Goal: Task Accomplishment & Management: Manage account settings

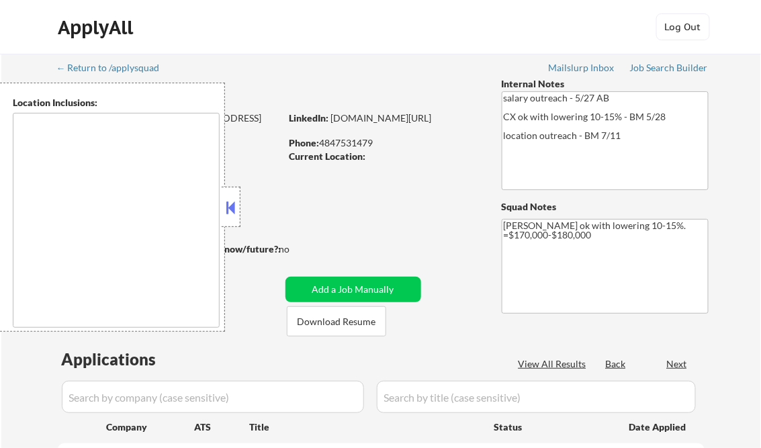
select select ""pending""
click at [233, 203] on button at bounding box center [231, 208] width 15 height 20
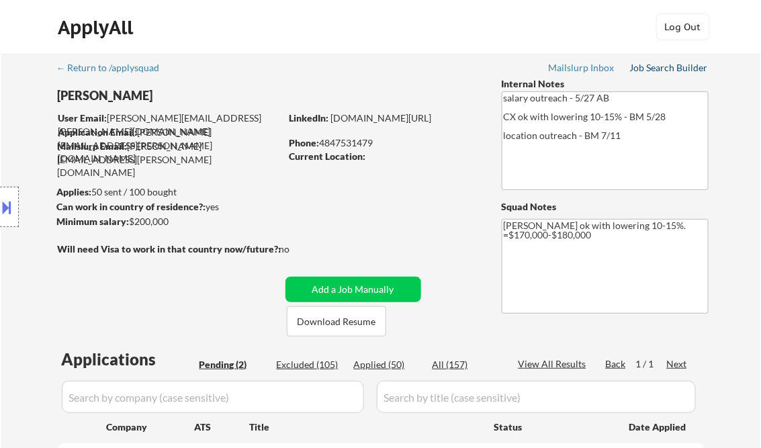
click at [662, 67] on div "Job Search Builder" at bounding box center [669, 67] width 79 height 9
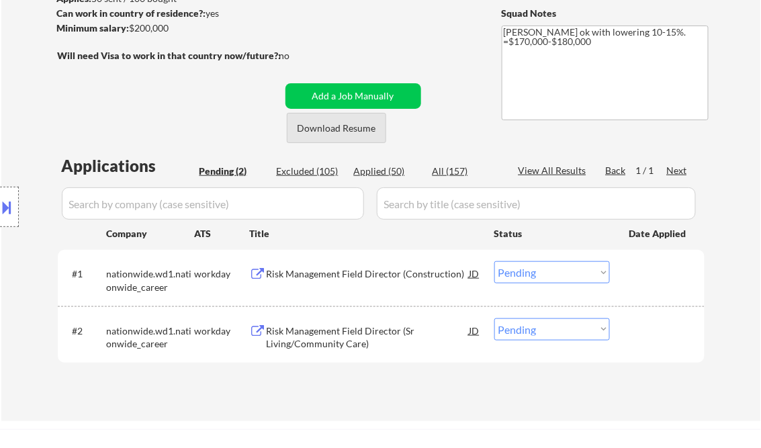
scroll to position [215, 0]
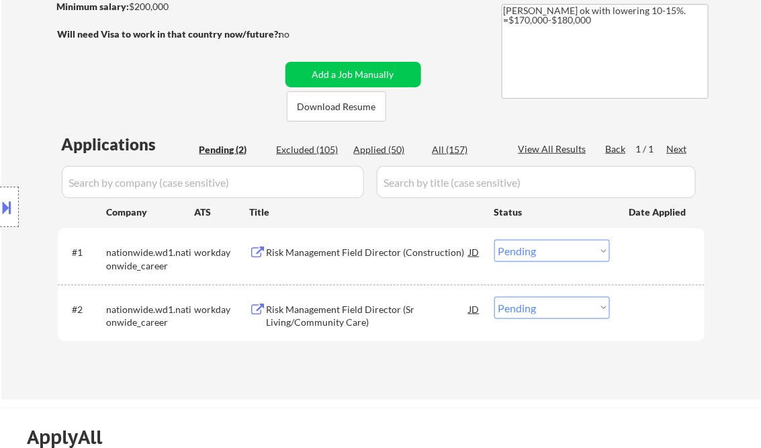
click at [376, 253] on div "Risk Management Field Director (Construction)" at bounding box center [368, 252] width 203 height 13
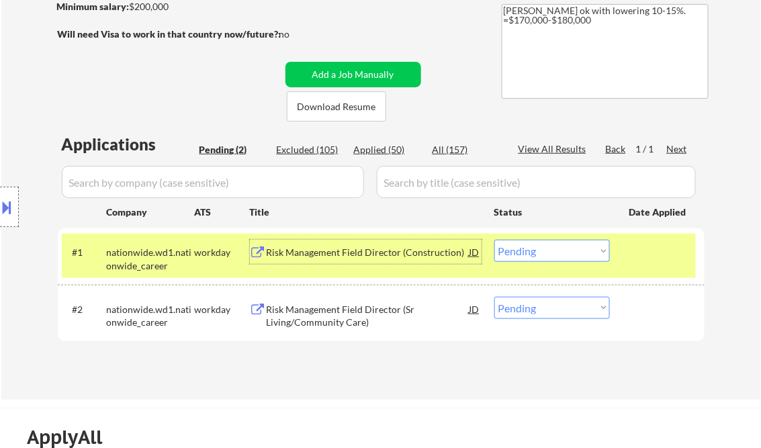
click at [543, 249] on select "Choose an option... Pending Applied Excluded (Questions) Excluded (Expired) Exc…" at bounding box center [552, 251] width 116 height 22
click at [494, 240] on select "Choose an option... Pending Applied Excluded (Questions) Excluded (Expired) Exc…" at bounding box center [552, 251] width 116 height 22
click at [304, 312] on div "Risk Management Field Director (Sr Living/Community Care)" at bounding box center [368, 316] width 203 height 26
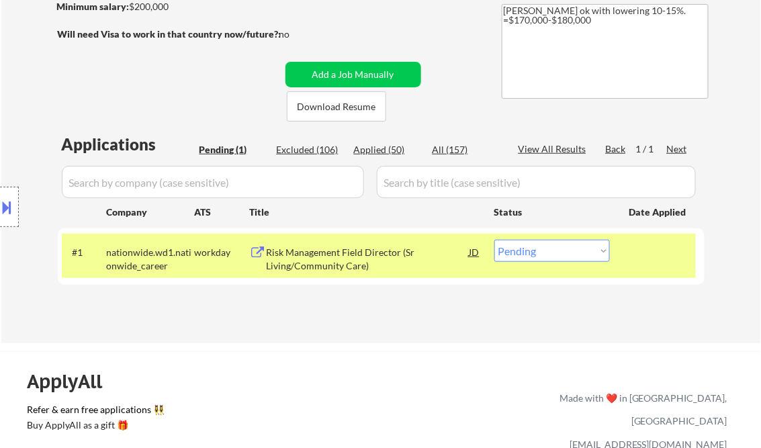
click at [549, 257] on select "Choose an option... Pending Applied Excluded (Questions) Excluded (Expired) Exc…" at bounding box center [552, 251] width 116 height 22
select select ""excluded__bad_match_""
click at [494, 240] on select "Choose an option... Pending Applied Excluded (Questions) Excluded (Expired) Exc…" at bounding box center [552, 251] width 116 height 22
click at [414, 304] on div "Applications Pending (1) Excluded (106) Applied (50) All (157) View All Results…" at bounding box center [381, 225] width 647 height 185
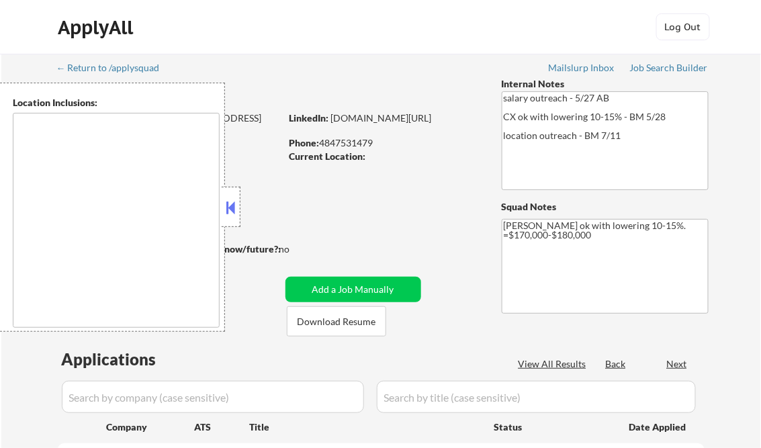
select select ""pending""
click at [227, 207] on button at bounding box center [231, 208] width 15 height 20
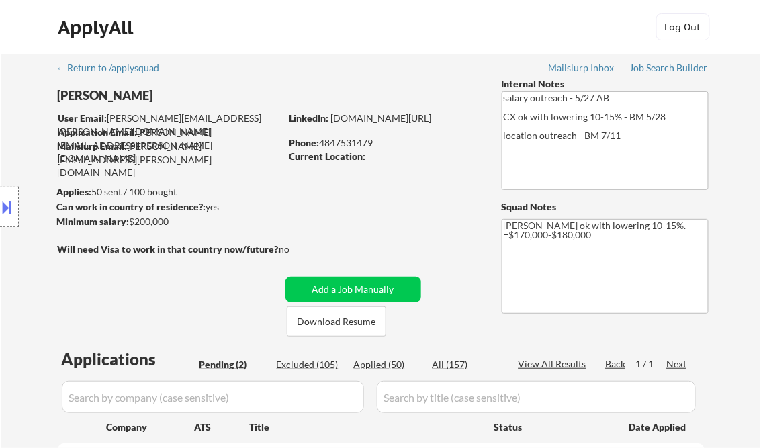
select select ""pending""
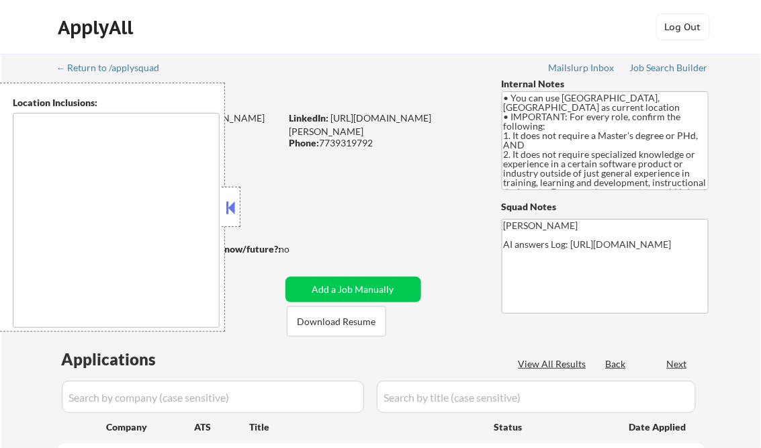
type textarea "Champaign, IL Urbana, IL Savoy, IL St. [PERSON_NAME], IL Mahomet, IL Tolono, IL…"
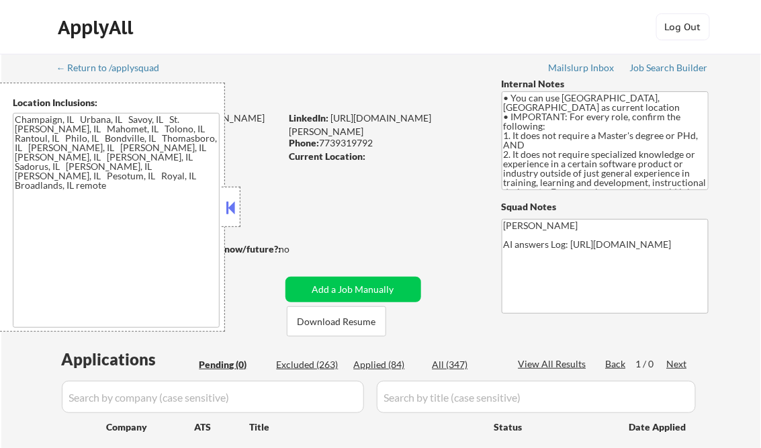
click at [229, 206] on button at bounding box center [231, 208] width 15 height 20
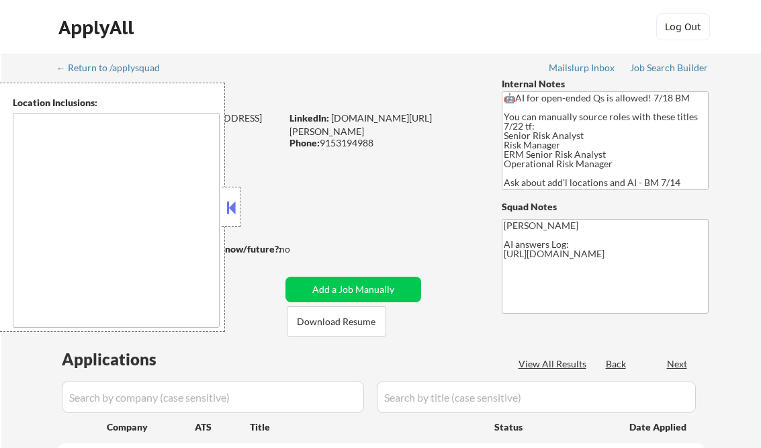
select select ""pending""
type textarea "Richmond, VA Henrico, VA Mechanicsville, VA Glen Allen, VA Chester, VA Midlothi…"
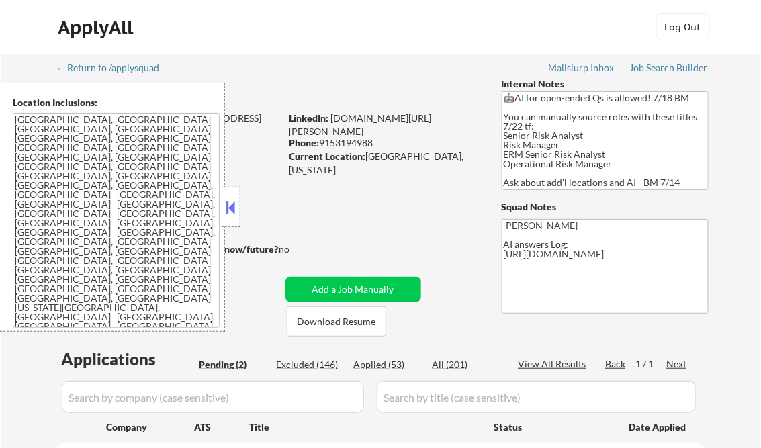
click at [234, 204] on button at bounding box center [231, 208] width 15 height 20
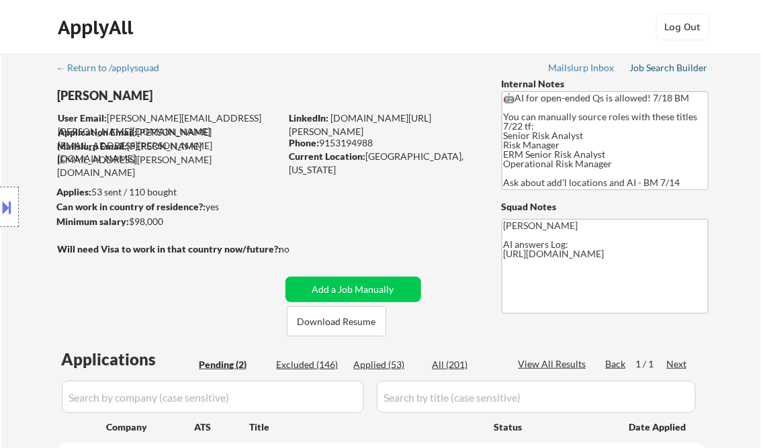
click at [662, 70] on div "Job Search Builder" at bounding box center [669, 67] width 79 height 9
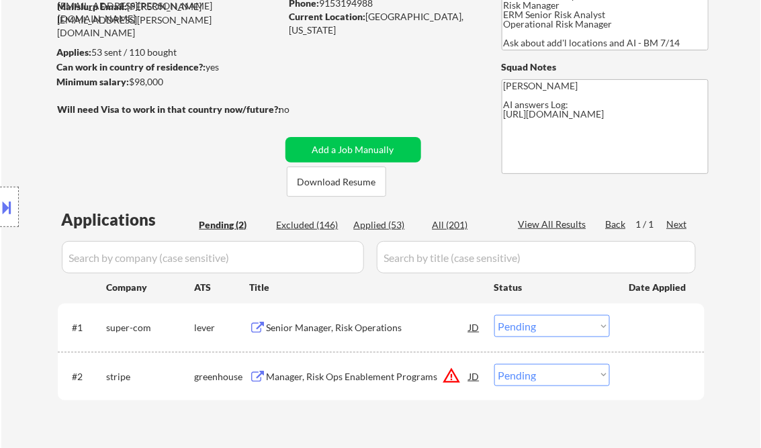
scroll to position [161, 0]
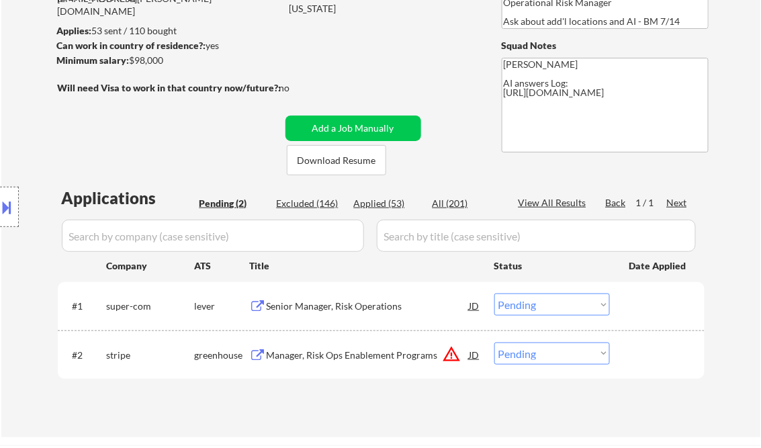
click at [324, 308] on div "Senior Manager, Risk Operations" at bounding box center [368, 306] width 203 height 13
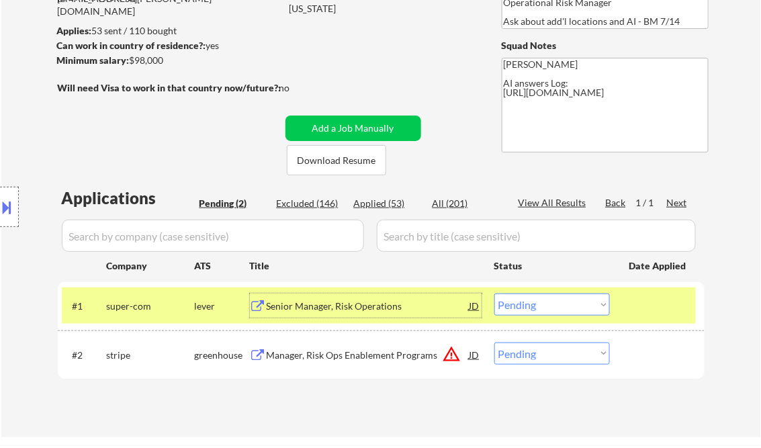
drag, startPoint x: 548, startPoint y: 305, endPoint x: 555, endPoint y: 304, distance: 6.9
click at [548, 305] on select "Choose an option... Pending Applied Excluded (Questions) Excluded (Expired) Exc…" at bounding box center [552, 305] width 116 height 22
click at [542, 306] on select "Choose an option... Pending Applied Excluded (Questions) Excluded (Expired) Exc…" at bounding box center [552, 305] width 116 height 22
click at [494, 294] on select "Choose an option... Pending Applied Excluded (Questions) Excluded (Expired) Exc…" at bounding box center [552, 305] width 116 height 22
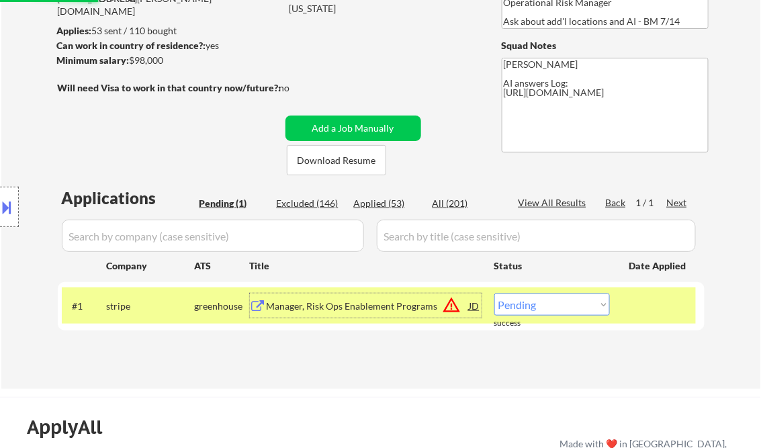
click at [387, 313] on div "Manager, Risk Ops Enablement Programs" at bounding box center [368, 306] width 203 height 24
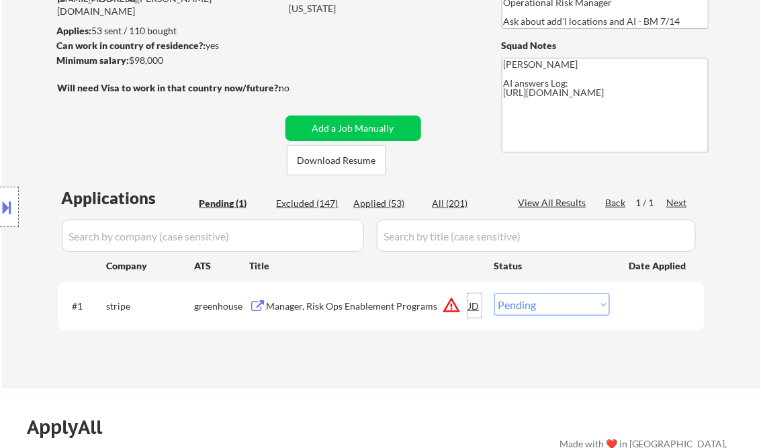
click at [470, 308] on div "JD" at bounding box center [474, 306] width 13 height 24
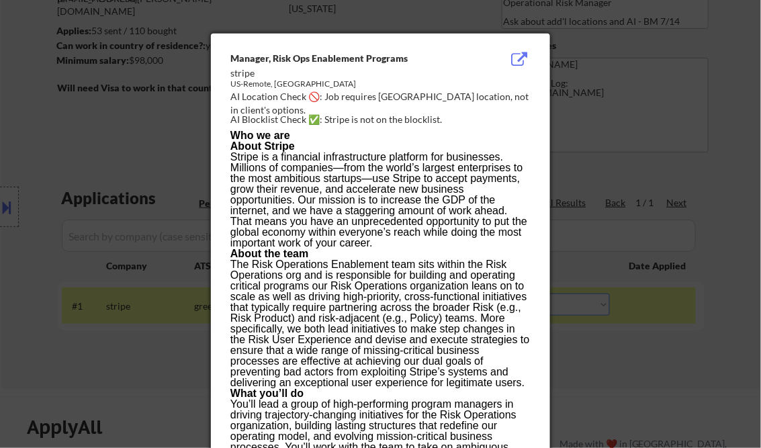
click at [634, 175] on div at bounding box center [380, 224] width 761 height 448
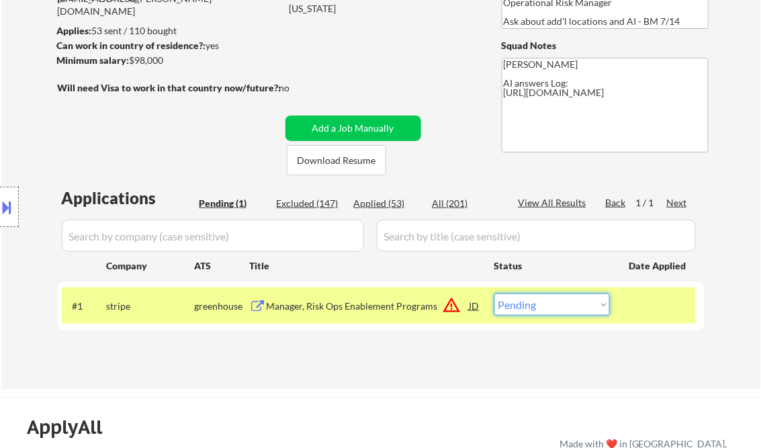
drag, startPoint x: 580, startPoint y: 304, endPoint x: 569, endPoint y: 304, distance: 11.4
click at [580, 304] on select "Choose an option... Pending Applied Excluded (Questions) Excluded (Expired) Exc…" at bounding box center [552, 305] width 116 height 22
select select ""applied""
click at [494, 294] on select "Choose an option... Pending Applied Excluded (Questions) Excluded (Expired) Exc…" at bounding box center [552, 305] width 116 height 22
click at [408, 68] on div "← Return to /applysquad Mailslurp Inbox Job Search Builder Sarahi Borunda User …" at bounding box center [381, 136] width 670 height 486
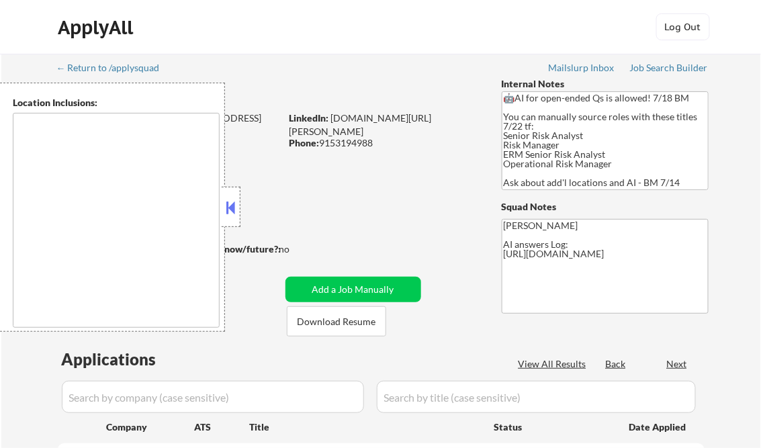
type textarea "[GEOGRAPHIC_DATA], [GEOGRAPHIC_DATA] [GEOGRAPHIC_DATA], [GEOGRAPHIC_DATA] [GEOG…"
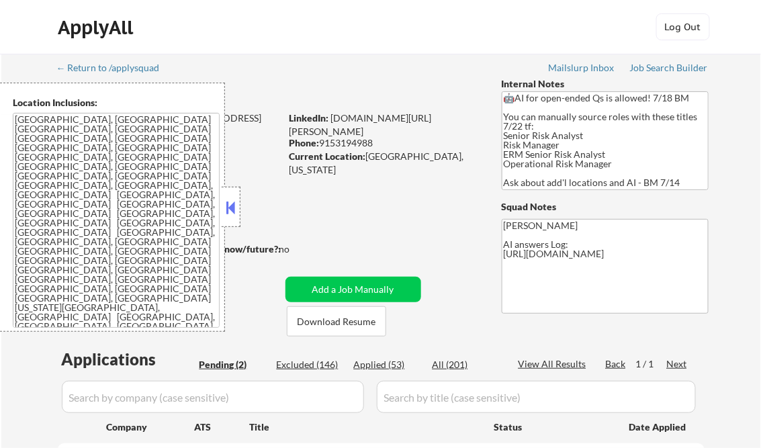
select select ""pending""
click at [232, 204] on button at bounding box center [231, 208] width 15 height 20
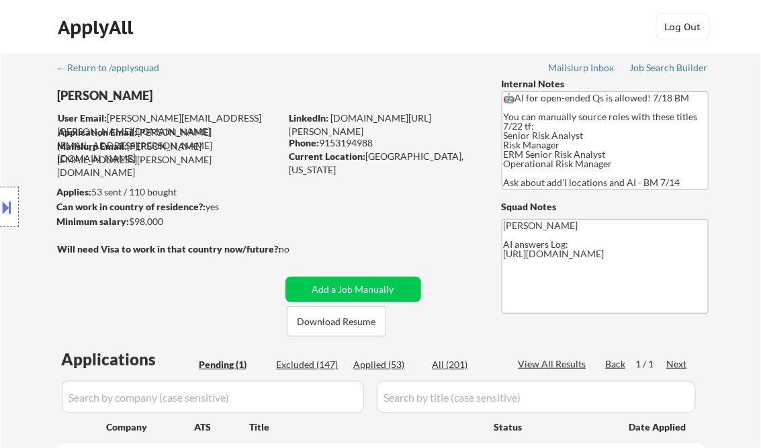
scroll to position [243, 0]
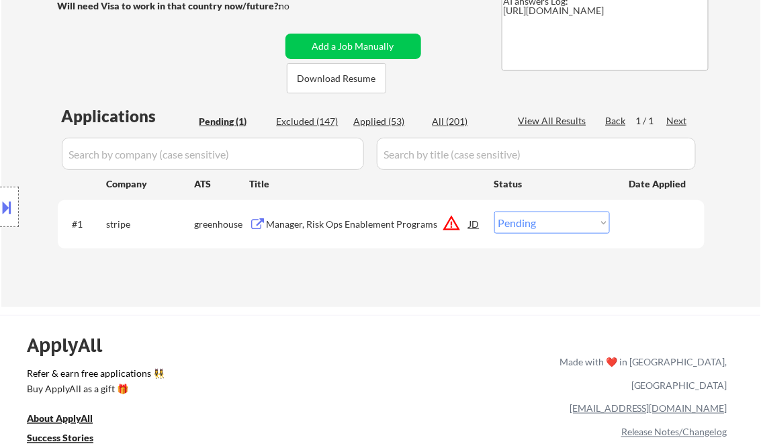
click at [385, 125] on div "Applied (53)" at bounding box center [387, 121] width 67 height 13
select select ""applied""
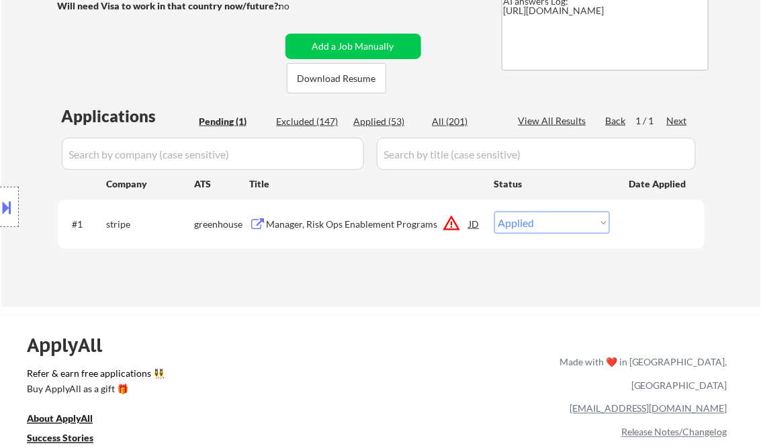
select select ""applied""
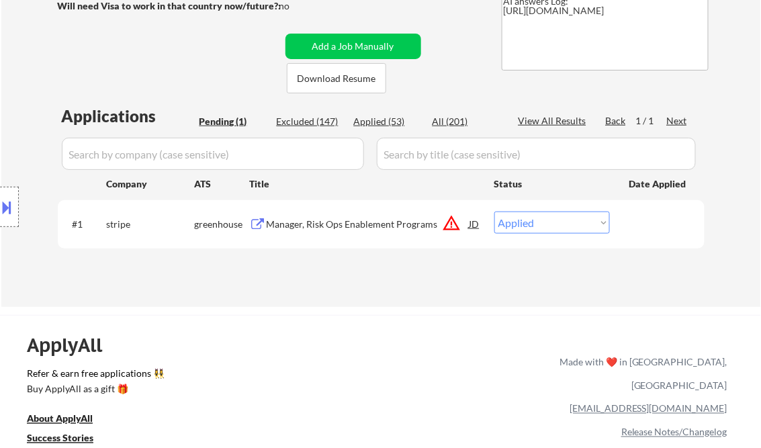
select select ""applied""
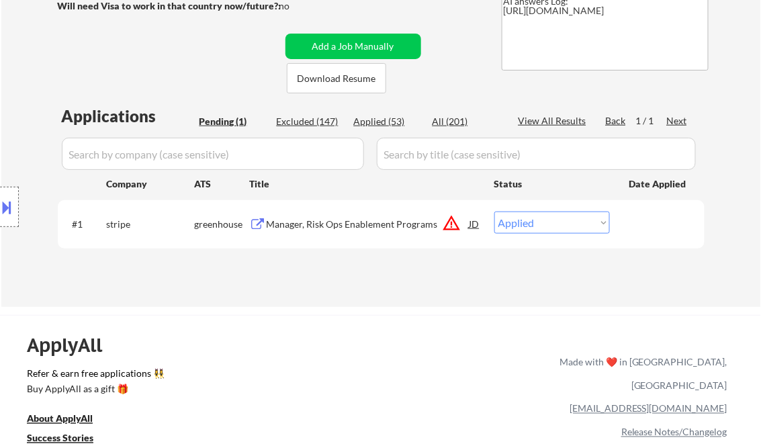
select select ""applied""
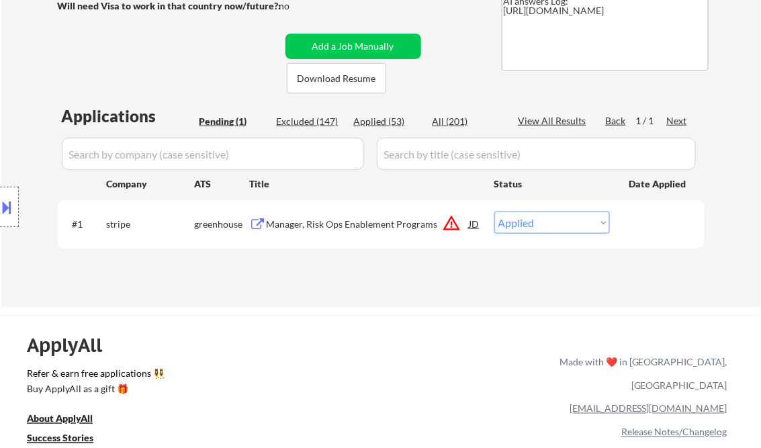
select select ""applied""
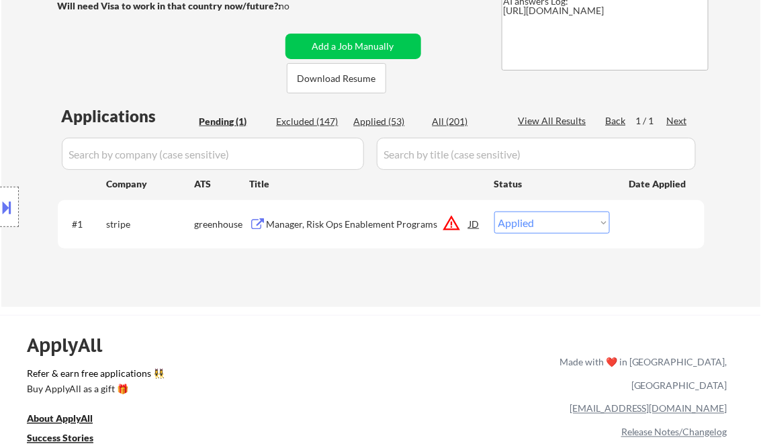
select select ""applied""
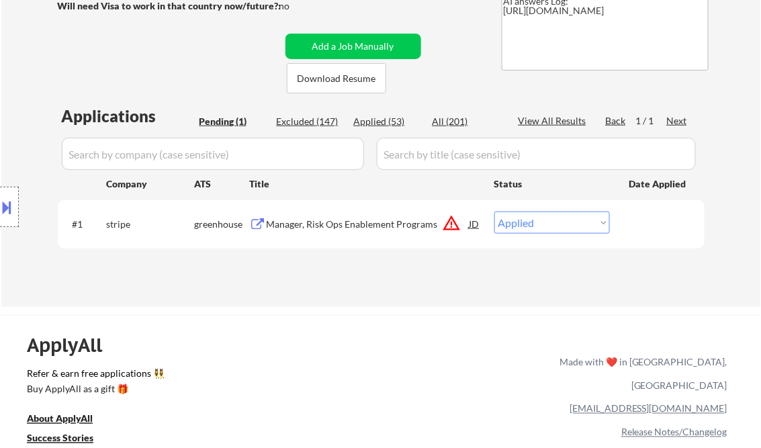
select select ""applied""
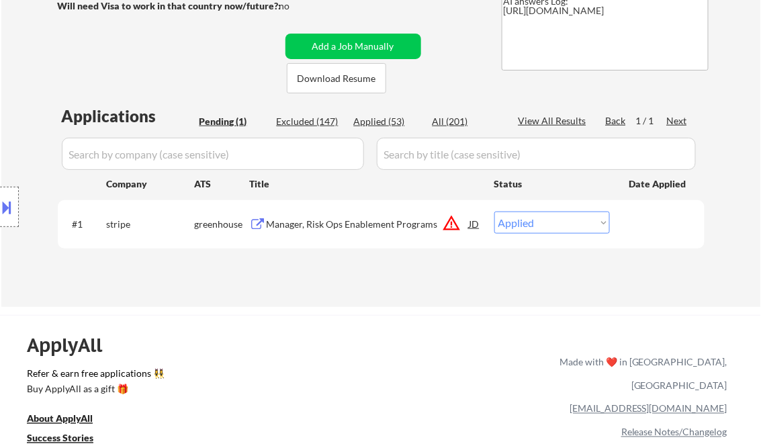
select select ""applied""
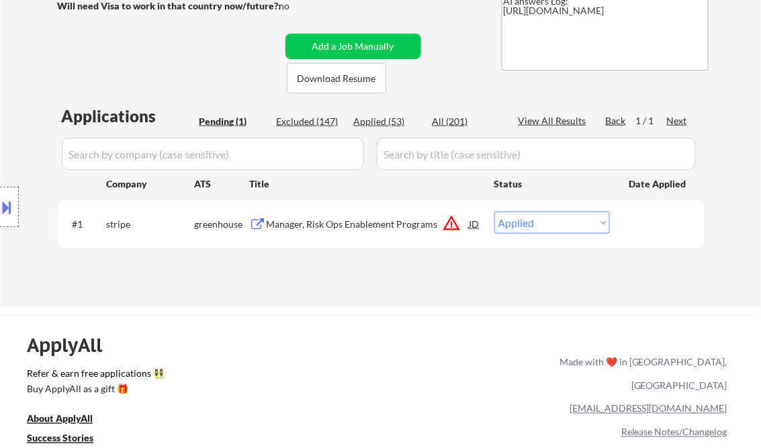
select select ""applied""
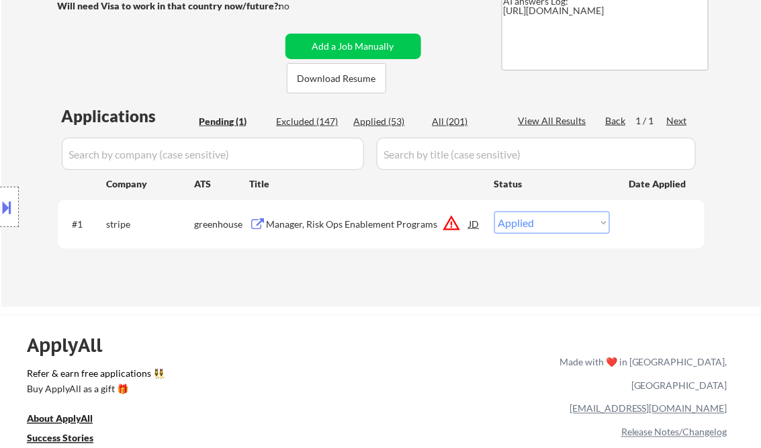
select select ""applied""
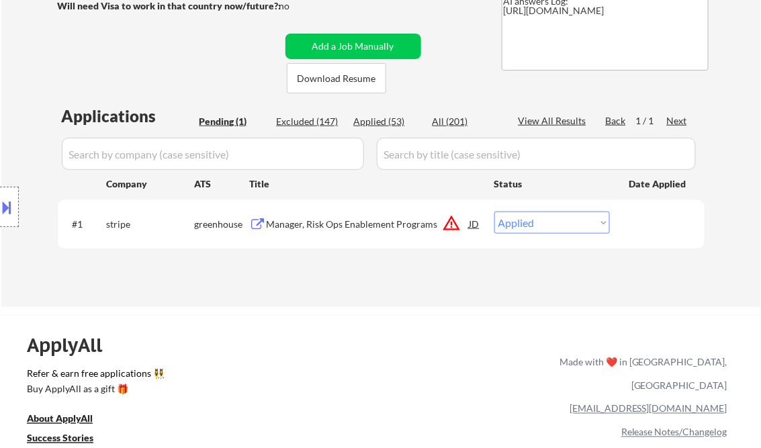
select select ""applied""
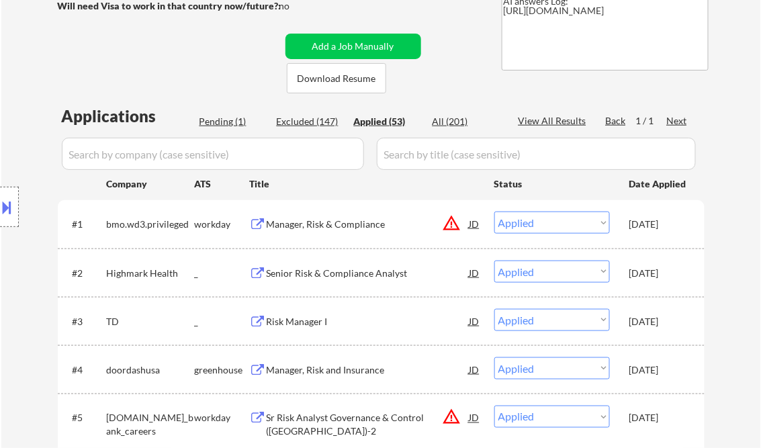
scroll to position [1004, 0]
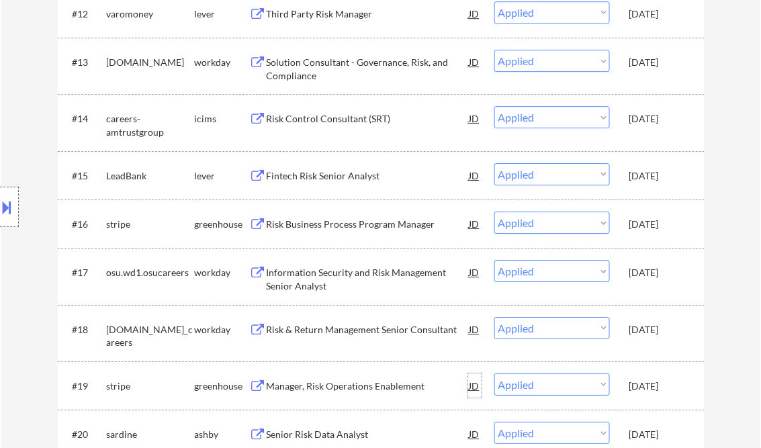
click at [472, 387] on div "JD" at bounding box center [474, 386] width 13 height 24
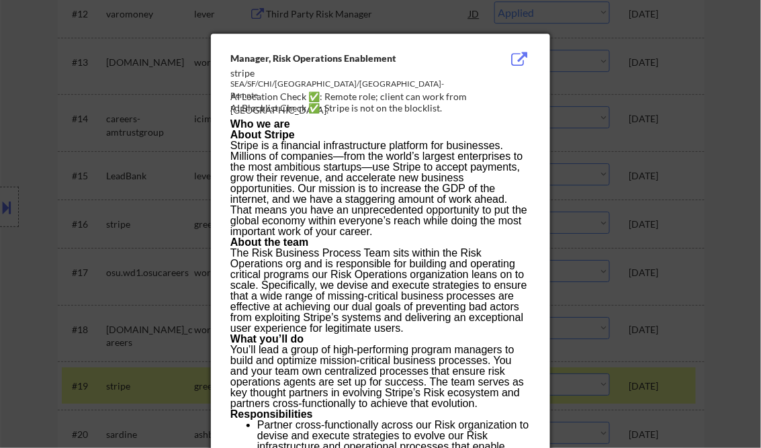
select select ""applied""
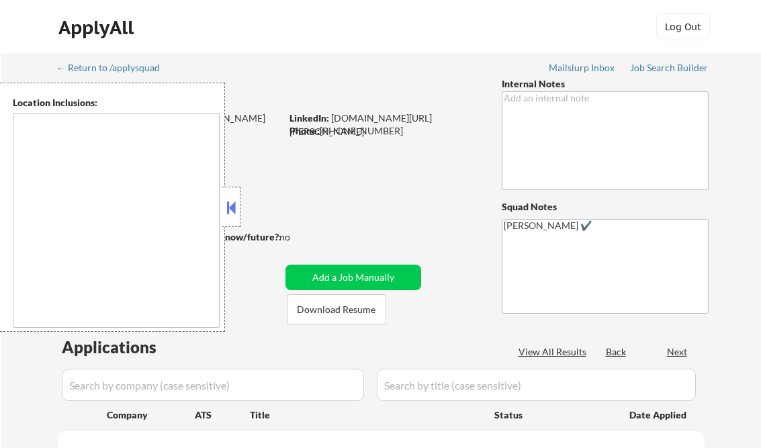
type textarea "Loremips, DO Sitamet, CO Adipisci, EL Seddoeius, TE Incid Utlabo, ET Dolorem Al…"
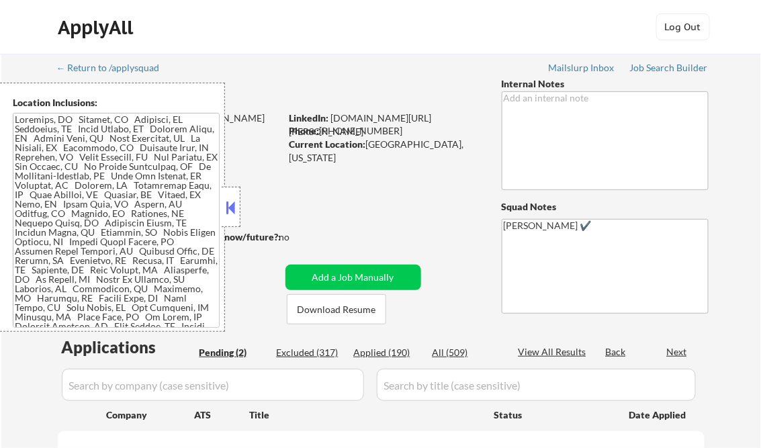
select select ""pending""
click at [235, 207] on button at bounding box center [231, 208] width 15 height 20
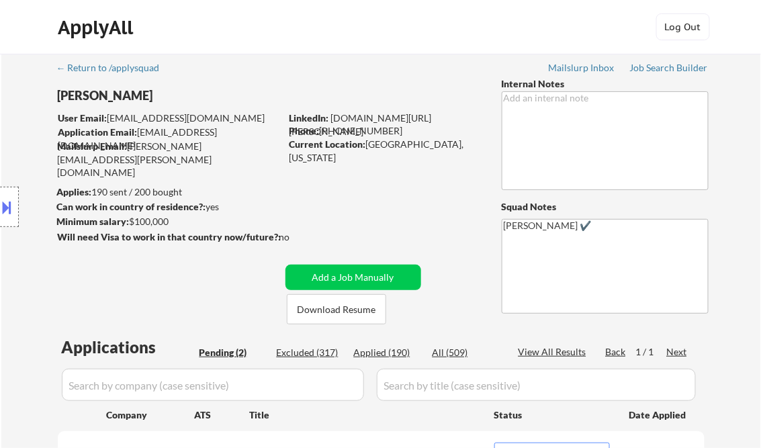
click at [662, 66] on div "Job Search Builder" at bounding box center [669, 67] width 79 height 9
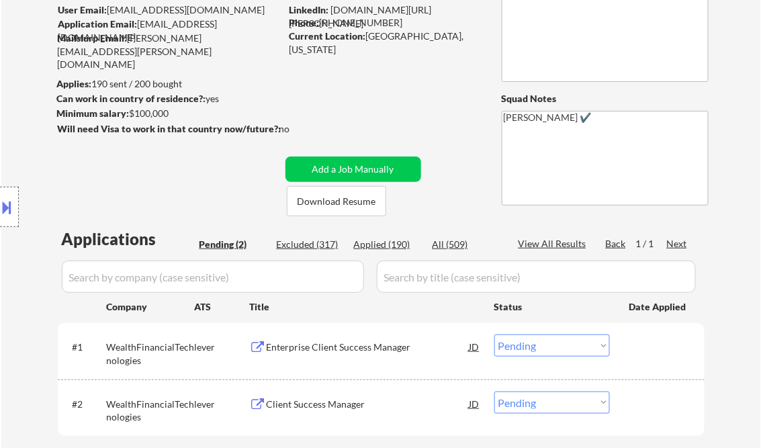
scroll to position [161, 0]
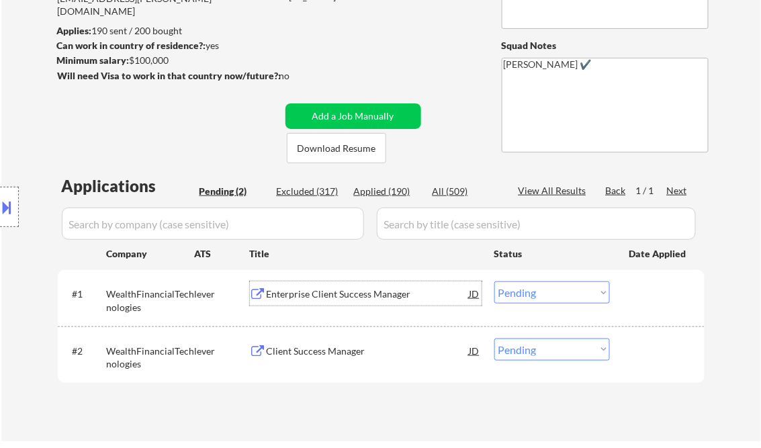
click at [320, 298] on div "Enterprise Client Success Manager" at bounding box center [368, 294] width 203 height 13
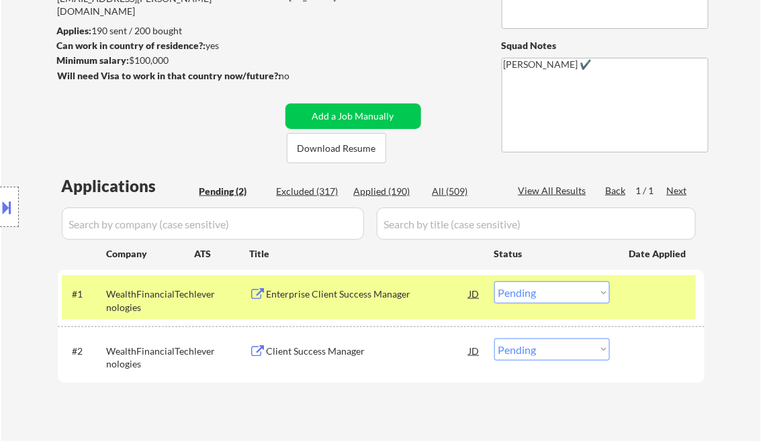
click at [530, 285] on select "Choose an option... Pending Applied Excluded (Questions) Excluded (Expired) Exc…" at bounding box center [552, 292] width 116 height 22
click at [494, 281] on select "Choose an option... Pending Applied Excluded (Questions) Excluded (Expired) Exc…" at bounding box center [552, 292] width 116 height 22
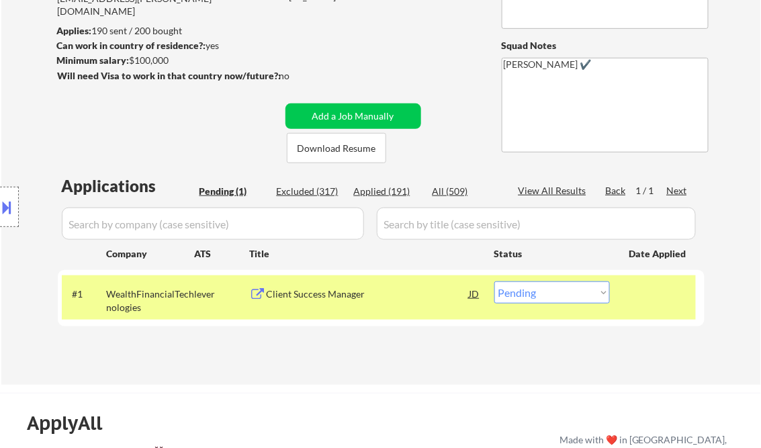
click at [332, 298] on div "Client Success Manager" at bounding box center [368, 294] width 203 height 13
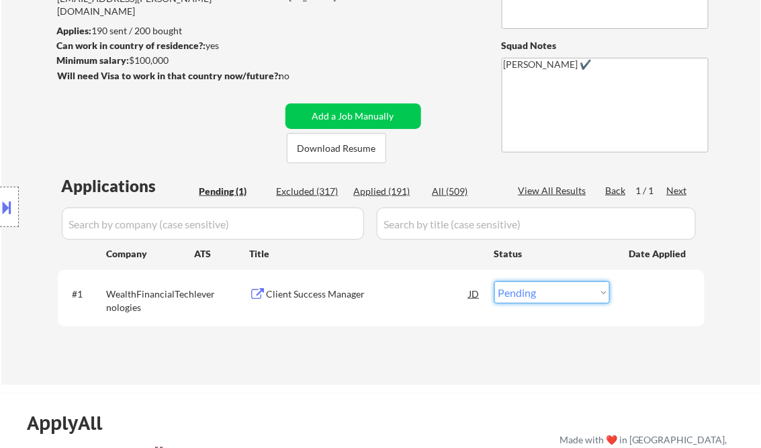
drag, startPoint x: 567, startPoint y: 294, endPoint x: 567, endPoint y: 316, distance: 22.2
click at [567, 294] on select "Choose an option... Pending Applied Excluded (Questions) Excluded (Expired) Exc…" at bounding box center [552, 292] width 116 height 22
select select ""excluded__salary_""
click at [494, 281] on select "Choose an option... Pending Applied Excluded (Questions) Excluded (Expired) Exc…" at bounding box center [552, 292] width 116 height 22
click at [480, 345] on div "Applications Pending (1) Excluded (317) Applied (191) All (509) View All Result…" at bounding box center [381, 267] width 647 height 185
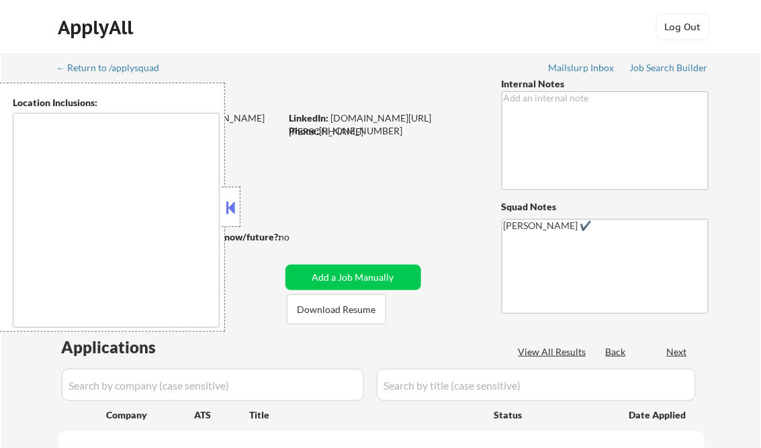
type textarea "Loremips, DO Sitamet, CO Adipisci, EL Seddoeius, TE Incid Utlabo, ET Dolorem Al…"
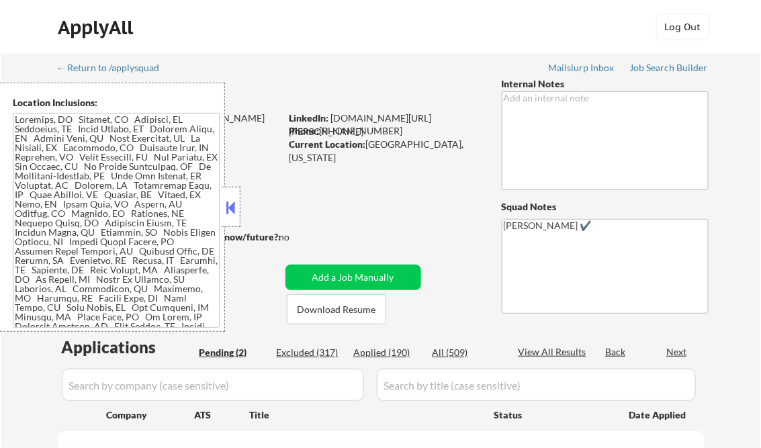
select select ""pending""
click at [234, 201] on button at bounding box center [231, 208] width 15 height 20
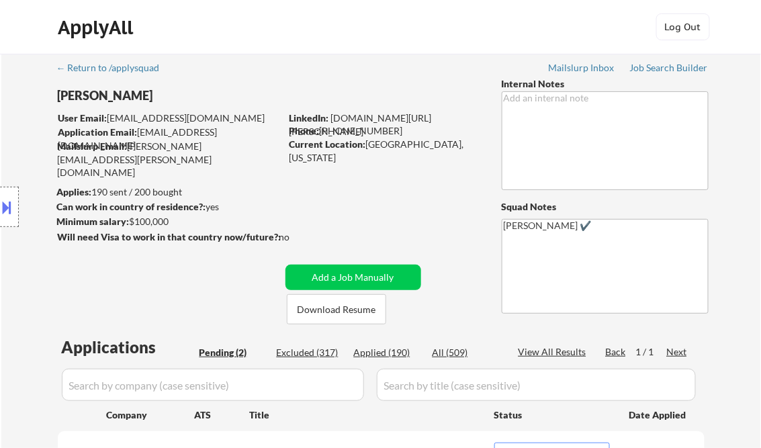
click at [386, 357] on div "Applied (190)" at bounding box center [387, 352] width 67 height 13
click at [560, 352] on div "View All Results" at bounding box center [555, 351] width 72 height 13
select select ""applied""
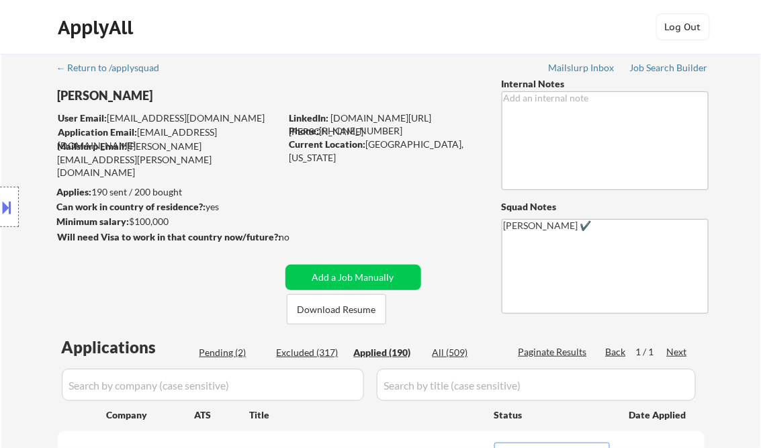
select select ""applied""
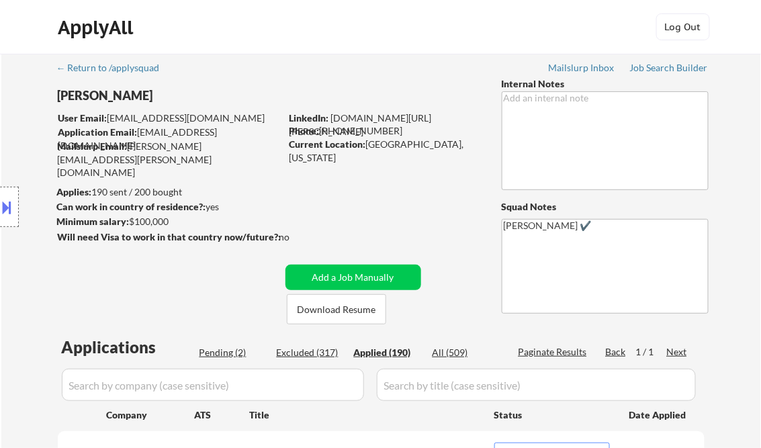
select select ""applied""
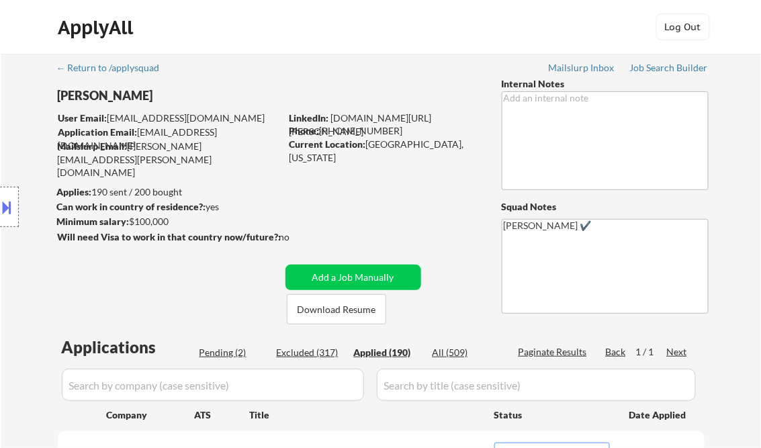
select select ""applied""
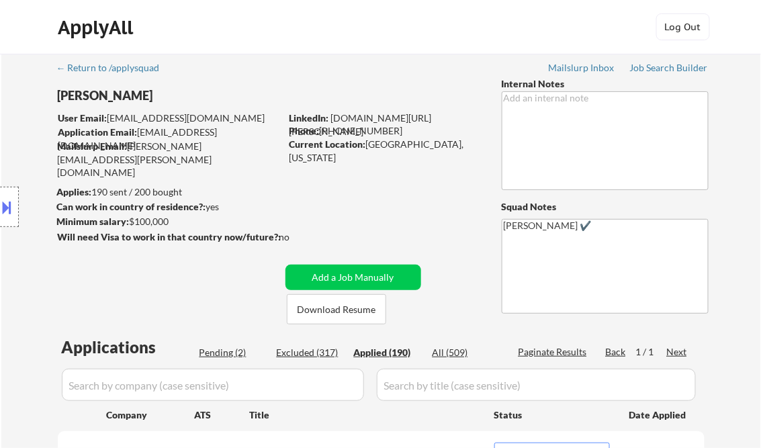
select select ""applied""
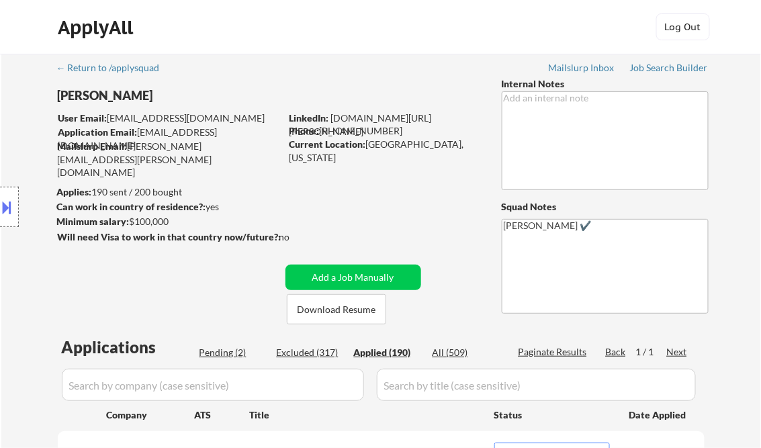
select select ""applied""
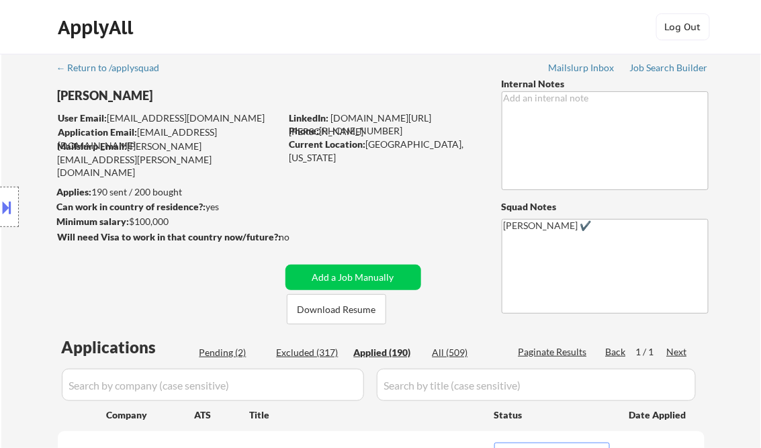
select select ""applied""
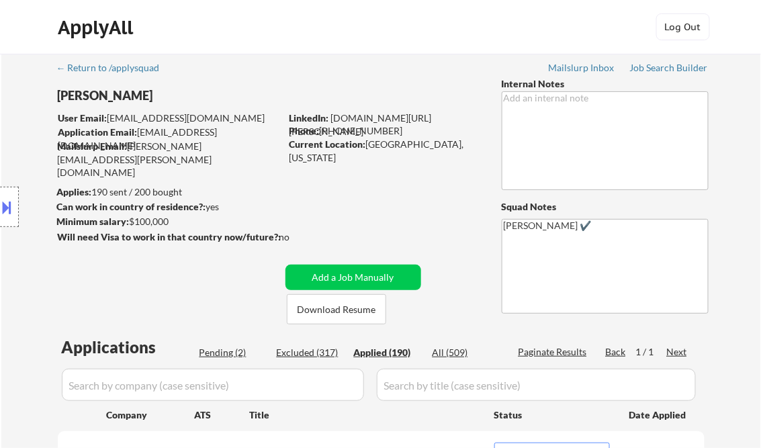
select select ""applied""
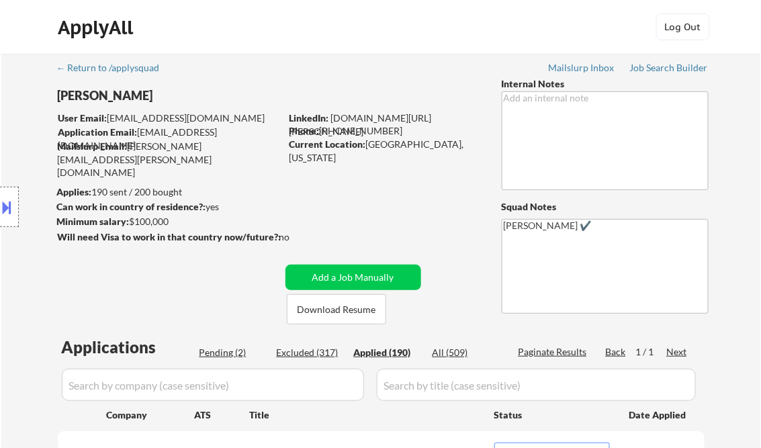
select select ""applied""
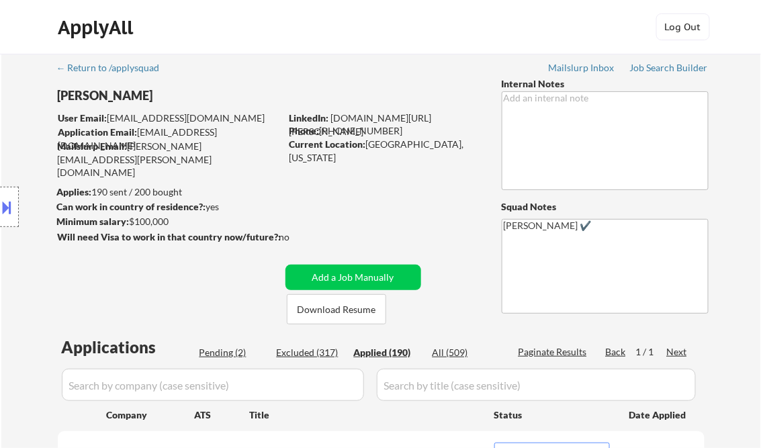
select select ""applied""
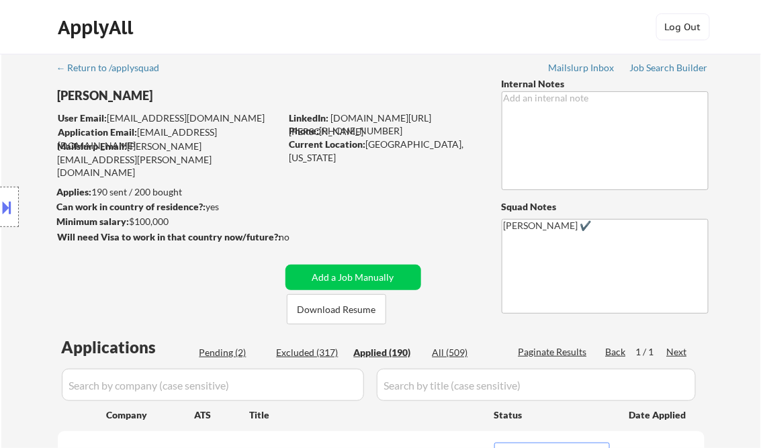
select select ""applied""
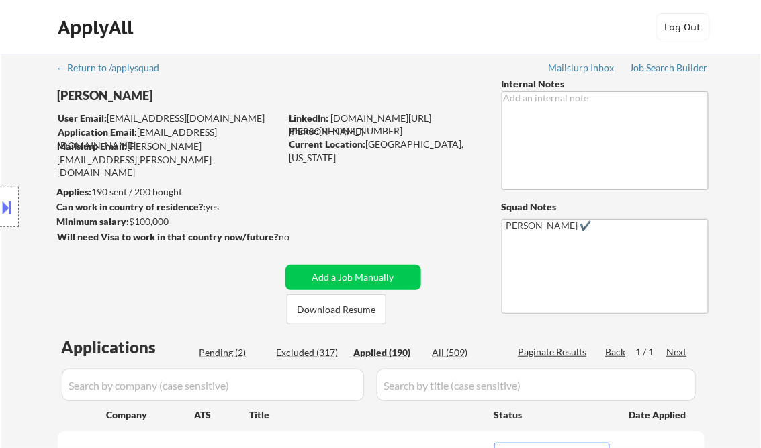
select select ""applied""
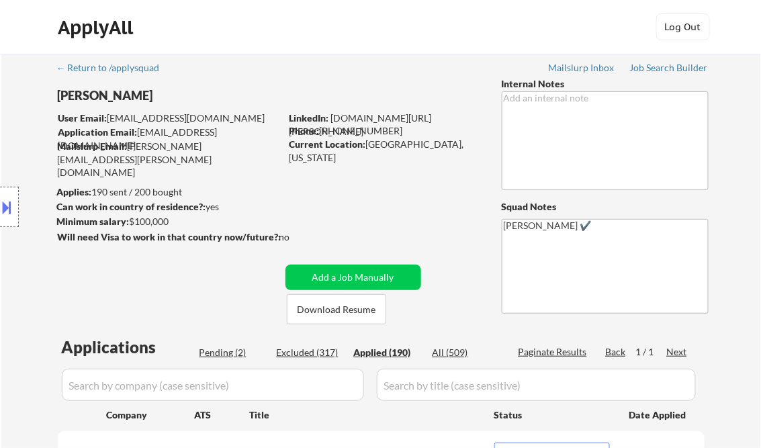
select select ""applied""
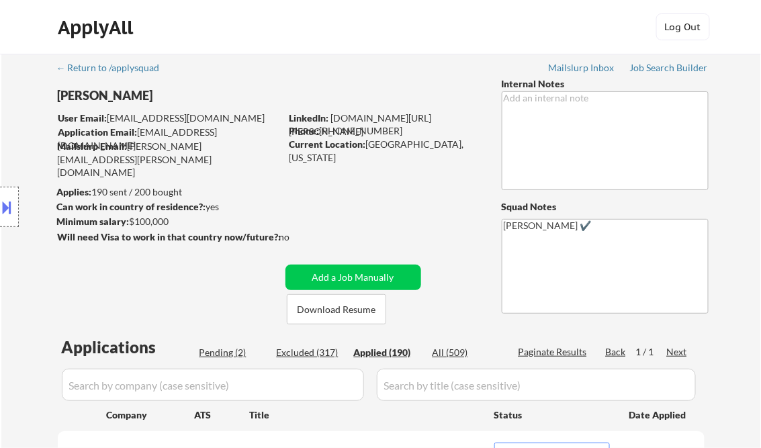
select select ""applied""
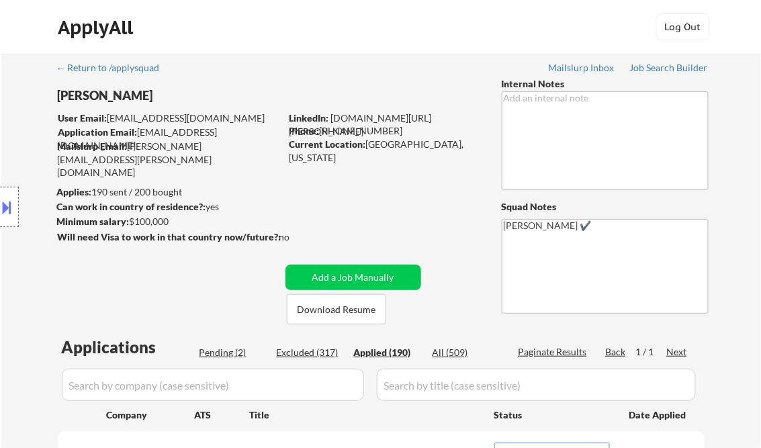
select select ""applied""
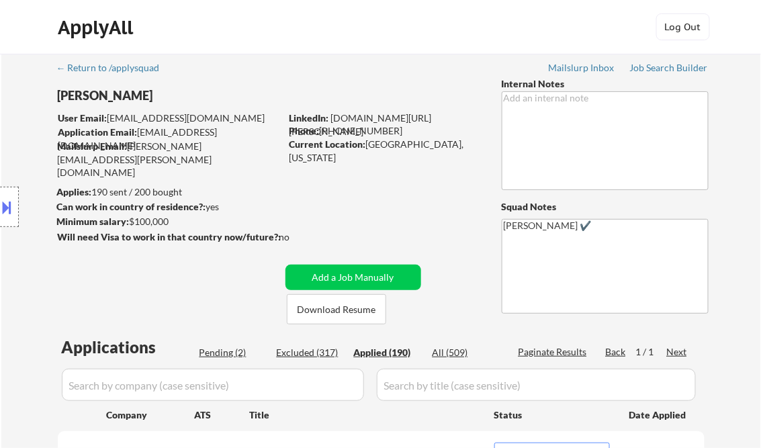
select select ""applied""
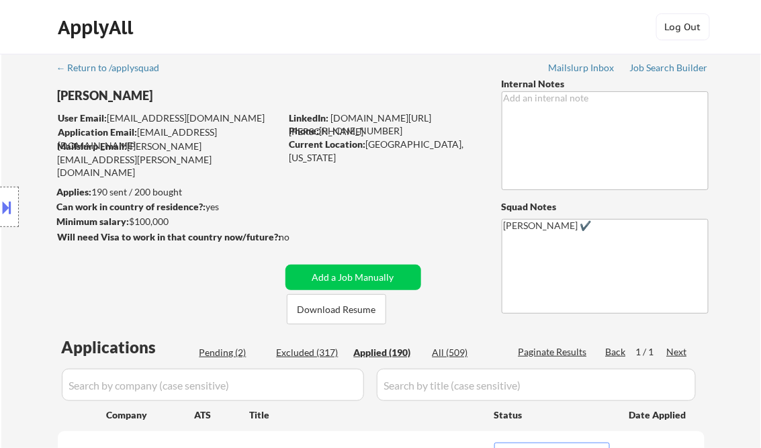
select select ""applied""
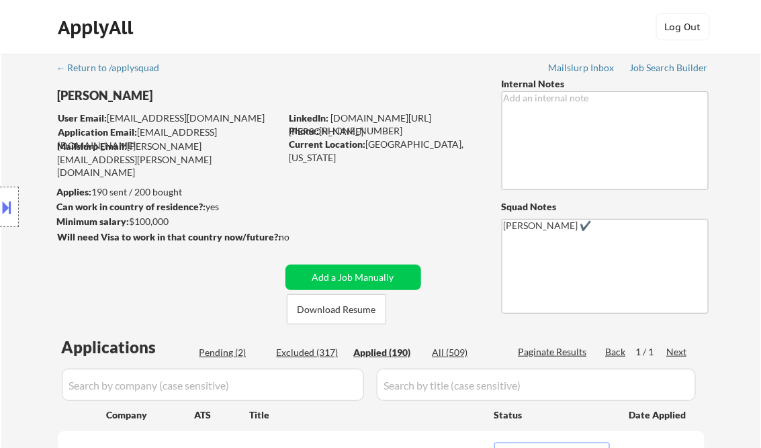
select select ""applied""
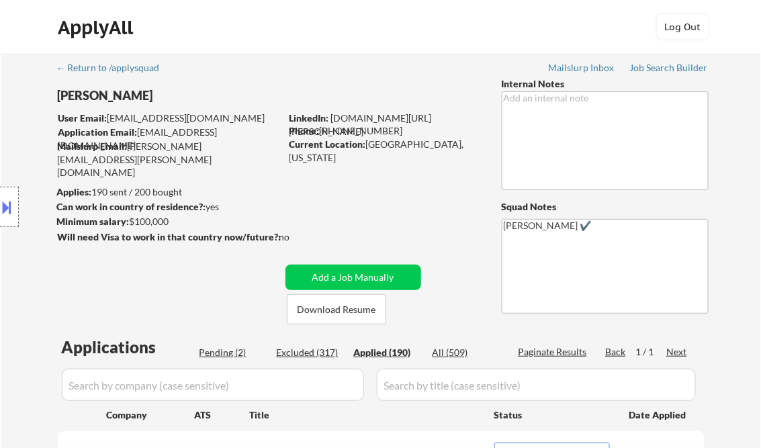
select select ""applied""
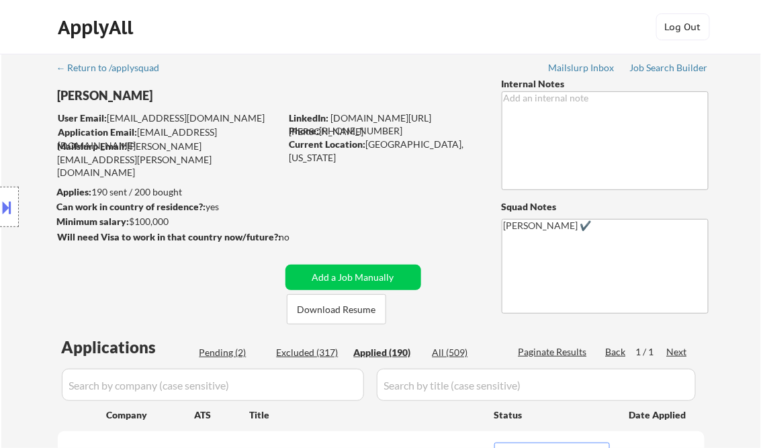
select select ""applied""
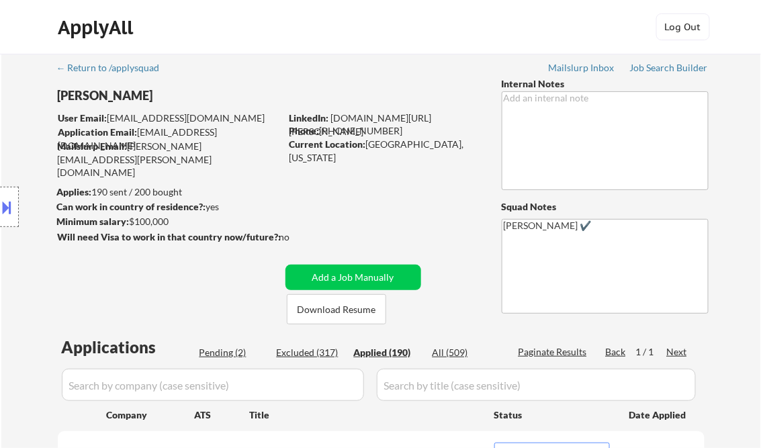
select select ""applied""
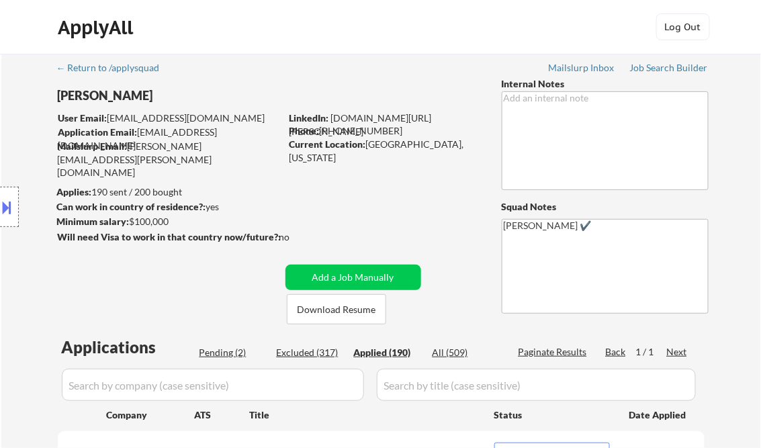
select select ""applied""
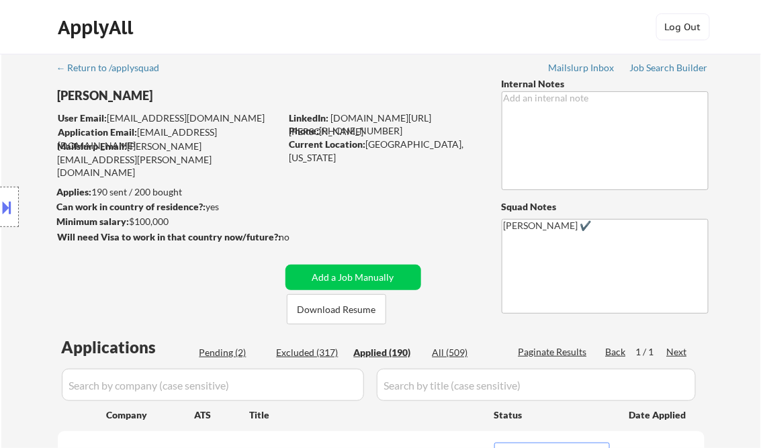
select select ""applied""
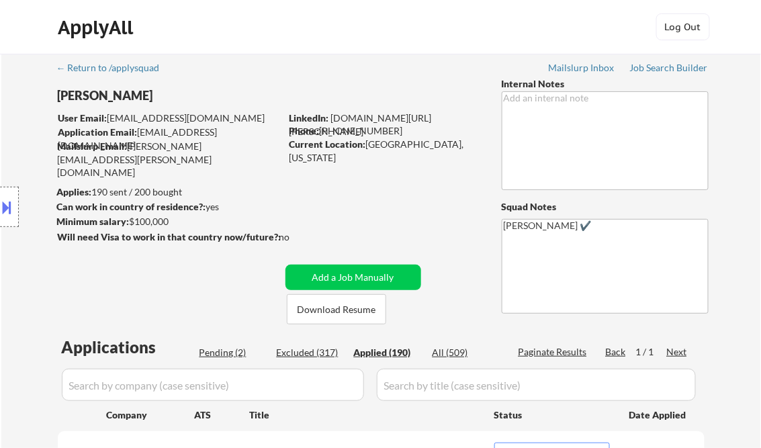
select select ""applied""
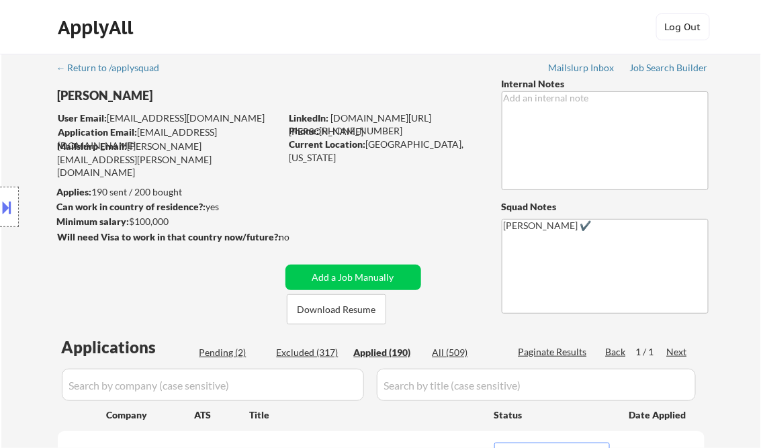
select select ""applied""
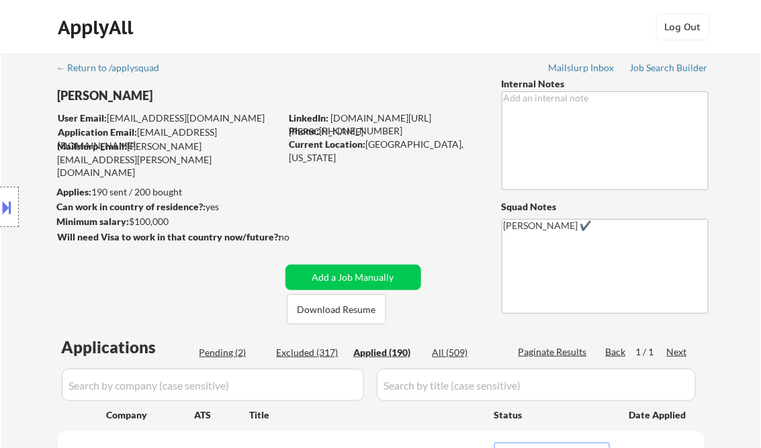
select select ""applied""
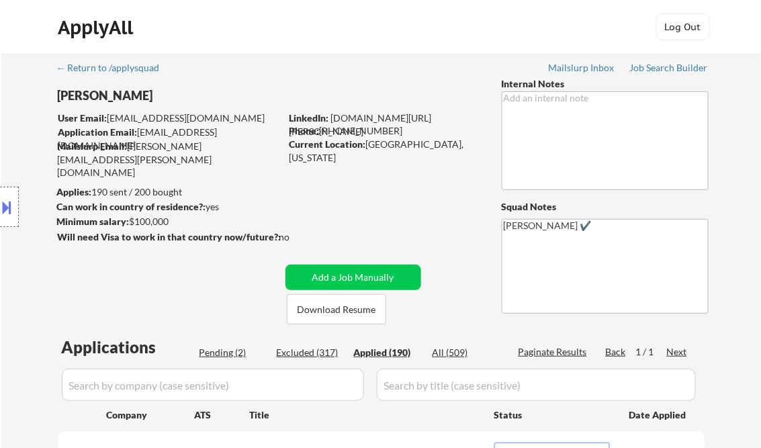
select select ""applied""
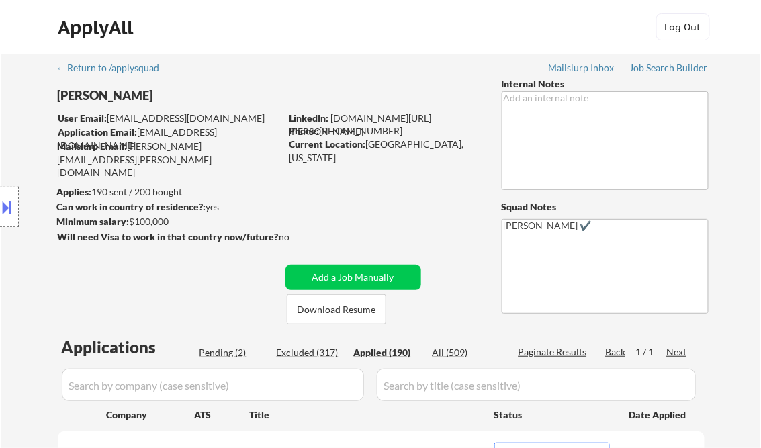
select select ""applied""
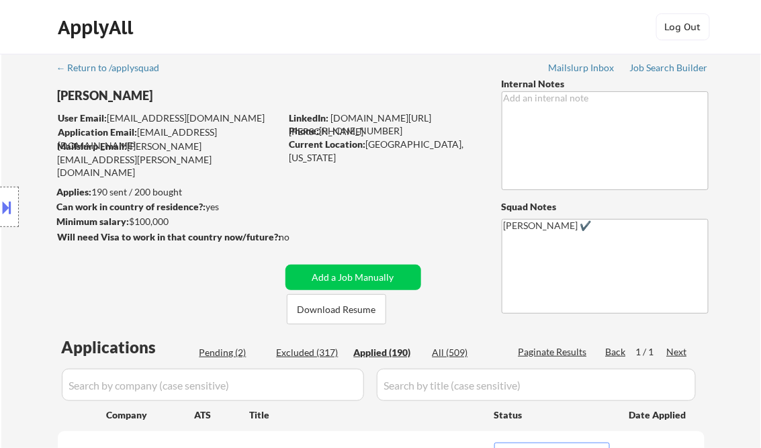
select select ""applied""
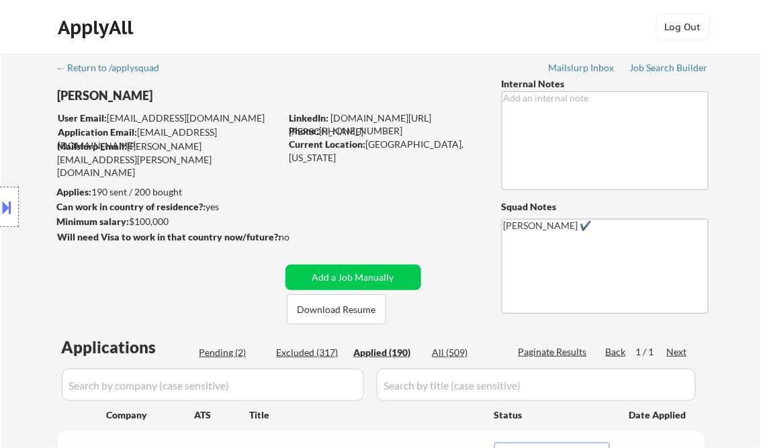
select select ""applied""
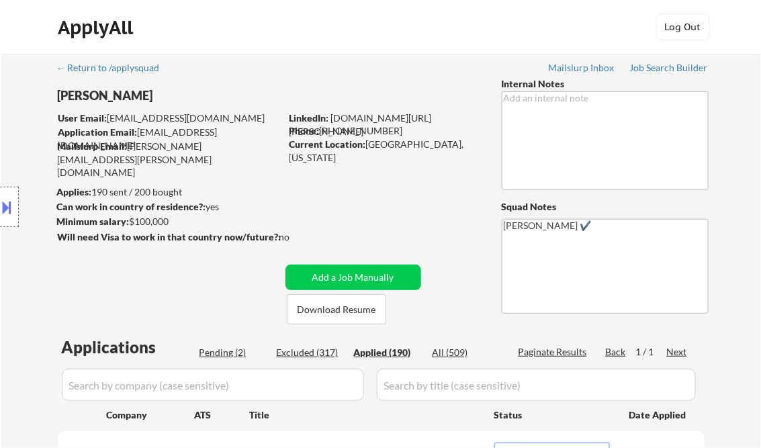
select select ""applied""
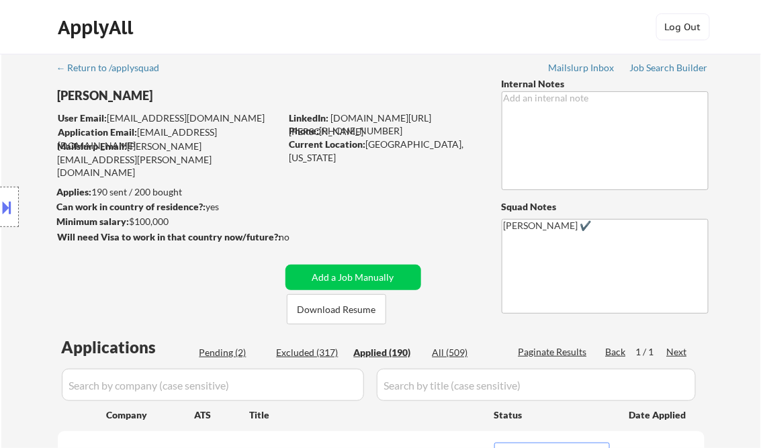
select select ""applied""
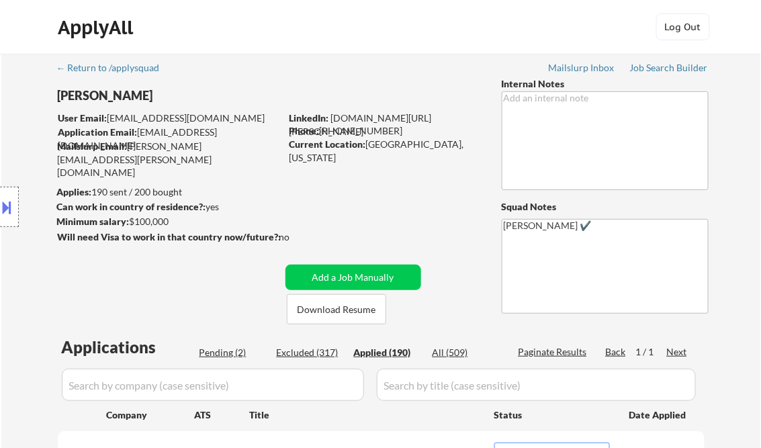
select select ""applied""
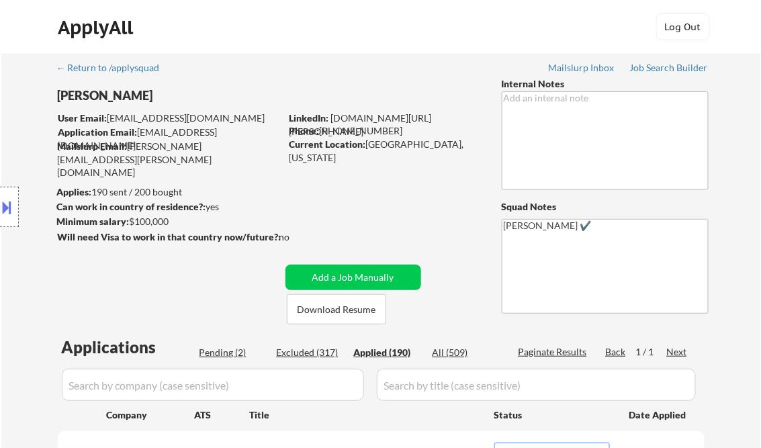
select select ""applied""
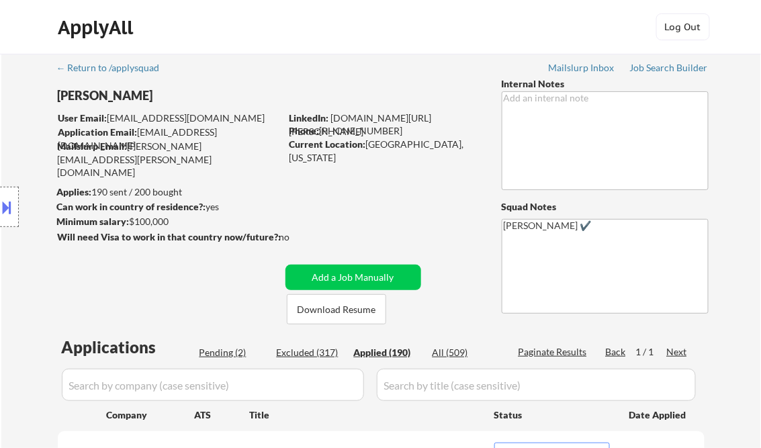
select select ""applied""
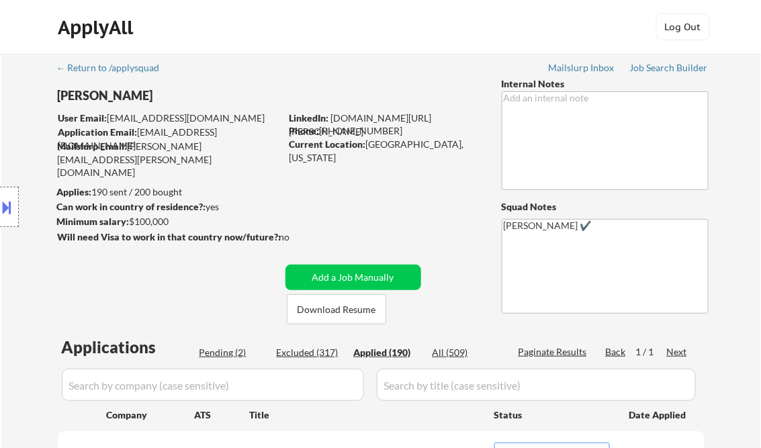
select select ""applied""
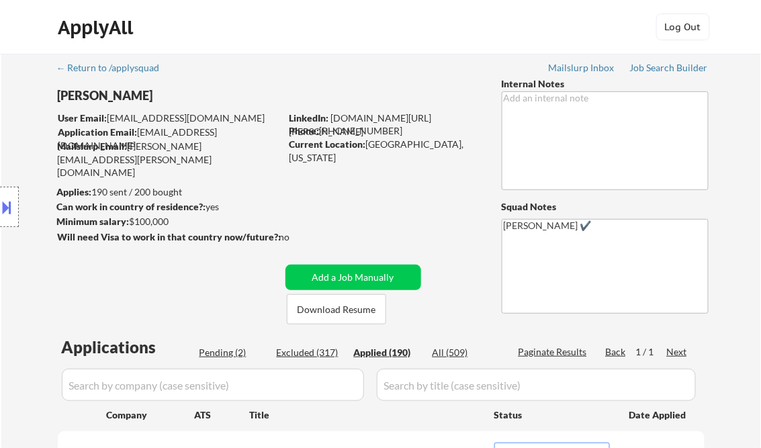
select select ""applied""
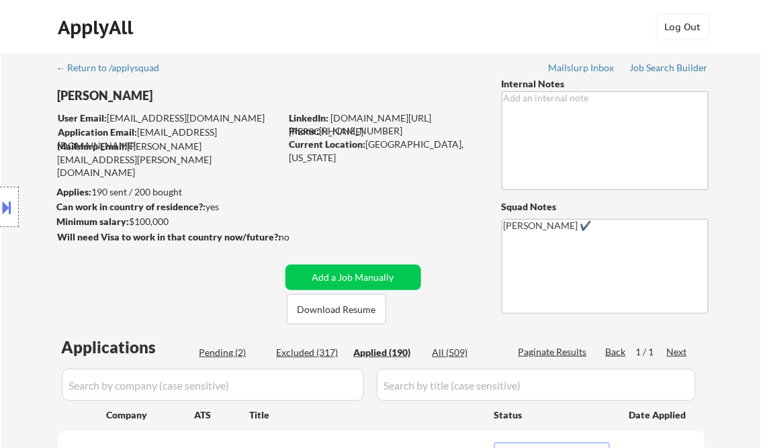
select select ""applied""
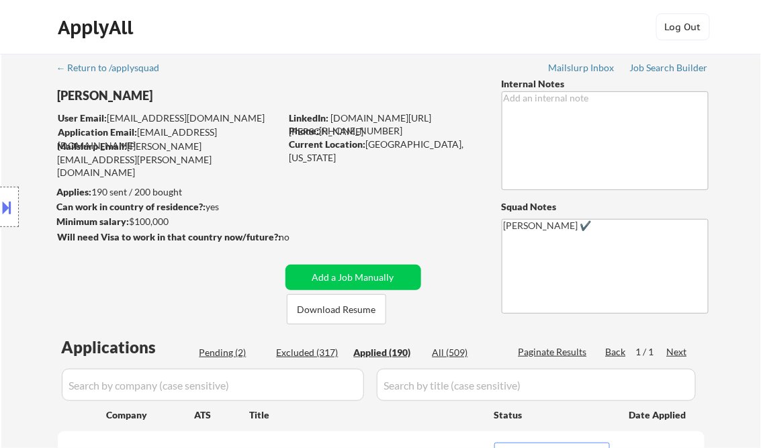
select select ""applied""
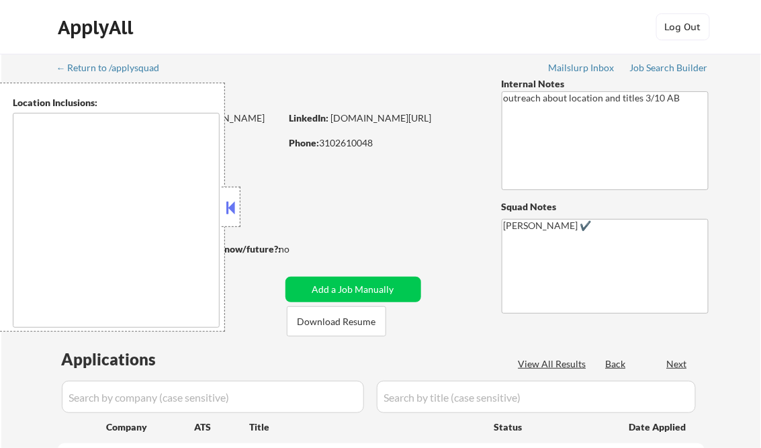
type textarea "[GEOGRAPHIC_DATA], [GEOGRAPHIC_DATA] [GEOGRAPHIC_DATA], [GEOGRAPHIC_DATA] [GEOG…"
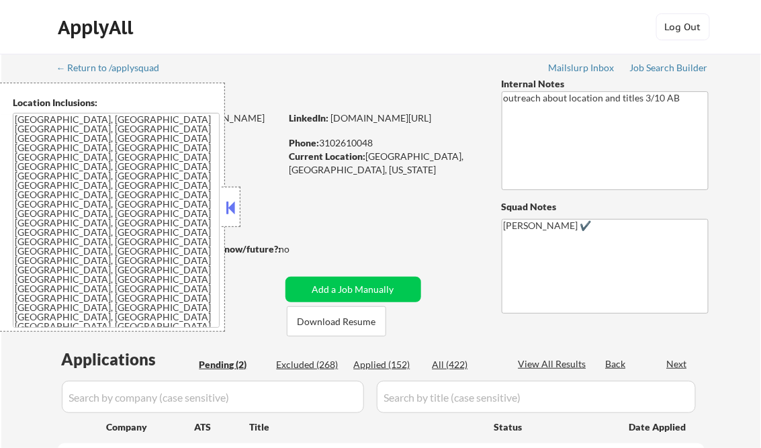
select select ""pending""
click at [232, 204] on button at bounding box center [231, 208] width 15 height 20
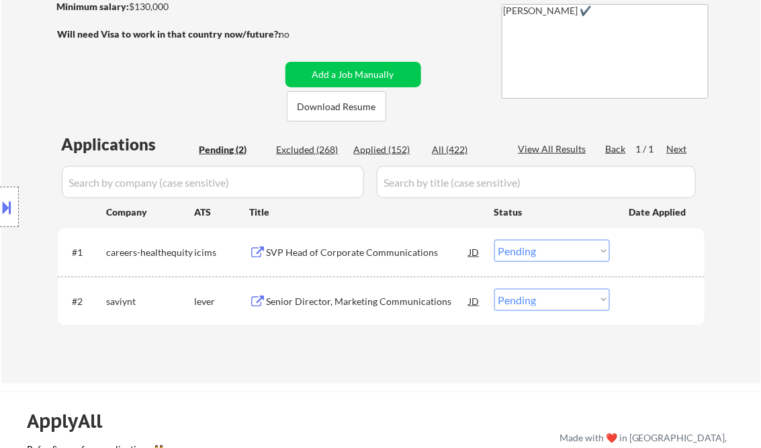
scroll to position [54, 0]
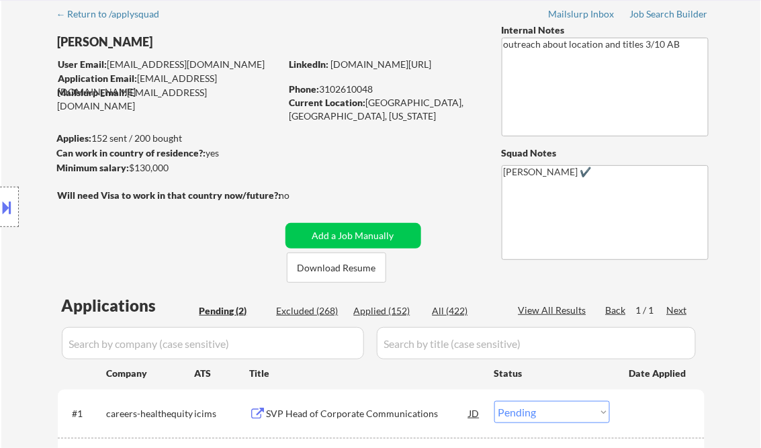
click at [664, 20] on link "Job Search Builder" at bounding box center [669, 15] width 79 height 13
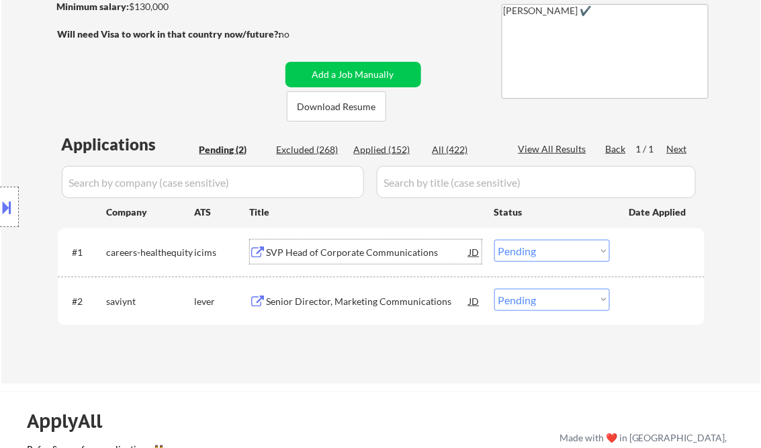
click at [332, 251] on div "SVP Head of Corporate Communications" at bounding box center [368, 252] width 203 height 13
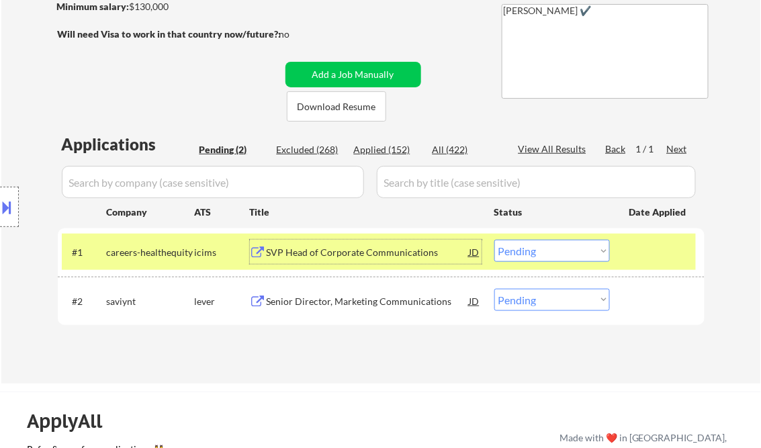
click at [532, 257] on select "Choose an option... Pending Applied Excluded (Questions) Excluded (Expired) Exc…" at bounding box center [552, 251] width 116 height 22
click at [494, 240] on select "Choose an option... Pending Applied Excluded (Questions) Excluded (Expired) Exc…" at bounding box center [552, 251] width 116 height 22
click at [368, 299] on div "Senior Director, Marketing Communications" at bounding box center [368, 301] width 203 height 13
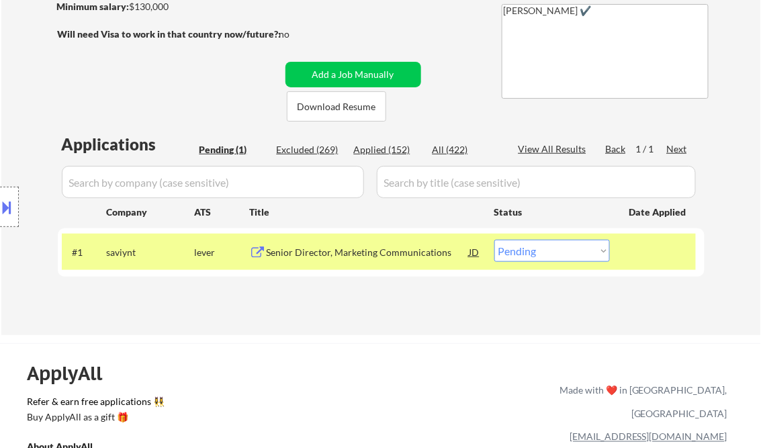
click at [522, 255] on select "Choose an option... Pending Applied Excluded (Questions) Excluded (Expired) Exc…" at bounding box center [552, 251] width 116 height 22
drag, startPoint x: 388, startPoint y: 332, endPoint x: 386, endPoint y: 308, distance: 24.3
click at [388, 332] on div "← Return to /applysquad Mailslurp Inbox Job Search Builder Zuzana Korda User Em…" at bounding box center [381, 87] width 760 height 496
click at [379, 255] on div "Senior Director, Marketing Communications" at bounding box center [368, 252] width 203 height 13
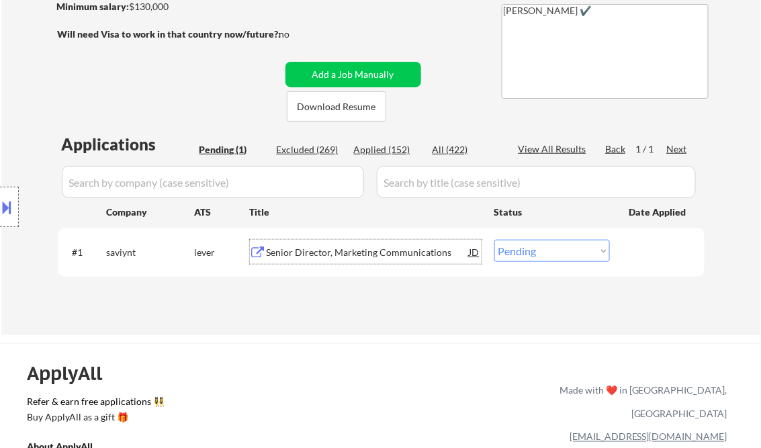
click at [331, 253] on div "Senior Director, Marketing Communications" at bounding box center [368, 252] width 203 height 13
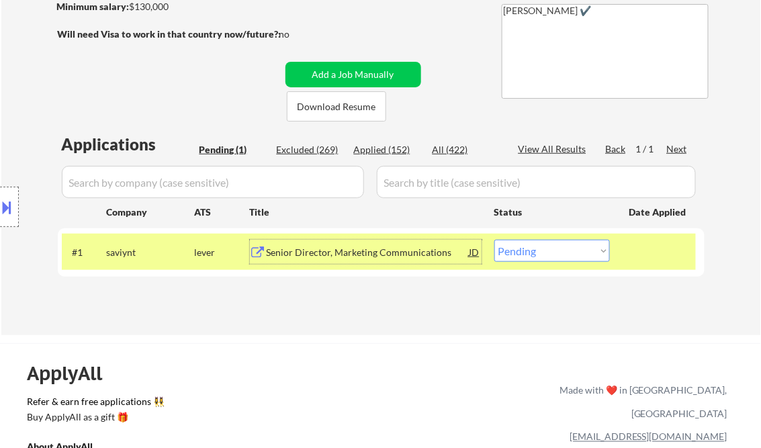
click at [522, 260] on select "Choose an option... Pending Applied Excluded (Questions) Excluded (Expired) Exc…" at bounding box center [552, 251] width 116 height 22
select select ""excluded__expired_""
click at [494, 240] on select "Choose an option... Pending Applied Excluded (Questions) Excluded (Expired) Exc…" at bounding box center [552, 251] width 116 height 22
click at [404, 296] on div "Applications Pending (1) Excluded (269) Applied (152) All (422) View All Result…" at bounding box center [381, 221] width 647 height 176
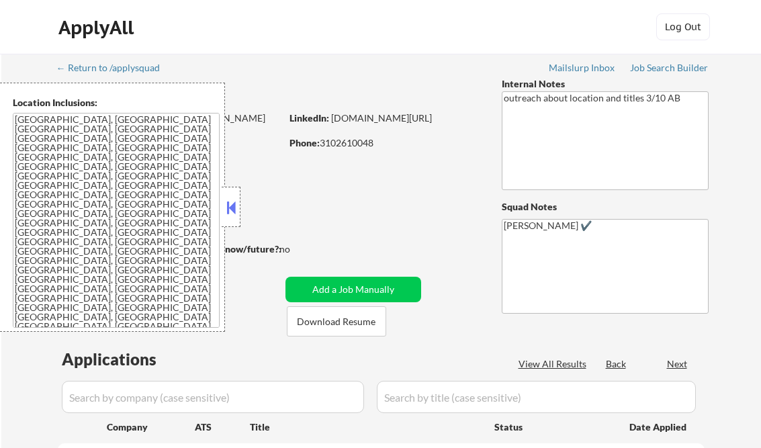
scroll to position [215, 0]
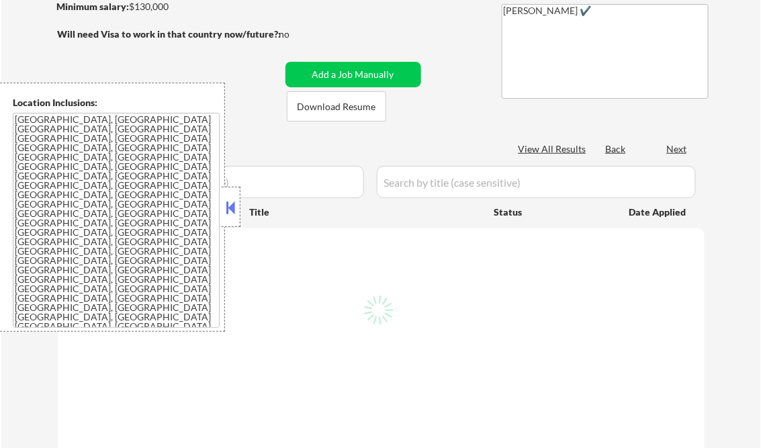
select select ""pending""
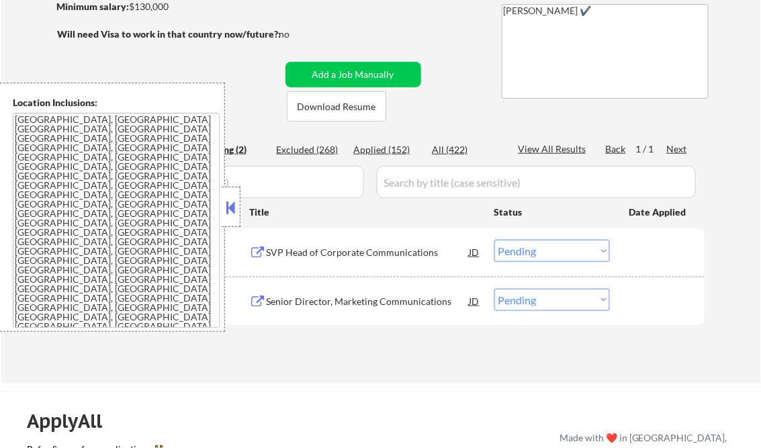
click at [234, 206] on button at bounding box center [231, 208] width 15 height 20
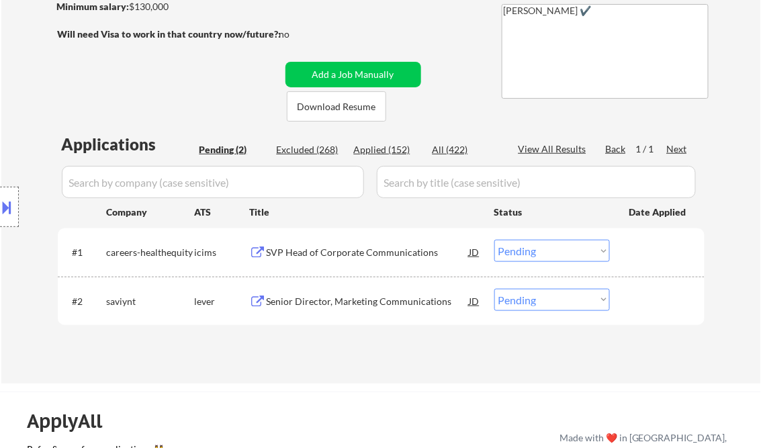
click at [394, 148] on div "Applied (152)" at bounding box center [387, 149] width 67 height 13
click at [552, 145] on div "View All Results" at bounding box center [555, 148] width 72 height 13
select select ""applied""
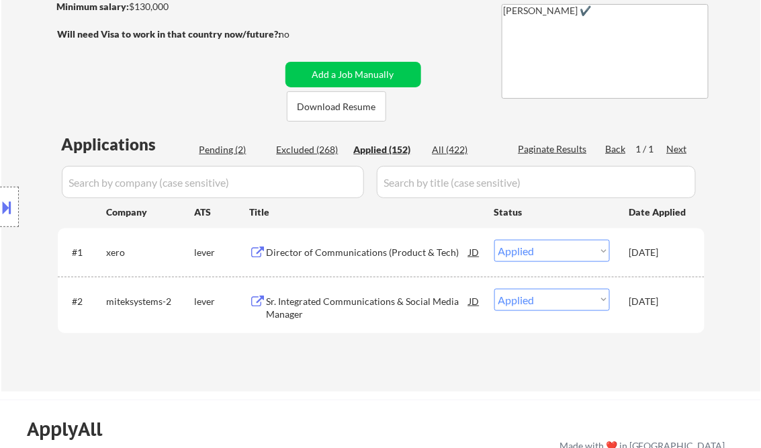
select select ""applied""
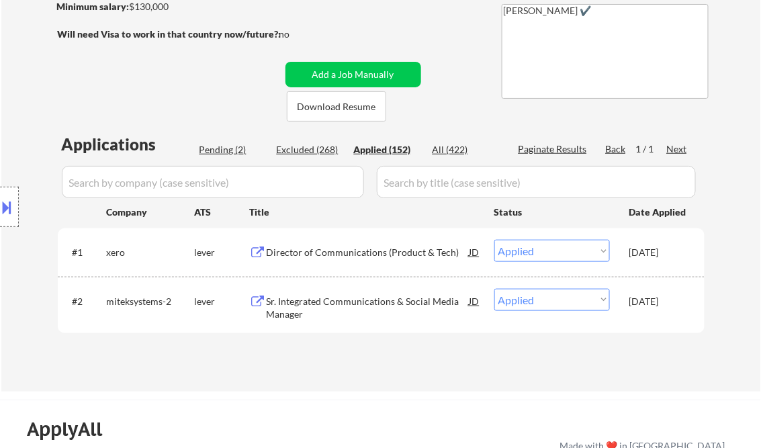
select select ""applied""
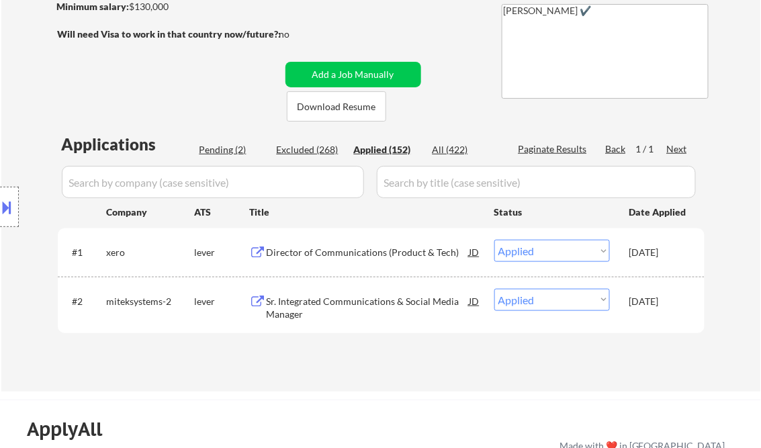
select select ""applied""
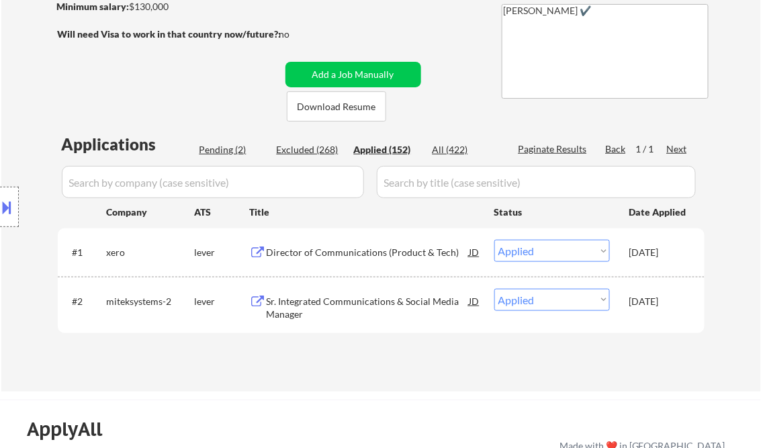
select select ""applied""
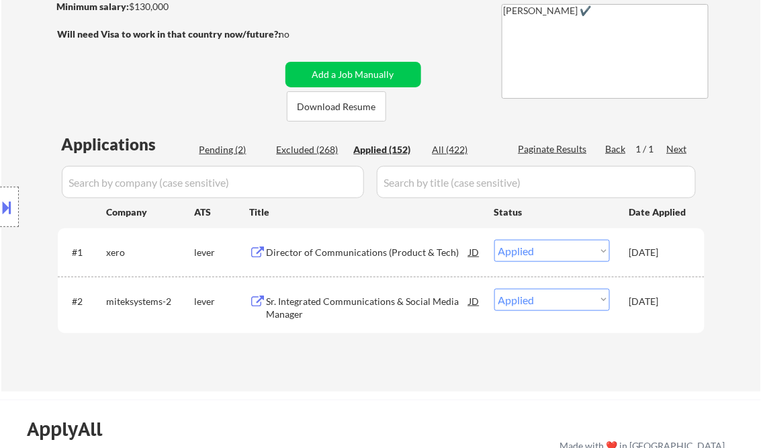
select select ""applied""
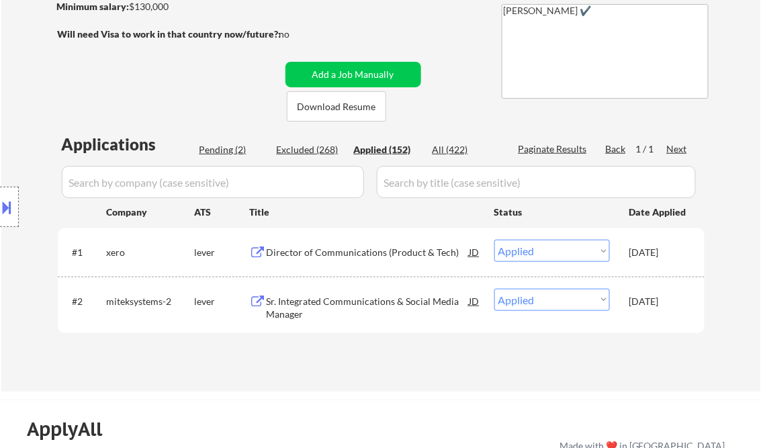
select select ""applied""
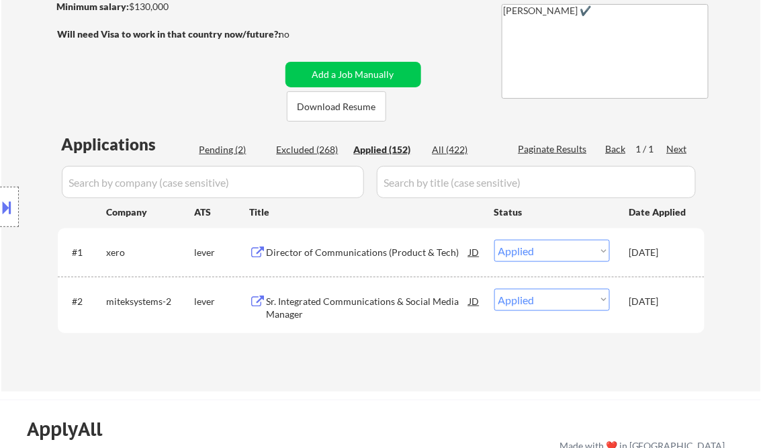
select select ""applied""
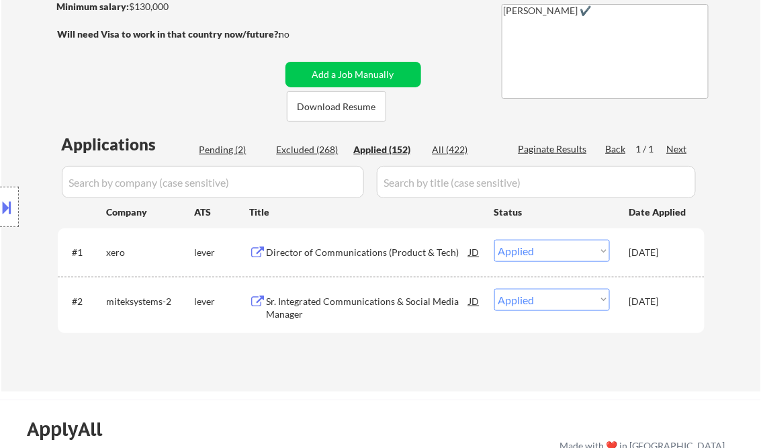
select select ""applied""
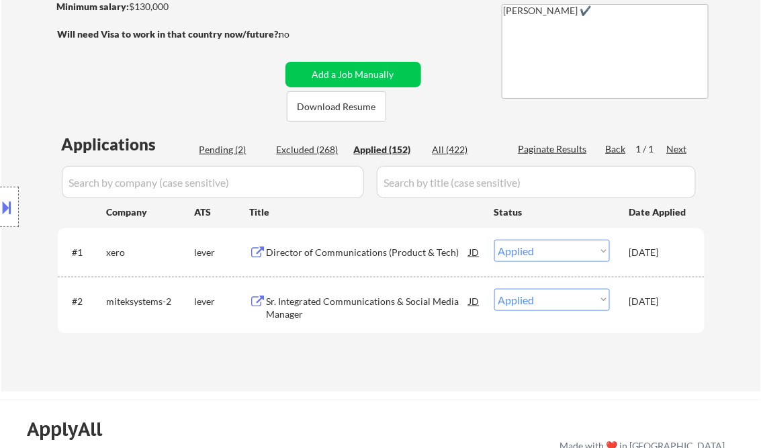
select select ""applied""
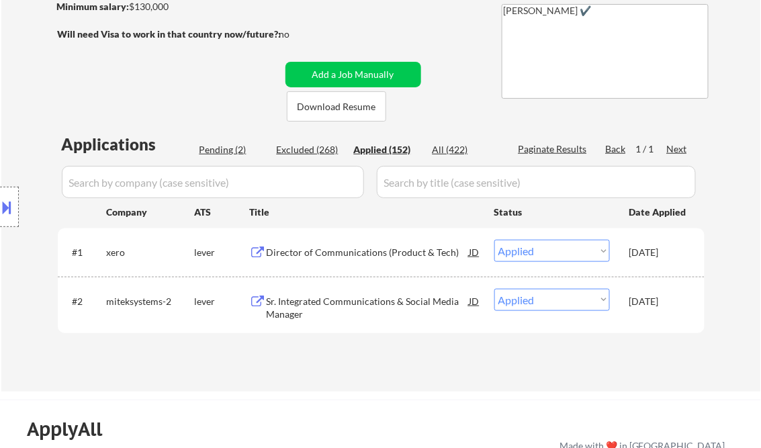
select select ""applied""
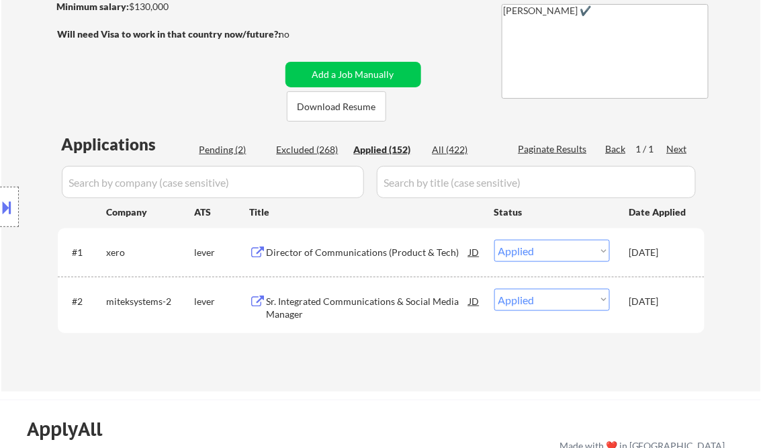
select select ""applied""
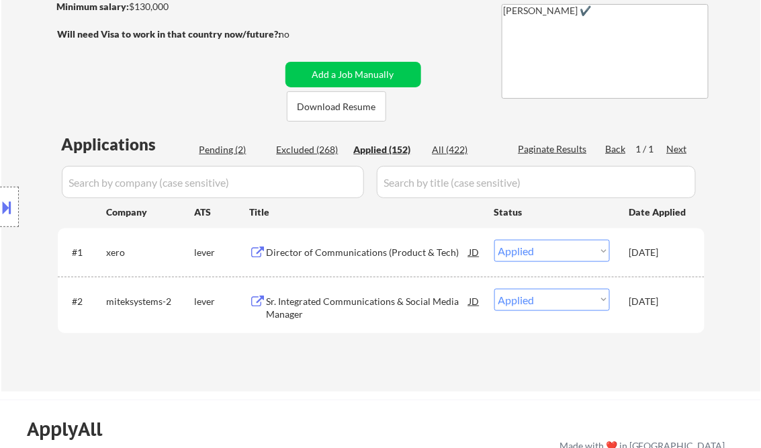
select select ""applied""
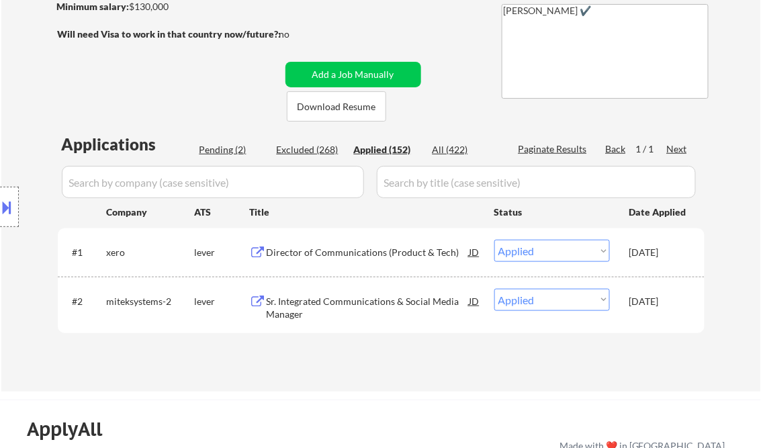
select select ""applied""
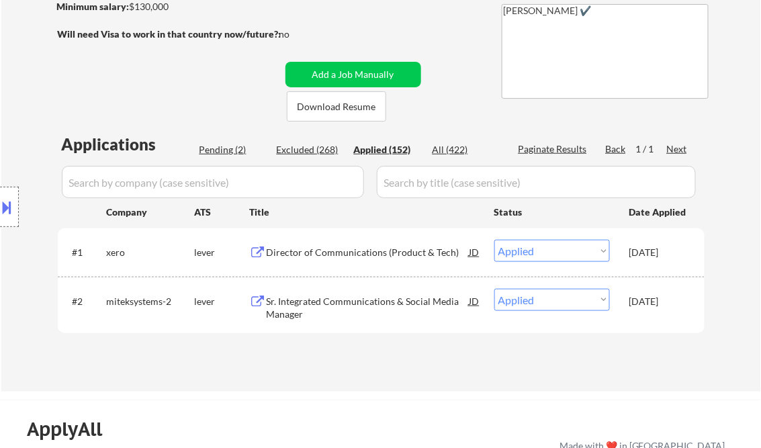
select select ""applied""
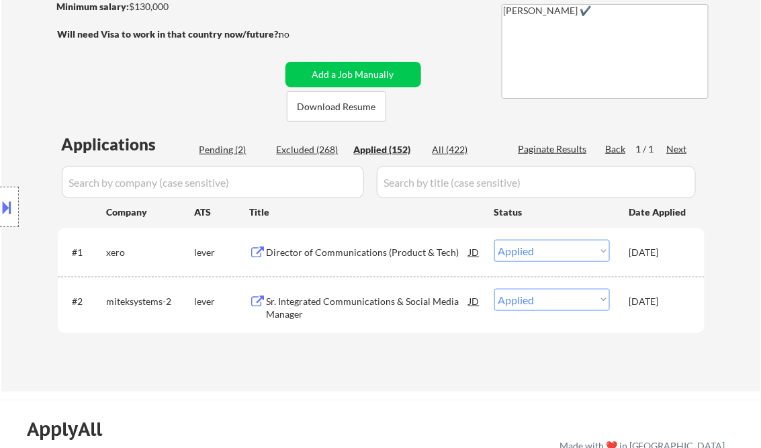
select select ""applied""
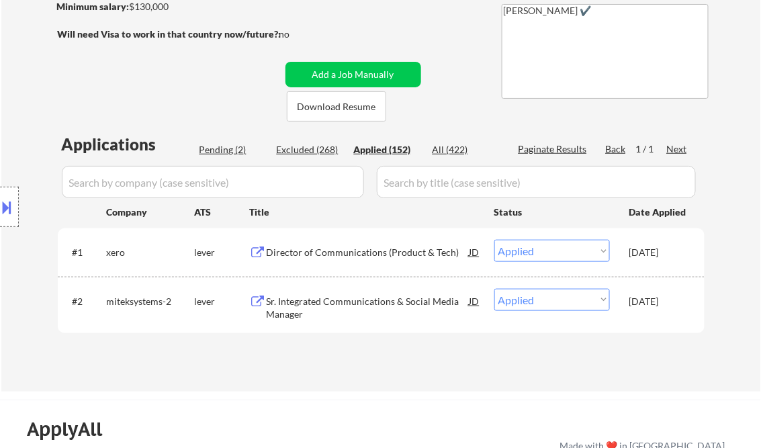
select select ""applied""
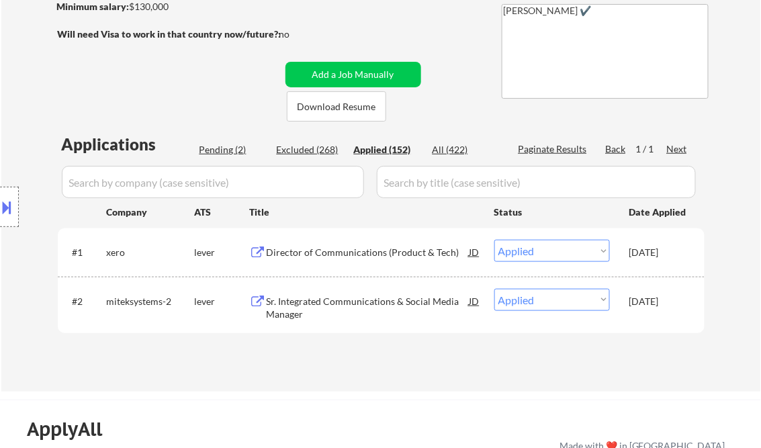
select select ""applied""
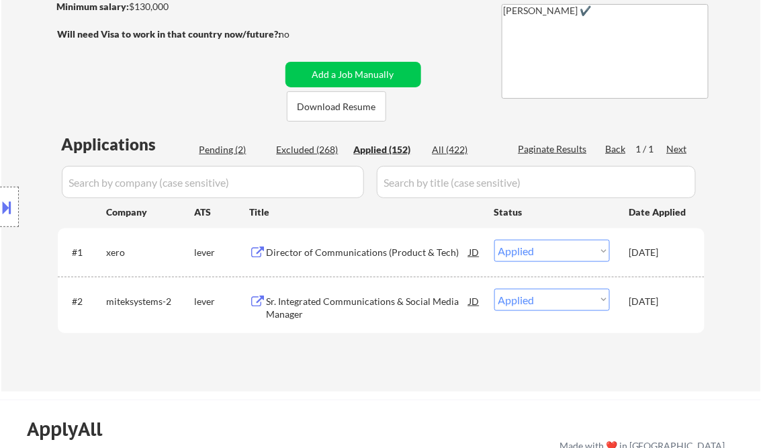
select select ""applied""
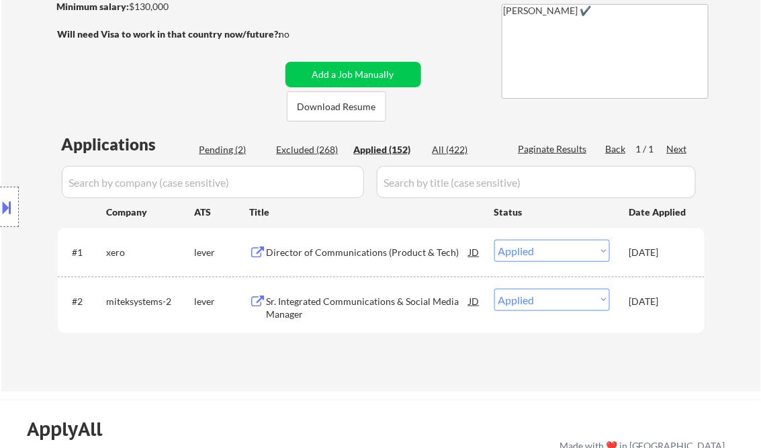
select select ""applied""
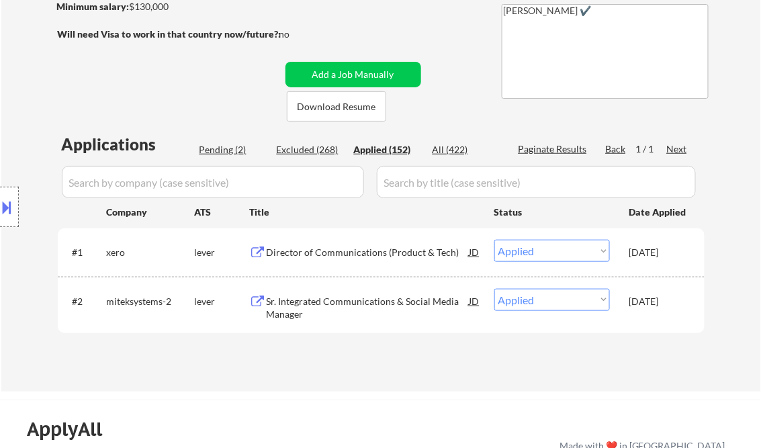
select select ""applied""
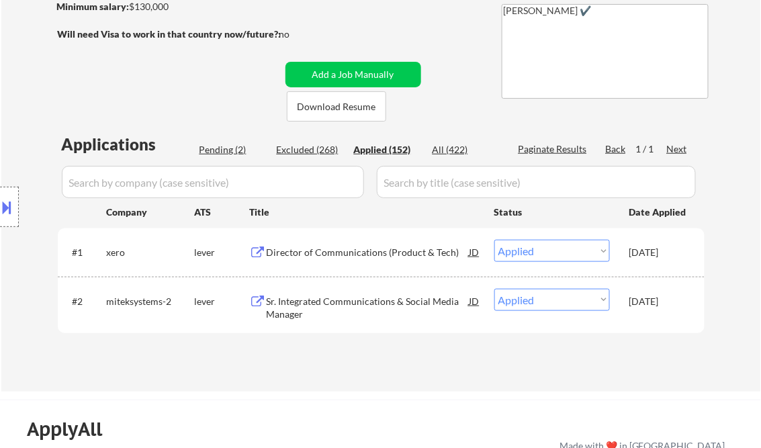
select select ""applied""
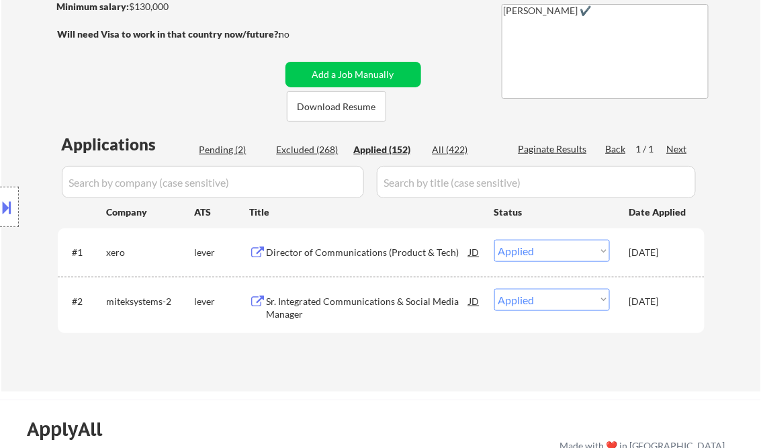
select select ""applied""
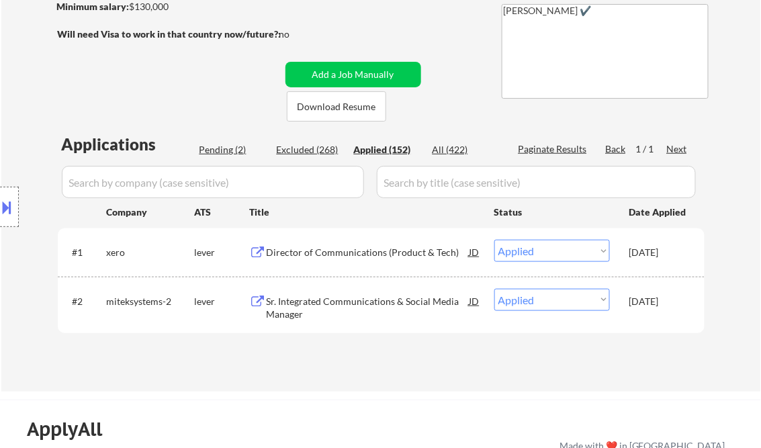
select select ""applied""
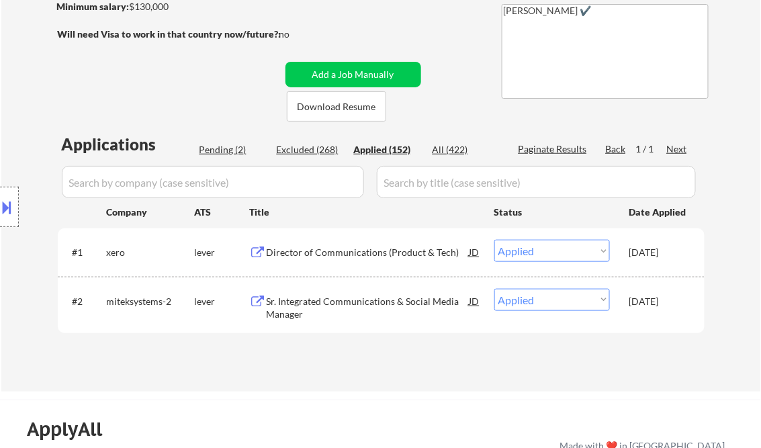
select select ""applied""
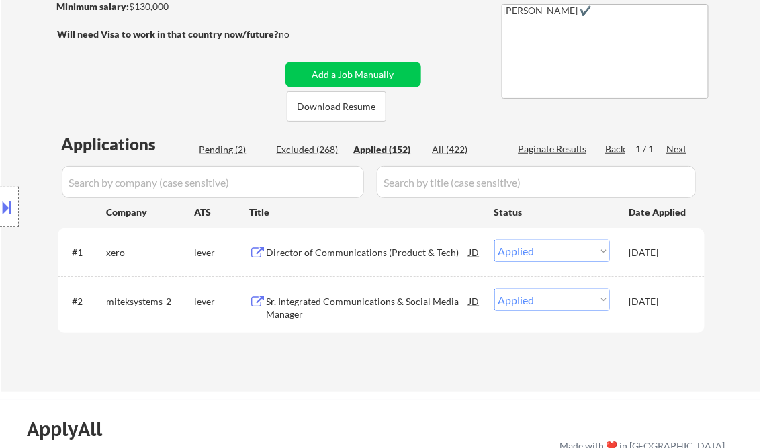
select select ""applied""
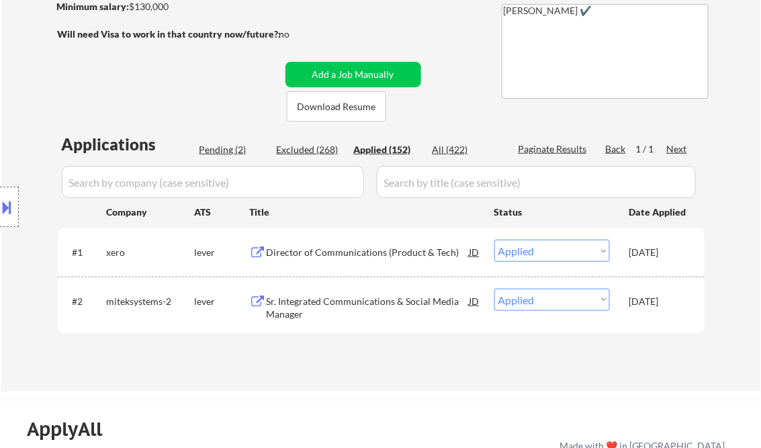
select select ""applied""
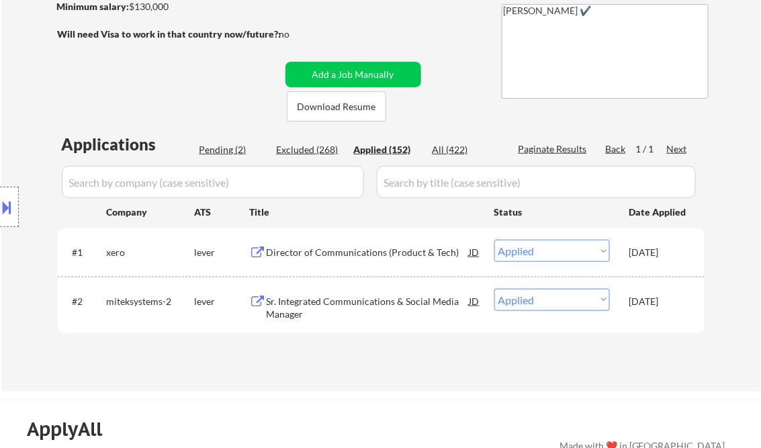
select select ""applied""
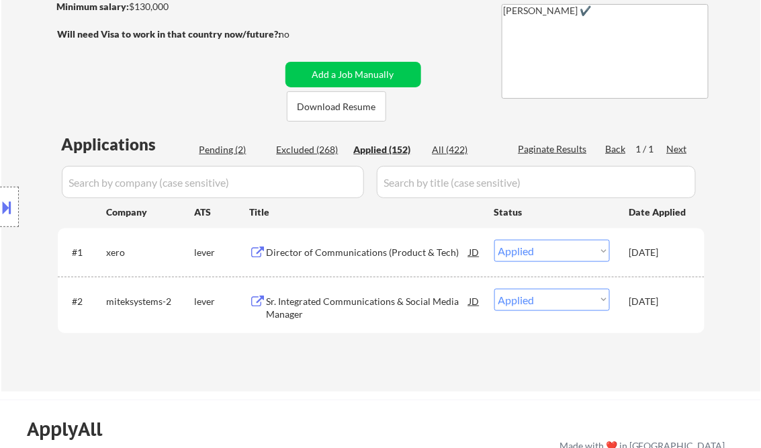
select select ""applied""
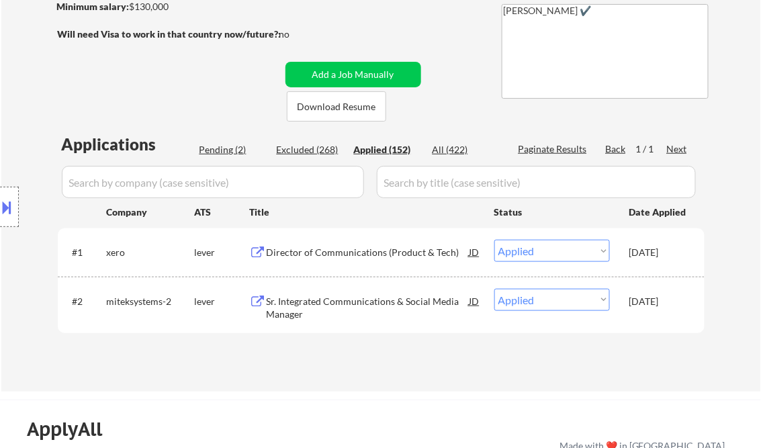
select select ""applied""
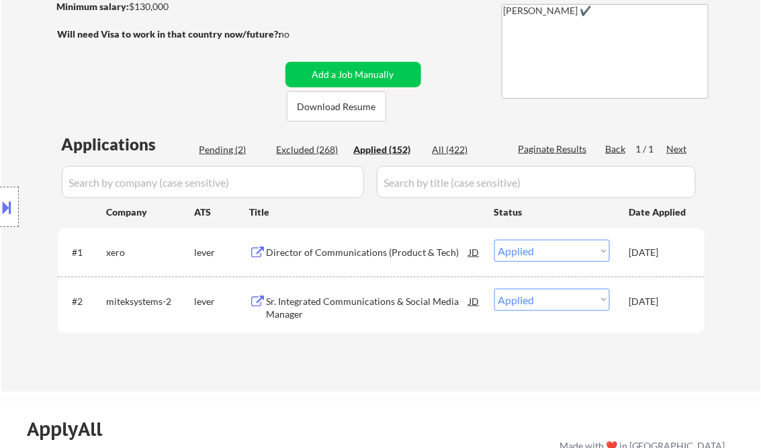
select select ""applied""
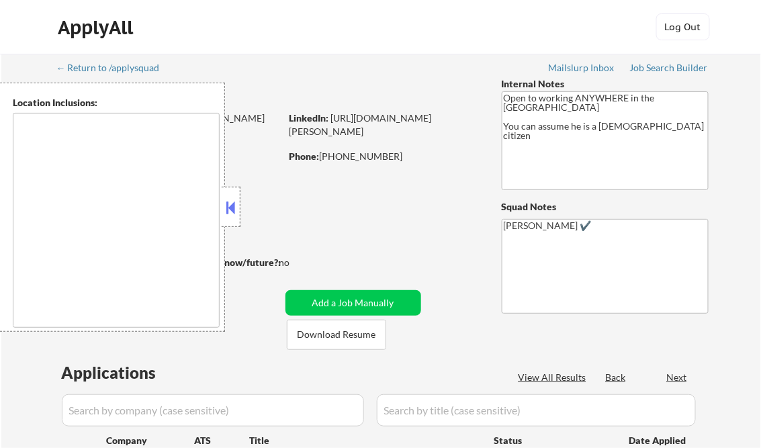
type textarea "[GEOGRAPHIC_DATA], [GEOGRAPHIC_DATA] [GEOGRAPHIC_DATA], [GEOGRAPHIC_DATA] [GEOG…"
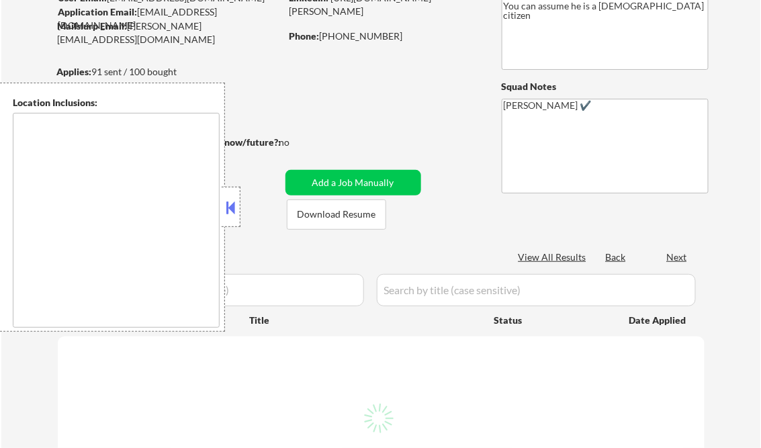
scroll to position [161, 0]
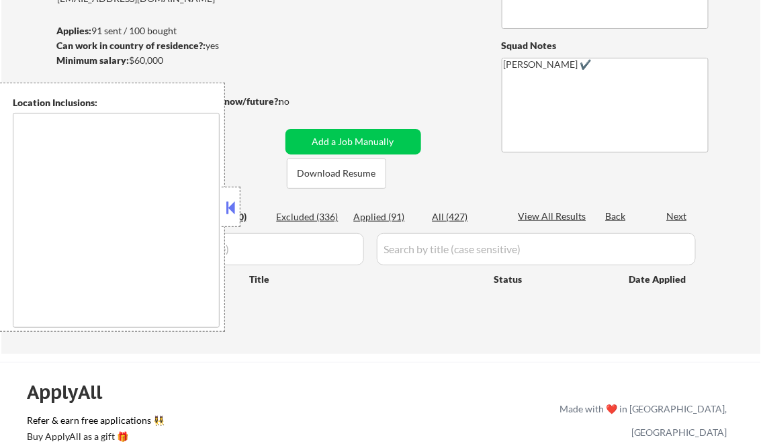
type textarea "[GEOGRAPHIC_DATA], [GEOGRAPHIC_DATA] [GEOGRAPHIC_DATA], [GEOGRAPHIC_DATA] [GEOG…"
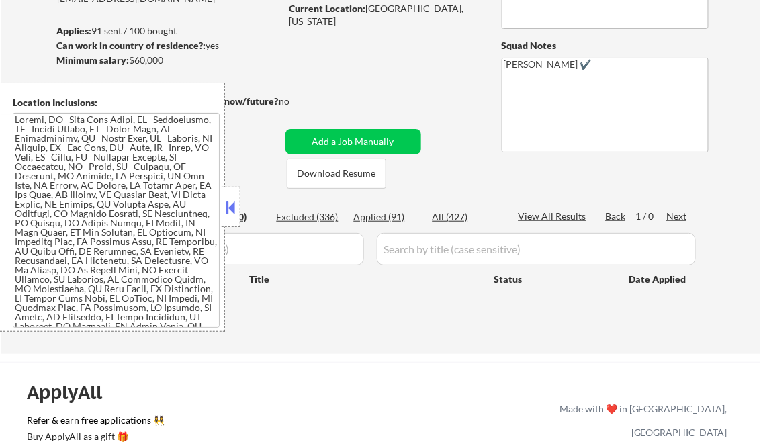
click at [232, 204] on button at bounding box center [231, 208] width 15 height 20
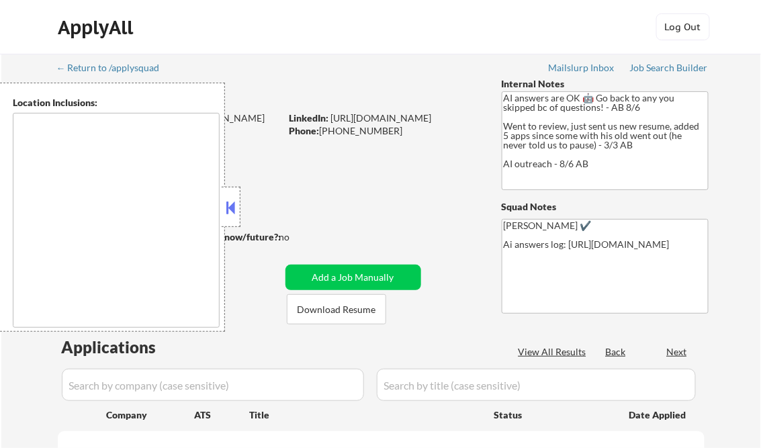
select select ""pending""
type textarea "[GEOGRAPHIC_DATA], [GEOGRAPHIC_DATA] [GEOGRAPHIC_DATA], [GEOGRAPHIC_DATA] [GEOG…"
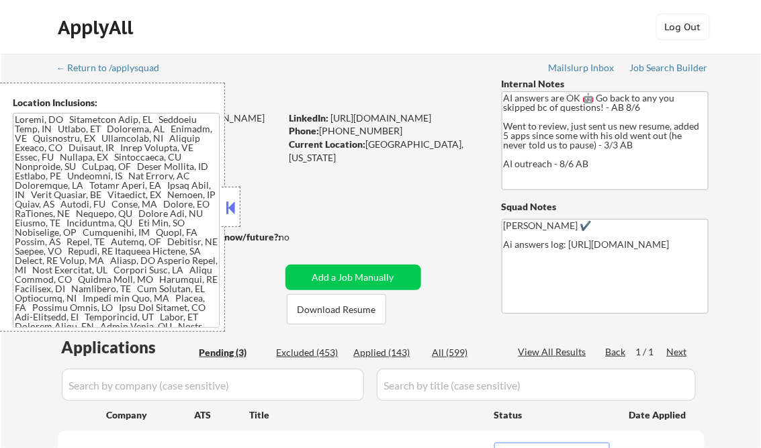
click at [233, 204] on button at bounding box center [231, 208] width 15 height 20
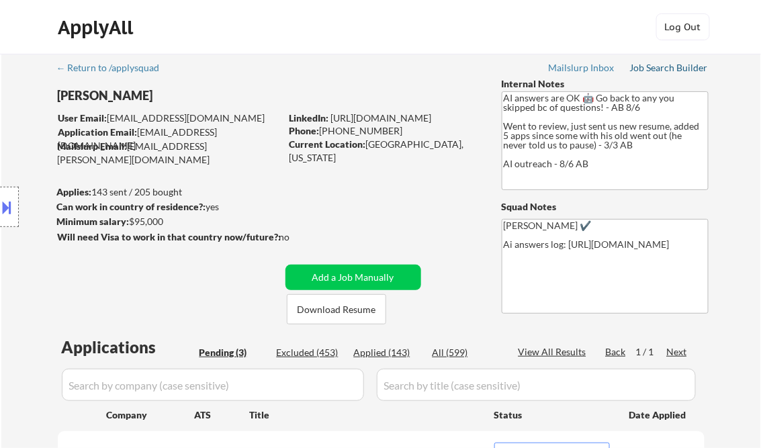
click at [656, 66] on div "Job Search Builder" at bounding box center [669, 67] width 79 height 9
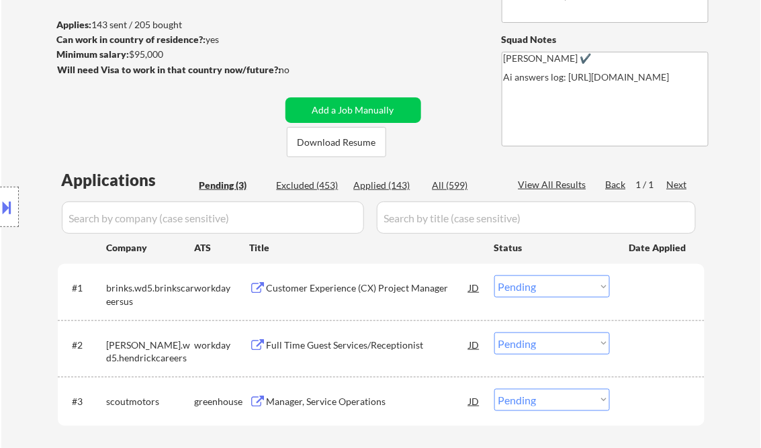
scroll to position [215, 0]
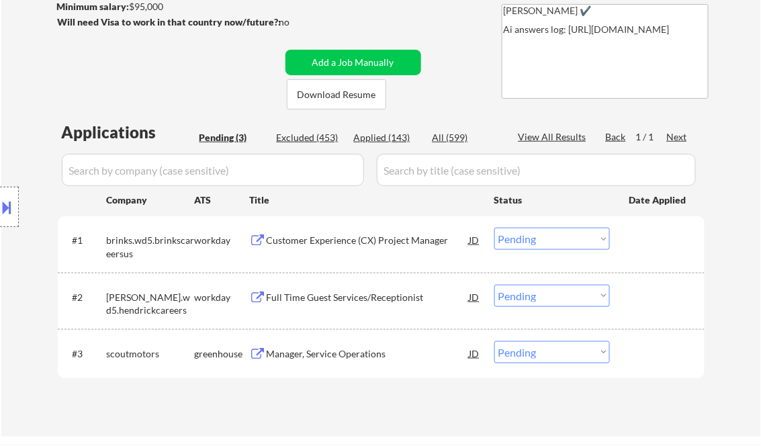
click at [358, 235] on div "Customer Experience (CX) Project Manager" at bounding box center [368, 240] width 203 height 13
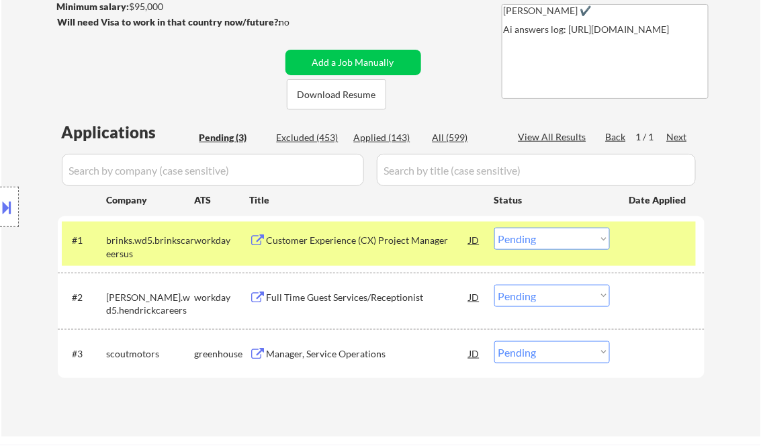
click at [8, 211] on button at bounding box center [7, 207] width 15 height 22
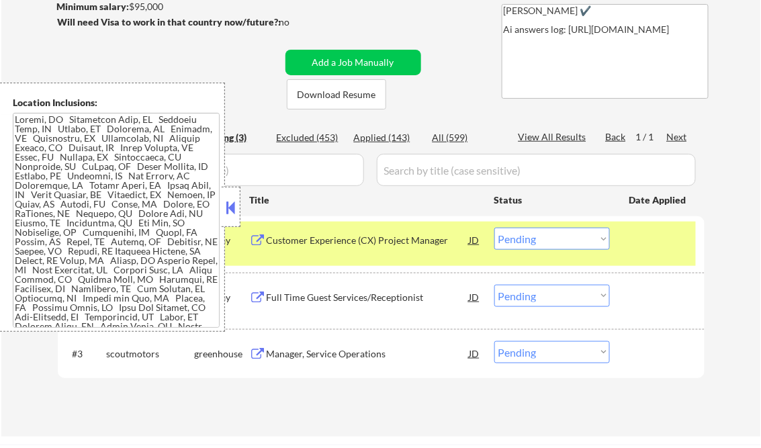
click at [226, 199] on button at bounding box center [231, 208] width 15 height 20
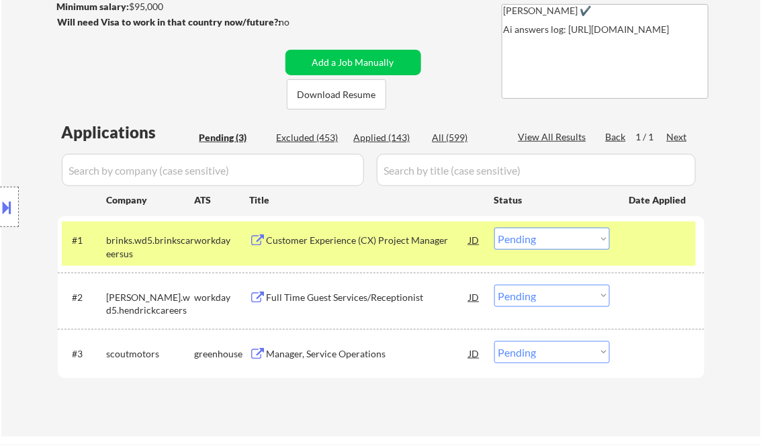
click at [531, 249] on select "Choose an option... Pending Applied Excluded (Questions) Excluded (Expired) Exc…" at bounding box center [552, 239] width 116 height 22
click at [494, 228] on select "Choose an option... Pending Applied Excluded (Questions) Excluded (Expired) Exc…" at bounding box center [552, 239] width 116 height 22
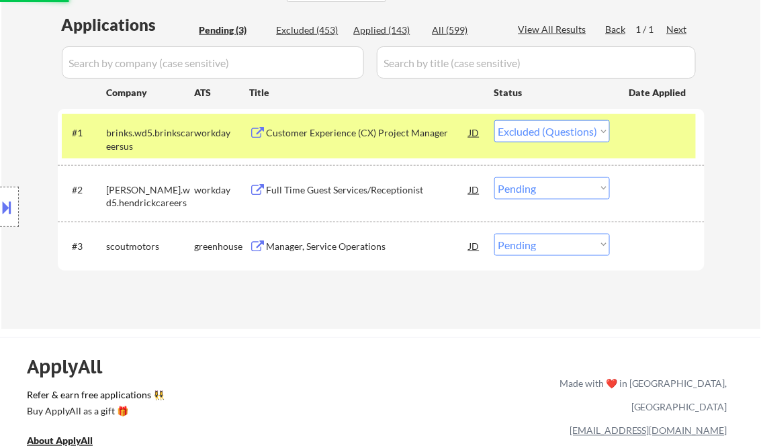
click at [331, 191] on div "Full Time Guest Services/Receptionist" at bounding box center [368, 189] width 203 height 13
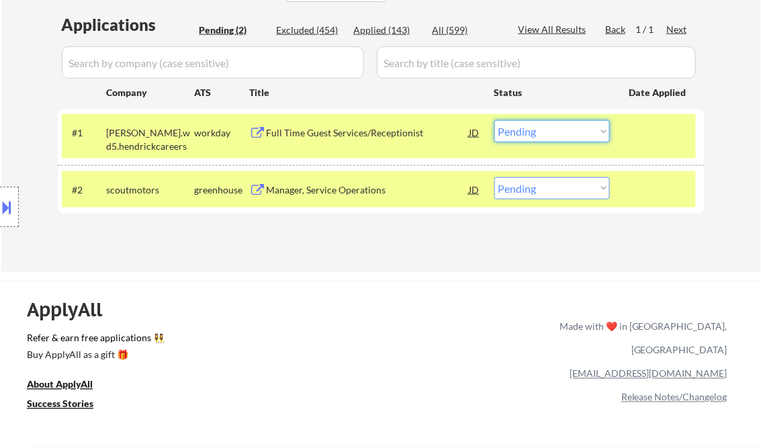
drag, startPoint x: 554, startPoint y: 124, endPoint x: 586, endPoint y: 142, distance: 37.0
click at [556, 123] on select "Choose an option... Pending Applied Excluded (Questions) Excluded (Expired) Exc…" at bounding box center [552, 131] width 116 height 22
click at [494, 120] on select "Choose an option... Pending Applied Excluded (Questions) Excluded (Expired) Exc…" at bounding box center [552, 131] width 116 height 22
click at [341, 196] on div "Manager, Service Operations" at bounding box center [368, 189] width 203 height 24
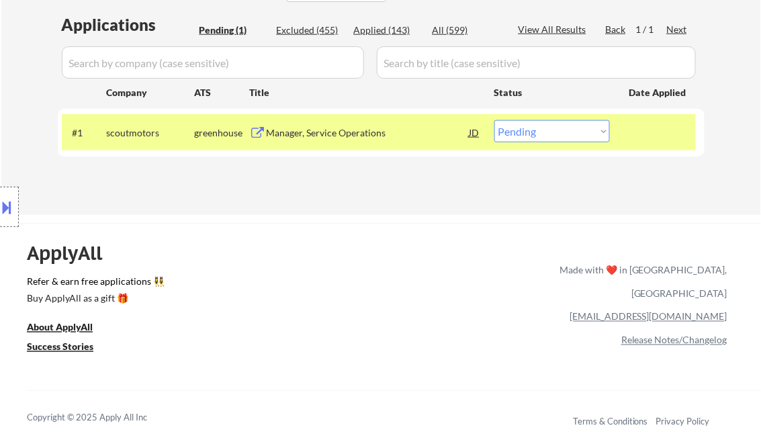
drag, startPoint x: 516, startPoint y: 122, endPoint x: 553, endPoint y: 142, distance: 41.8
click at [516, 122] on select "Choose an option... Pending Applied Excluded (Questions) Excluded (Expired) Exc…" at bounding box center [552, 131] width 116 height 22
drag, startPoint x: 514, startPoint y: 132, endPoint x: 530, endPoint y: 142, distance: 19.4
click at [515, 132] on select "Choose an option... Pending Applied Excluded (Questions) Excluded (Expired) Exc…" at bounding box center [552, 131] width 116 height 22
select select ""excluded__bad_match_""
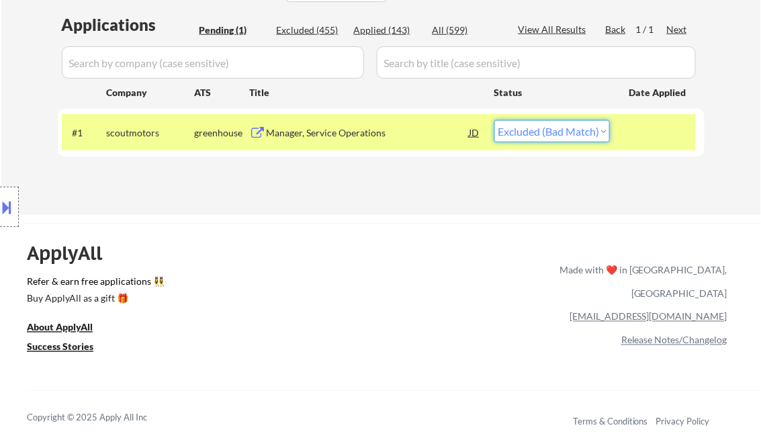
click at [494, 120] on select "Choose an option... Pending Applied Excluded (Questions) Excluded (Expired) Exc…" at bounding box center [552, 131] width 116 height 22
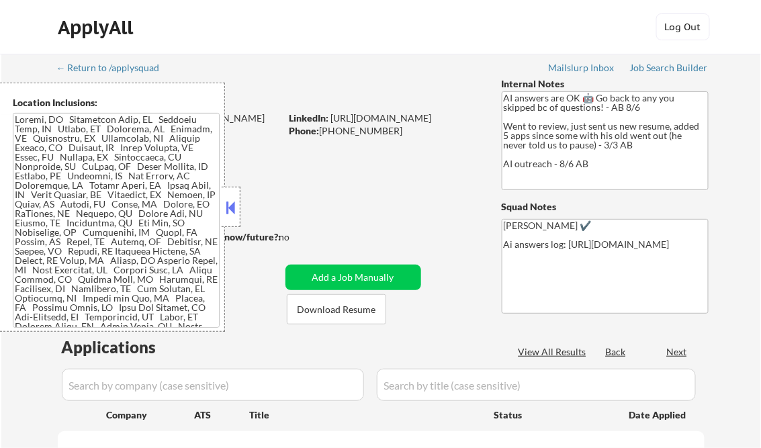
select select ""pending""
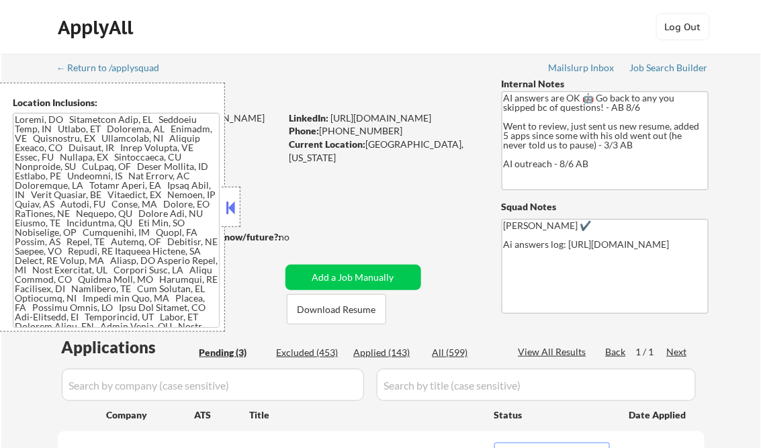
click at [227, 203] on button at bounding box center [231, 208] width 15 height 20
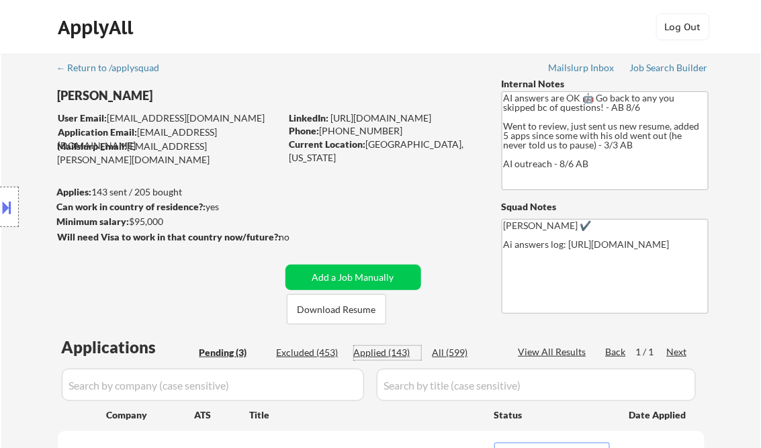
click at [390, 357] on div "Applied (143)" at bounding box center [387, 352] width 67 height 13
click at [541, 349] on div "View All Results" at bounding box center [555, 351] width 72 height 13
select select ""applied""
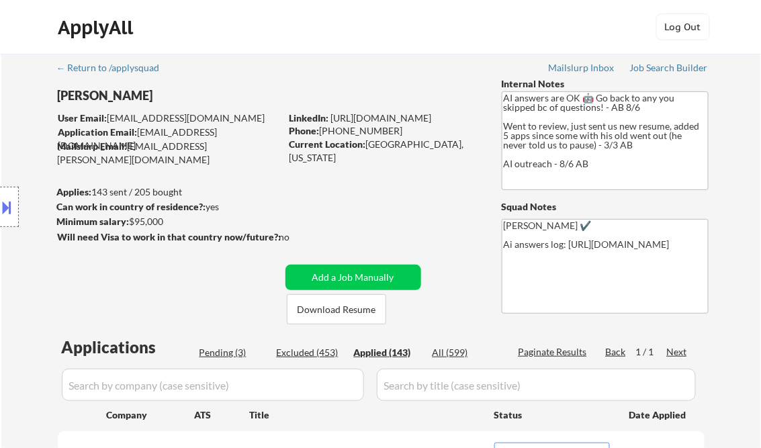
select select ""applied""
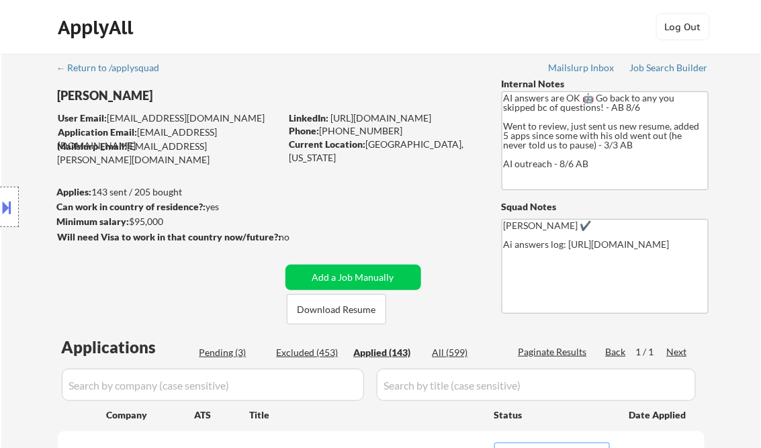
select select ""applied""
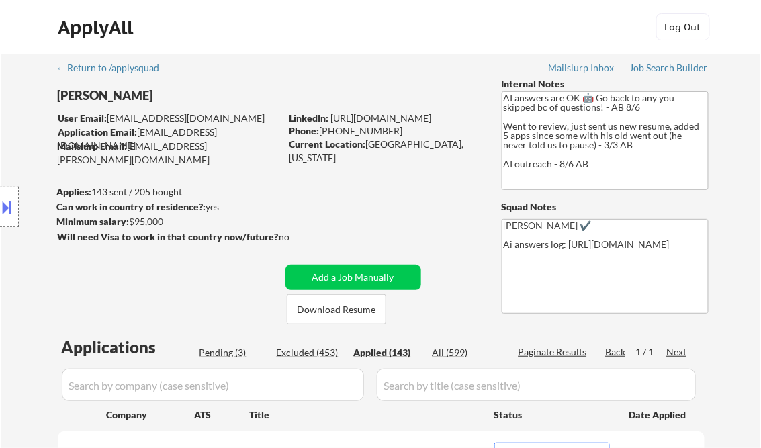
select select ""applied""
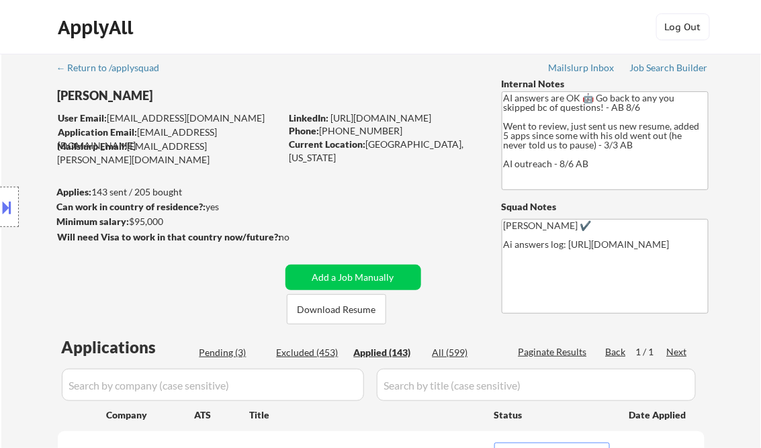
select select ""applied""
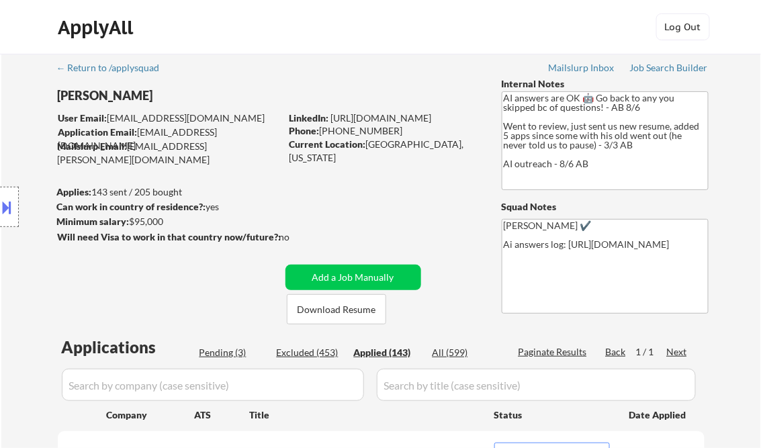
select select ""applied""
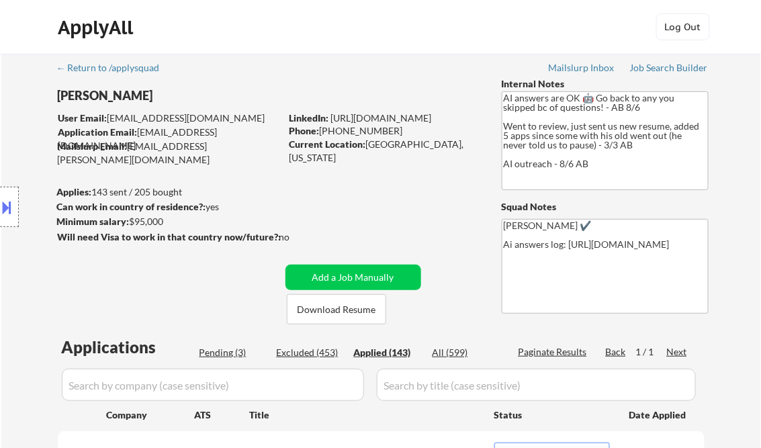
select select ""applied""
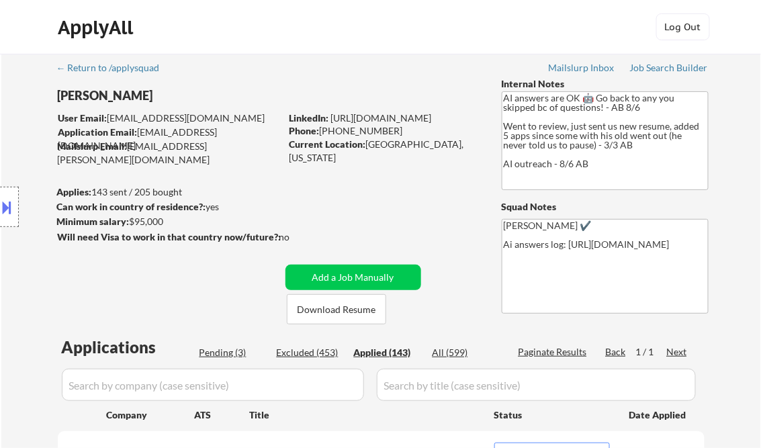
select select ""applied""
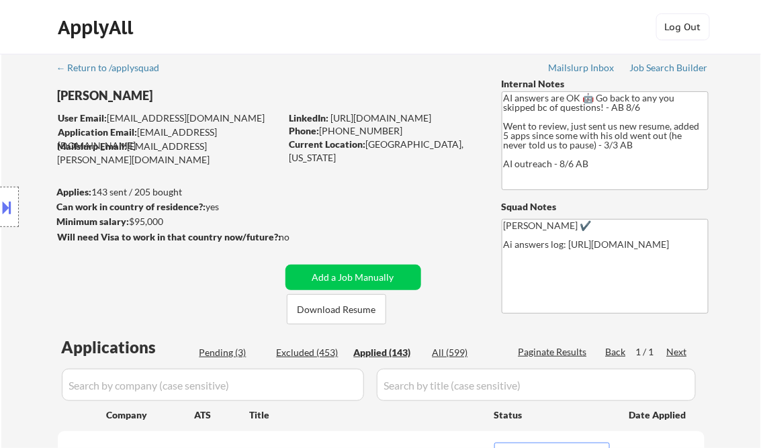
select select ""applied""
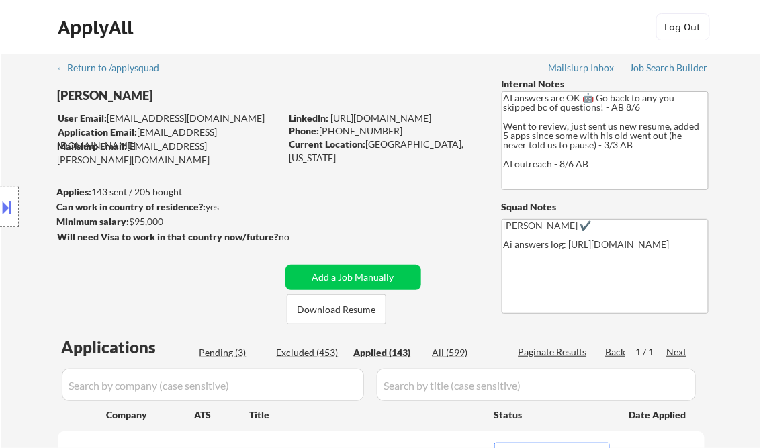
select select ""applied""
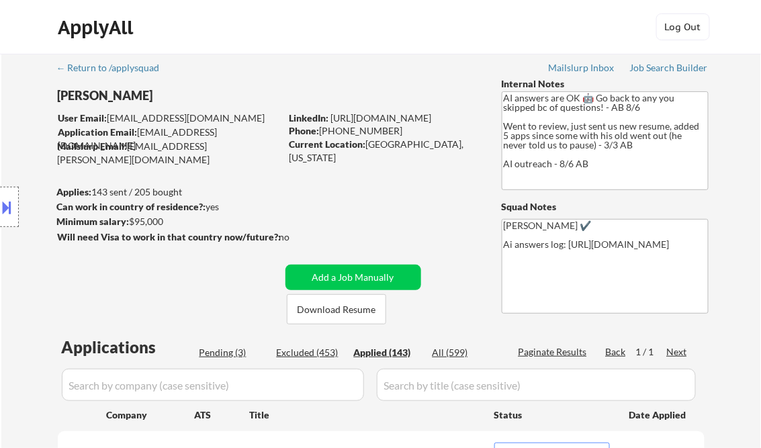
select select ""applied""
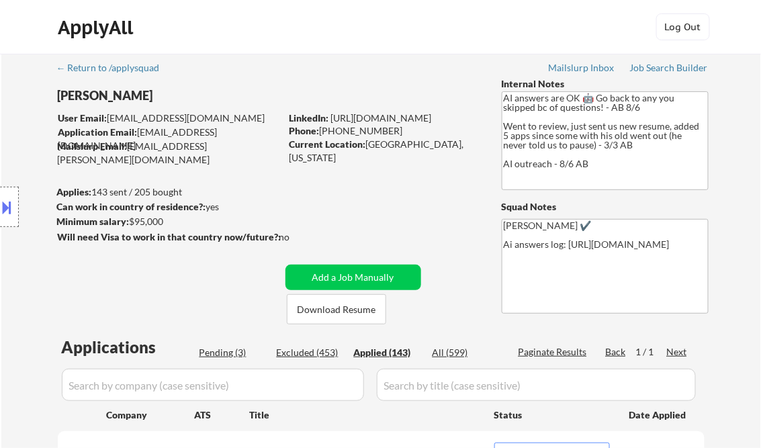
select select ""applied""
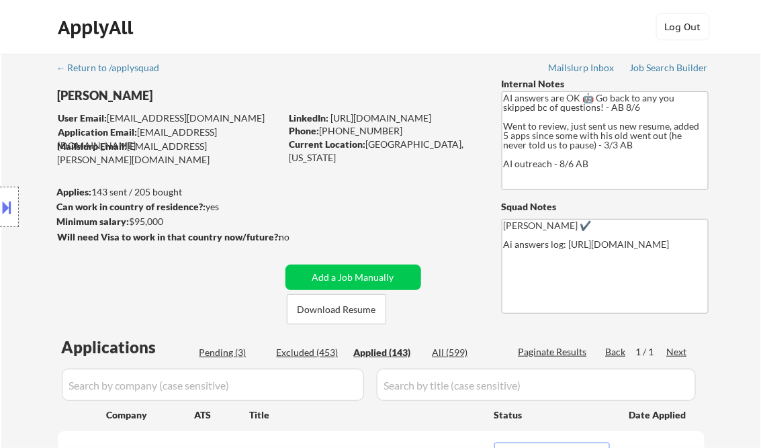
select select ""applied""
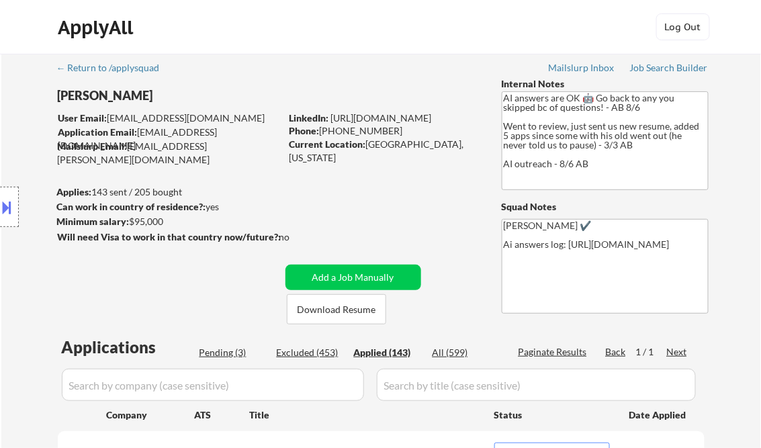
select select ""applied""
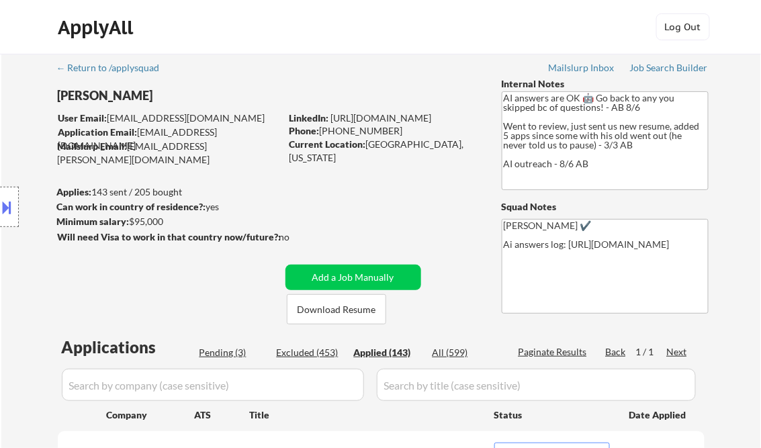
select select ""applied""
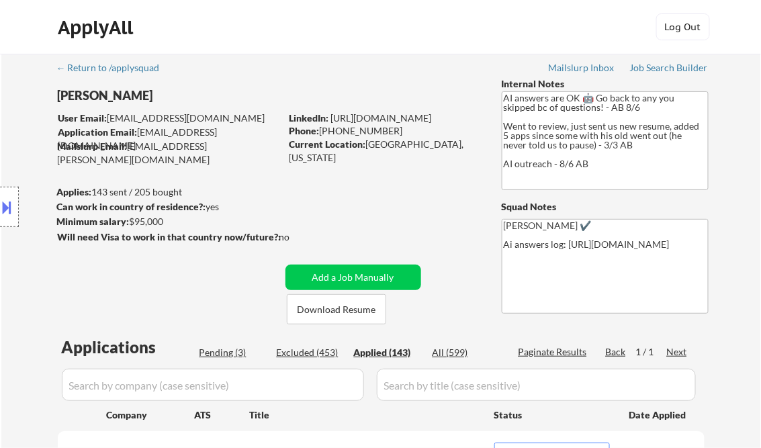
select select ""applied""
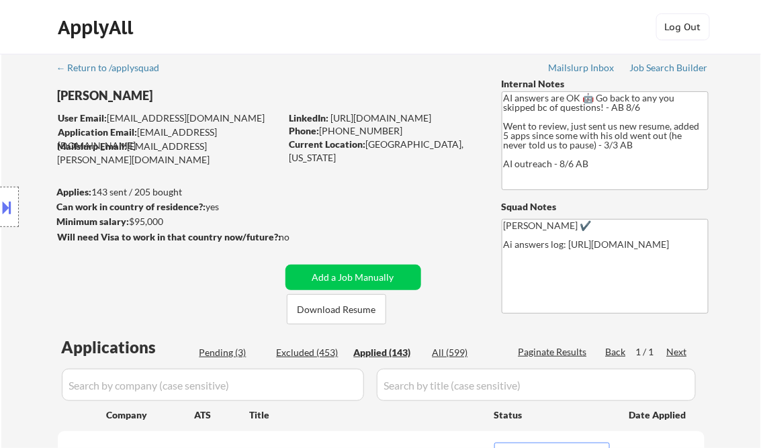
select select ""applied""
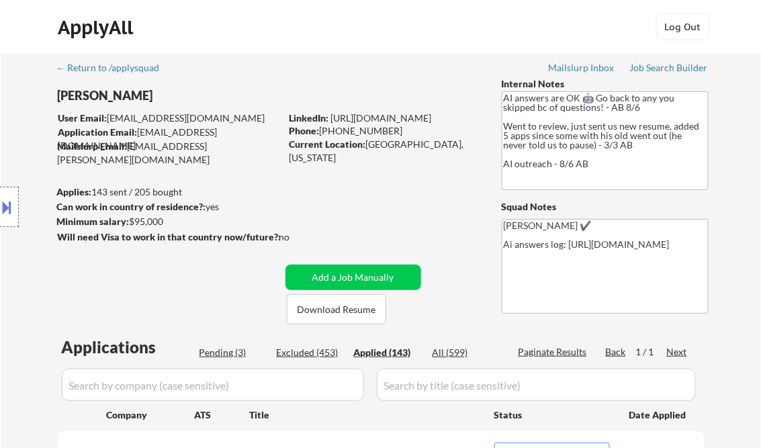
select select ""applied""
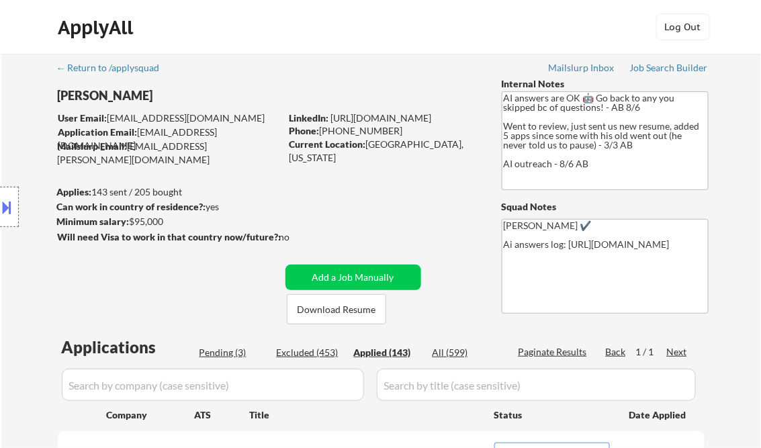
select select ""applied""
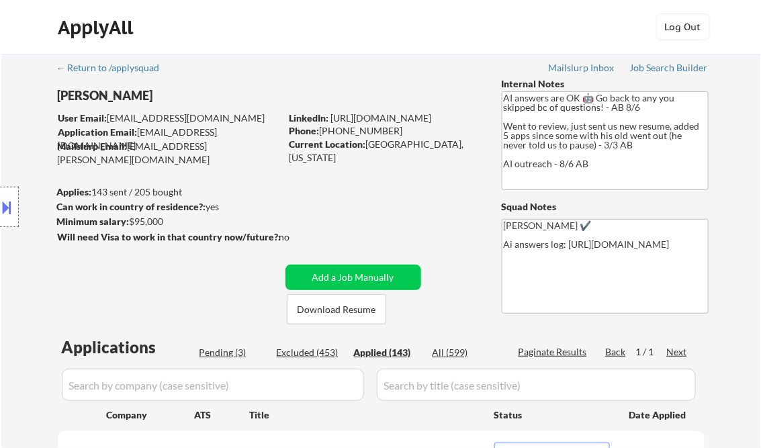
select select ""applied""
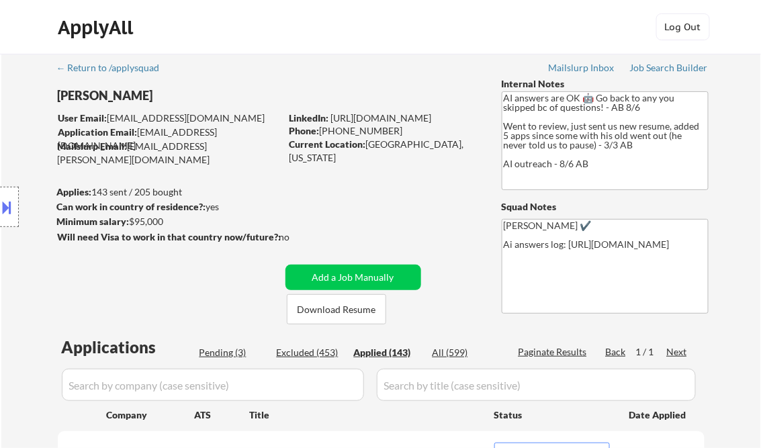
select select ""applied""
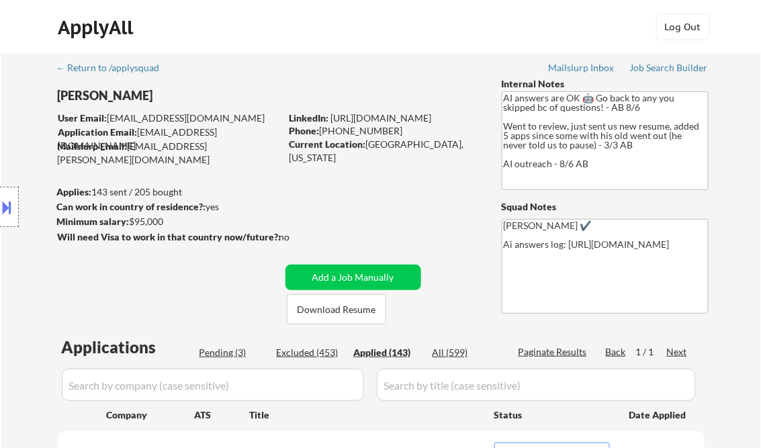
select select ""applied""
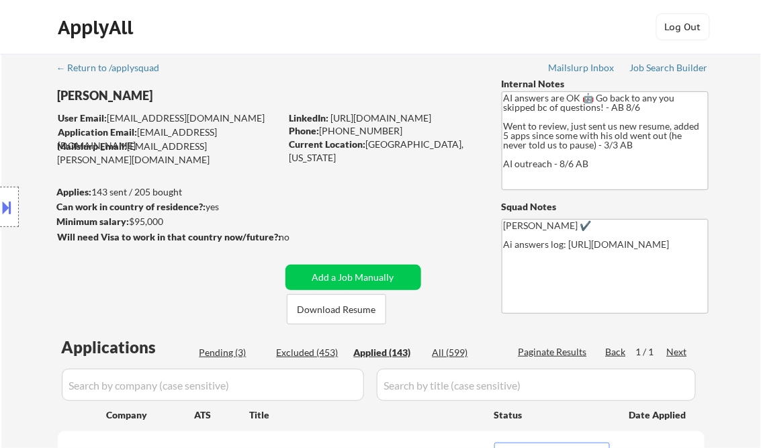
select select ""applied""
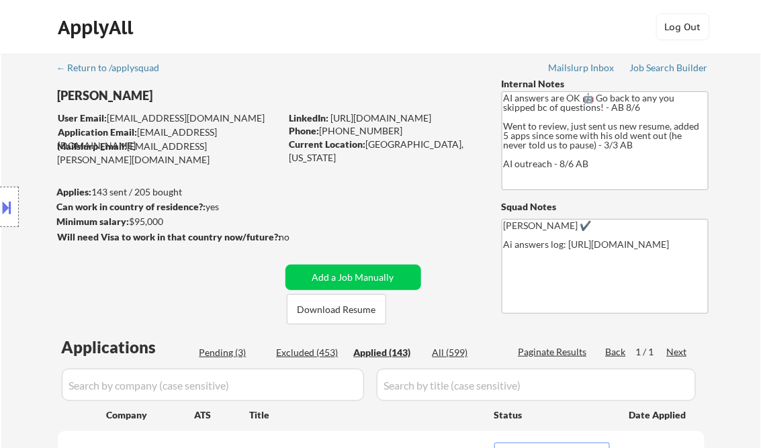
select select ""applied""
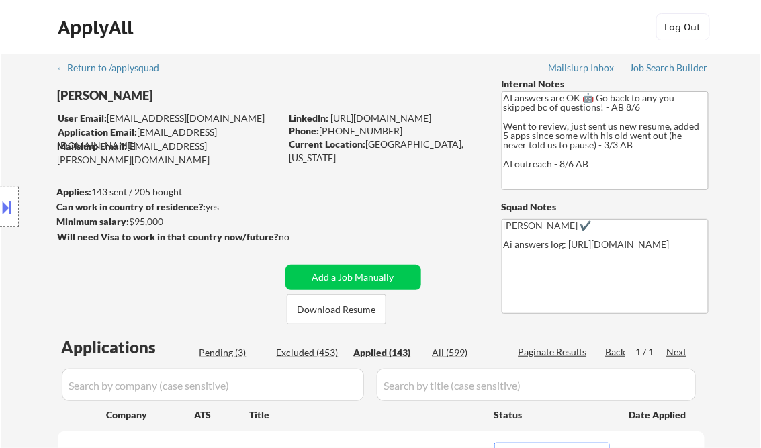
select select ""applied""
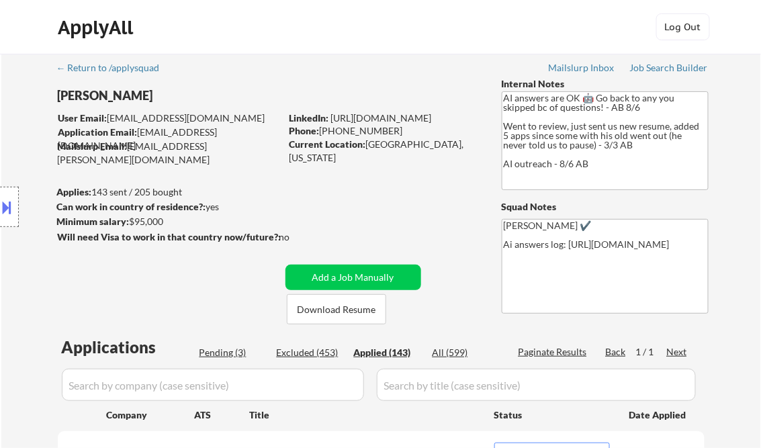
select select ""applied""
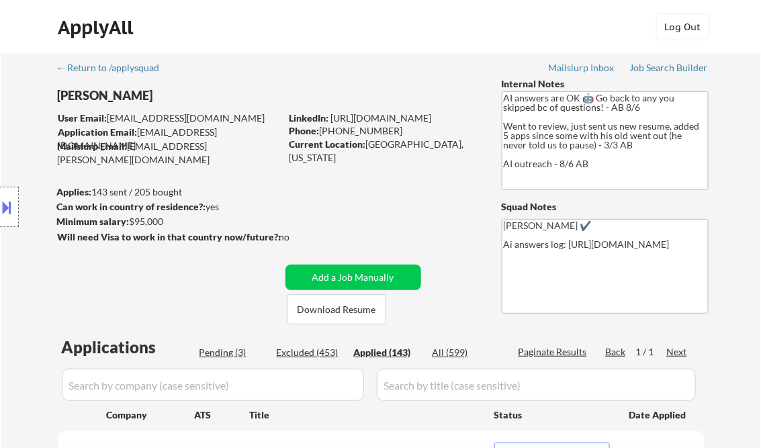
select select ""applied""
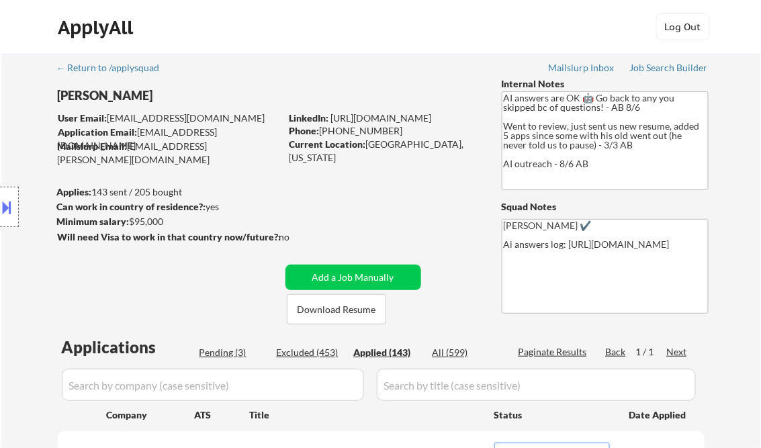
select select ""applied""
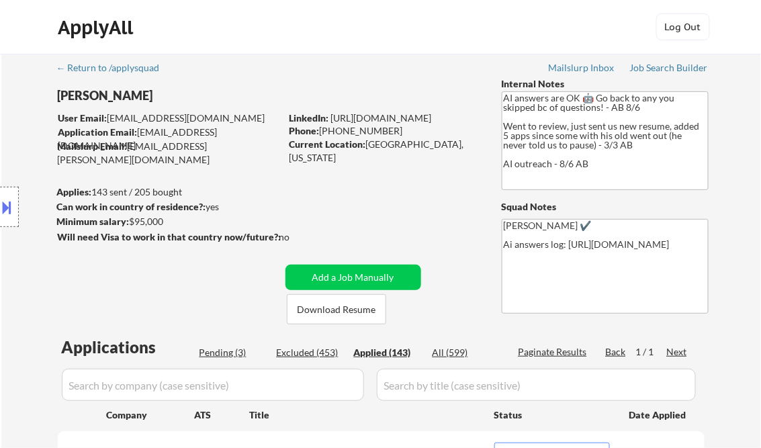
select select ""applied""
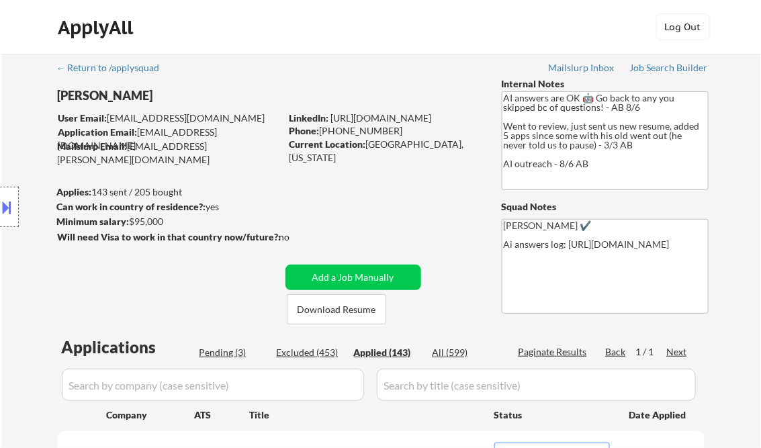
scroll to position [231, 0]
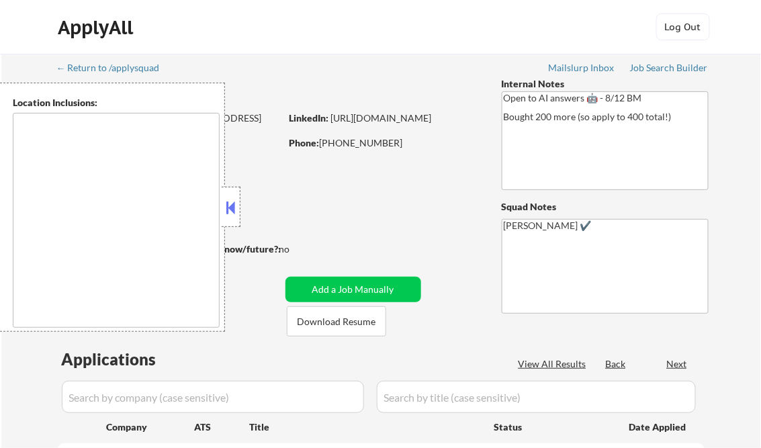
select select ""pending""
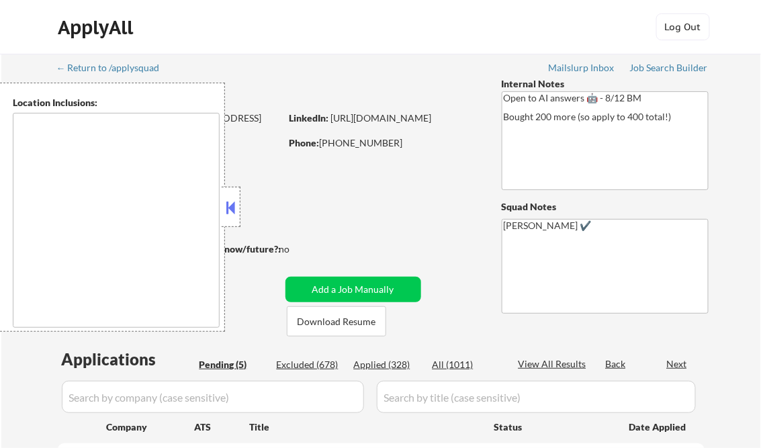
type textarea "remote"
click at [230, 209] on button at bounding box center [231, 208] width 15 height 20
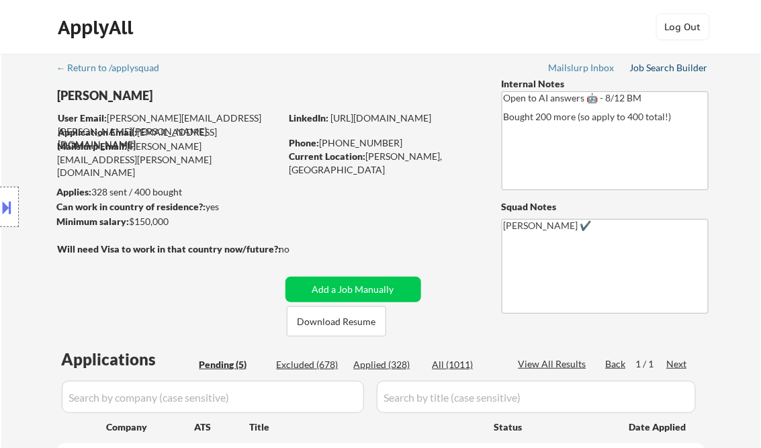
click at [665, 69] on div "Job Search Builder" at bounding box center [669, 67] width 79 height 9
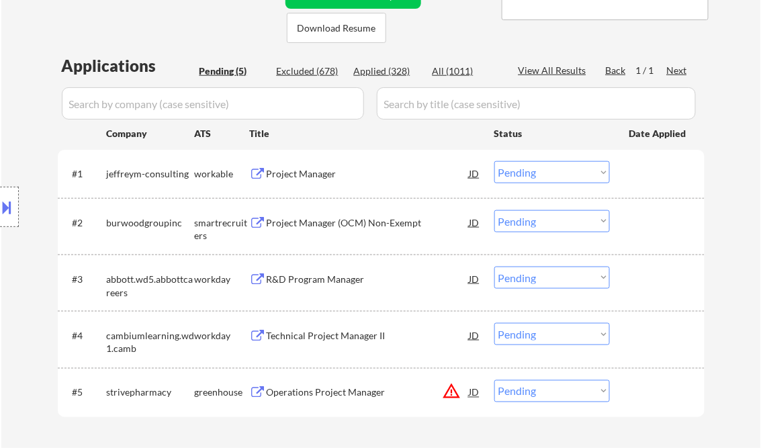
scroll to position [322, 0]
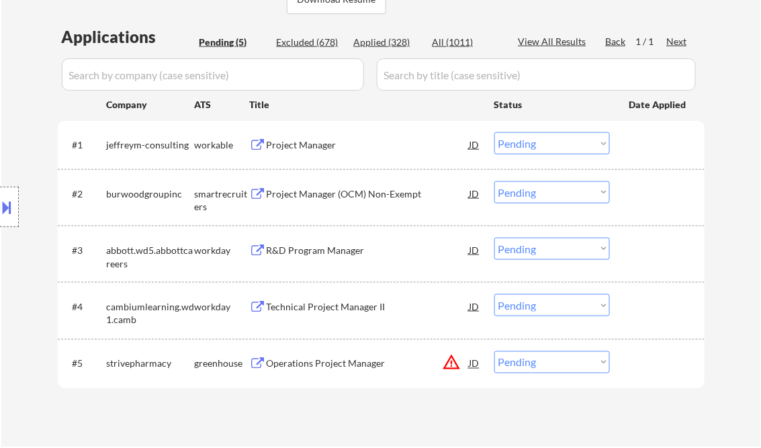
click at [304, 136] on div "Project Manager" at bounding box center [368, 144] width 203 height 24
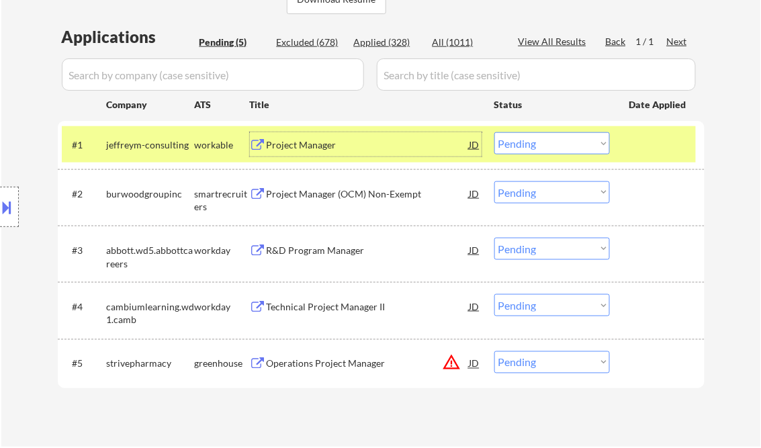
click at [590, 137] on select "Choose an option... Pending Applied Excluded (Questions) Excluded (Expired) Exc…" at bounding box center [552, 143] width 116 height 22
click at [494, 132] on select "Choose an option... Pending Applied Excluded (Questions) Excluded (Expired) Exc…" at bounding box center [552, 143] width 116 height 22
click at [369, 200] on div "Project Manager (OCM) Non-Exempt" at bounding box center [368, 193] width 203 height 13
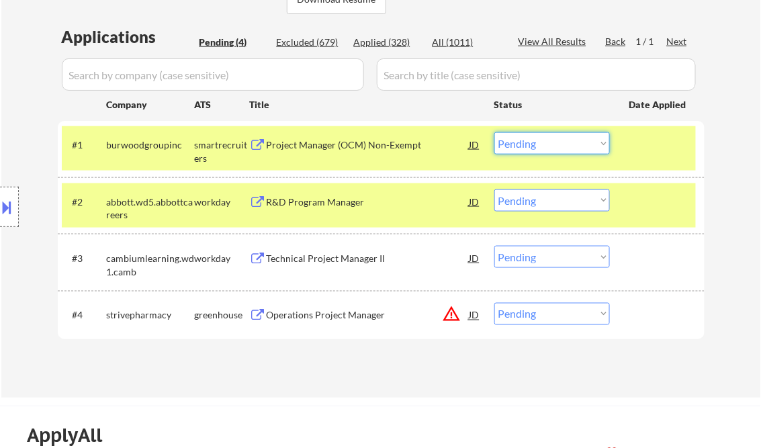
drag, startPoint x: 564, startPoint y: 139, endPoint x: 574, endPoint y: 155, distance: 18.8
click at [564, 139] on select "Choose an option... Pending Applied Excluded (Questions) Excluded (Expired) Exc…" at bounding box center [552, 143] width 116 height 22
click at [494, 132] on select "Choose an option... Pending Applied Excluded (Questions) Excluded (Expired) Exc…" at bounding box center [552, 143] width 116 height 22
click at [363, 202] on div "R&D Program Manager" at bounding box center [368, 201] width 203 height 13
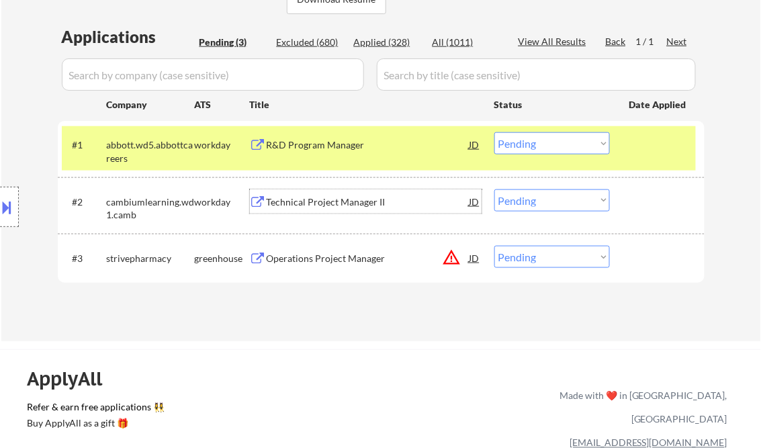
click at [536, 141] on select "Choose an option... Pending Applied Excluded (Questions) Excluded (Expired) Exc…" at bounding box center [552, 143] width 116 height 22
click at [494, 132] on select "Choose an option... Pending Applied Excluded (Questions) Excluded (Expired) Exc…" at bounding box center [552, 143] width 116 height 22
click at [349, 204] on div "Technical Project Manager II" at bounding box center [368, 201] width 203 height 13
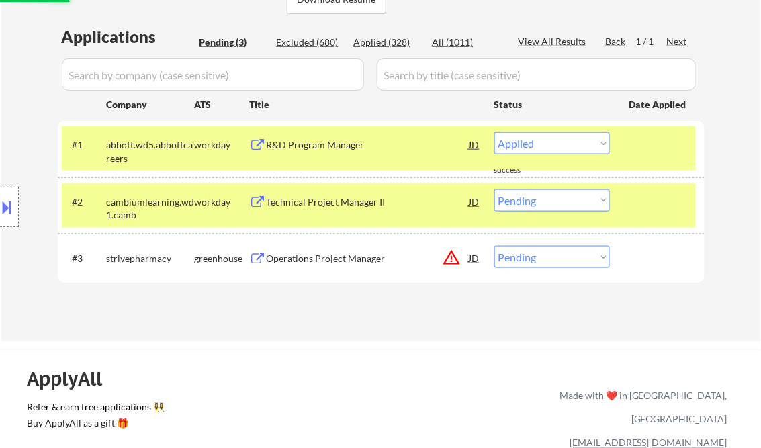
select select ""pending""
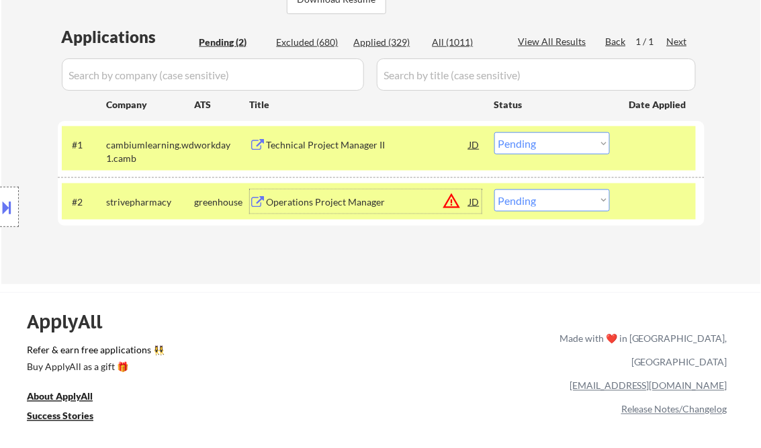
click at [312, 206] on div "Operations Project Manager" at bounding box center [368, 201] width 203 height 13
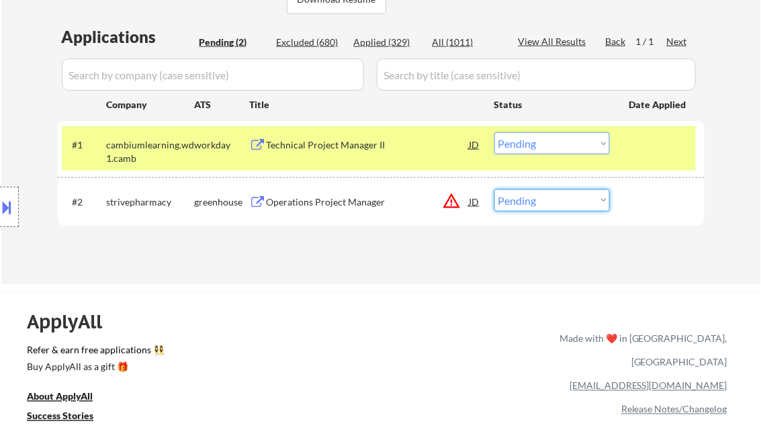
drag, startPoint x: 515, startPoint y: 194, endPoint x: 550, endPoint y: 211, distance: 38.8
click at [517, 194] on select "Choose an option... Pending Applied Excluded (Questions) Excluded (Expired) Exc…" at bounding box center [552, 200] width 116 height 22
select select ""excluded__salary_""
click at [494, 189] on select "Choose an option... Pending Applied Excluded (Questions) Excluded (Expired) Exc…" at bounding box center [552, 200] width 116 height 22
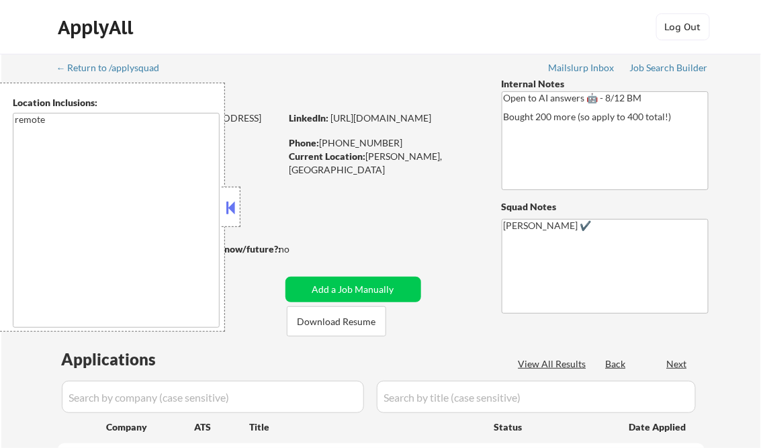
click at [230, 205] on button at bounding box center [231, 208] width 15 height 20
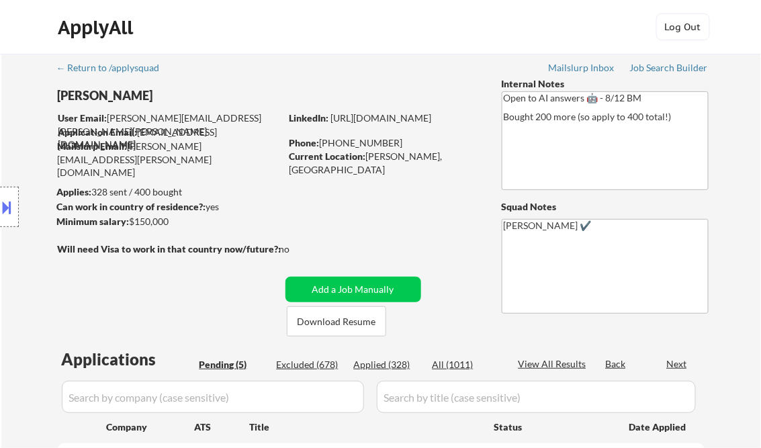
select select ""pending""
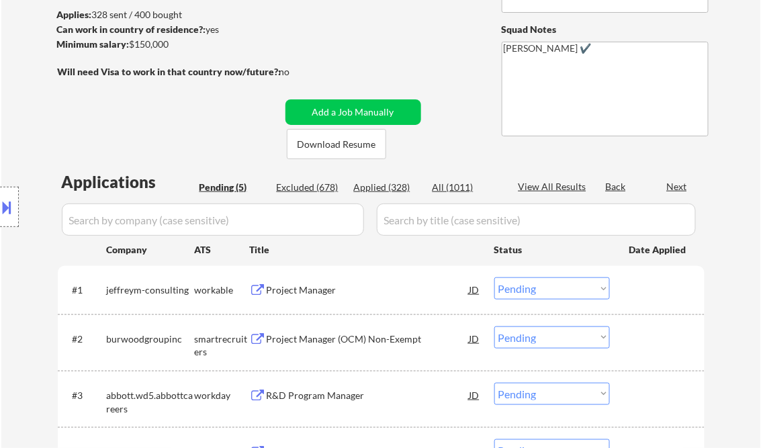
scroll to position [215, 0]
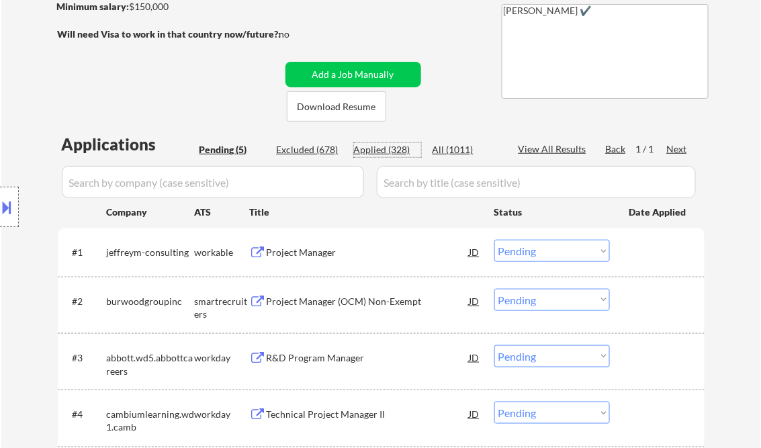
click at [389, 152] on div "Applied (328)" at bounding box center [387, 149] width 67 height 13
click at [557, 146] on div "View All Results" at bounding box center [555, 148] width 72 height 13
select select ""applied""
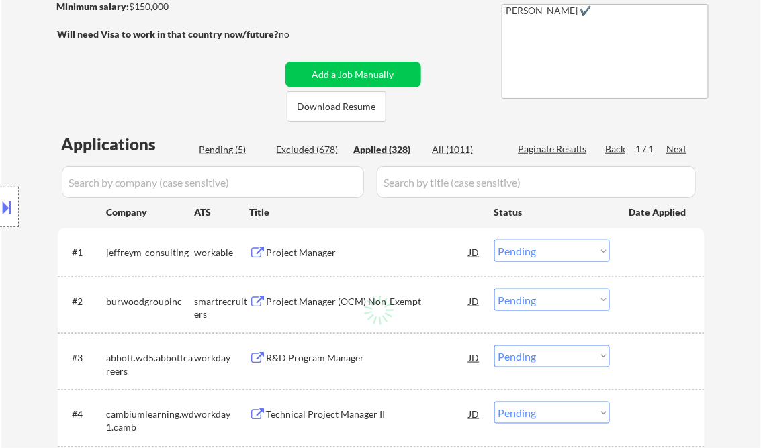
select select ""applied""
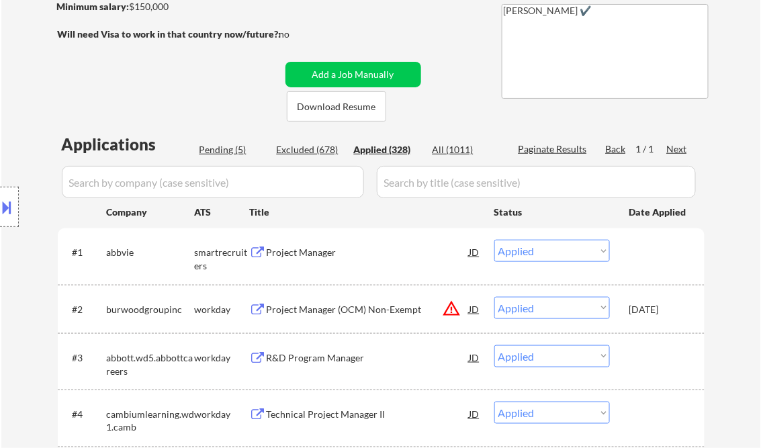
select select ""applied""
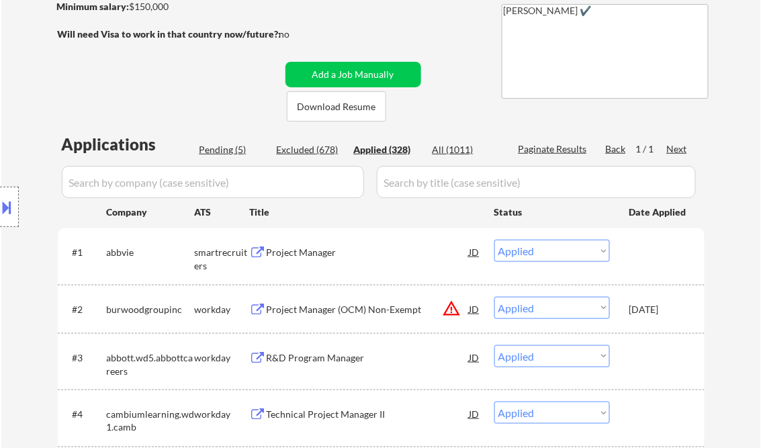
select select ""applied""
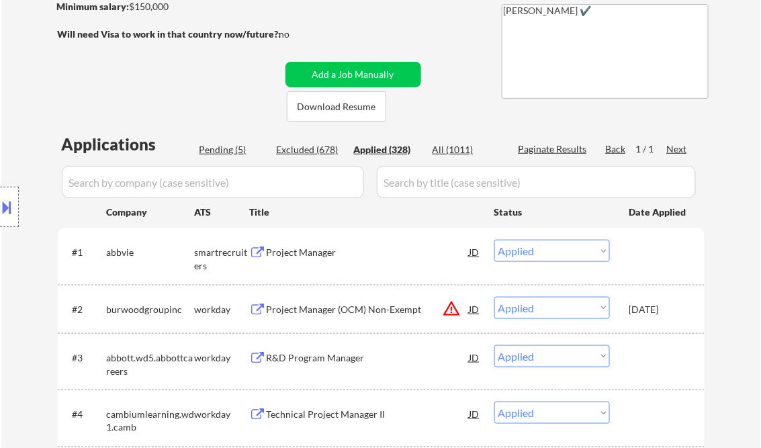
select select ""applied""
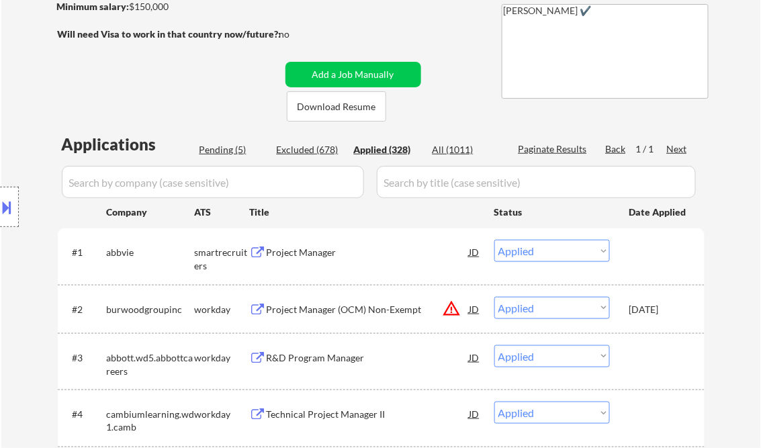
select select ""applied""
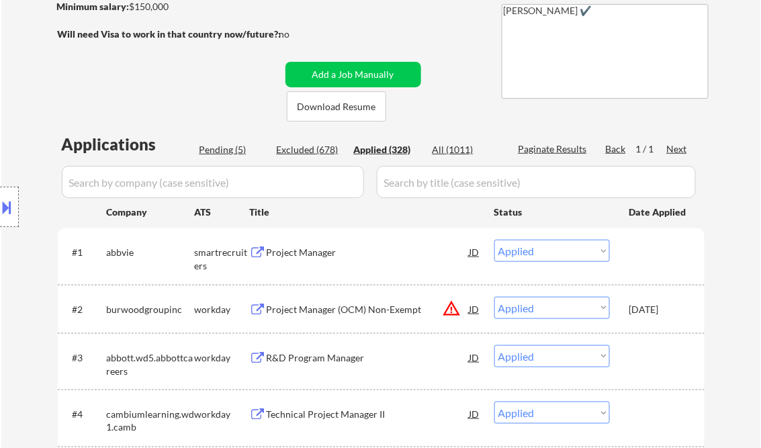
select select ""applied""
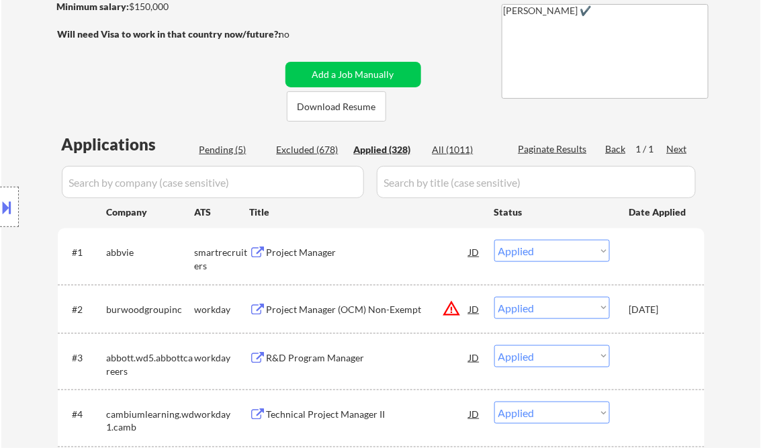
select select ""applied""
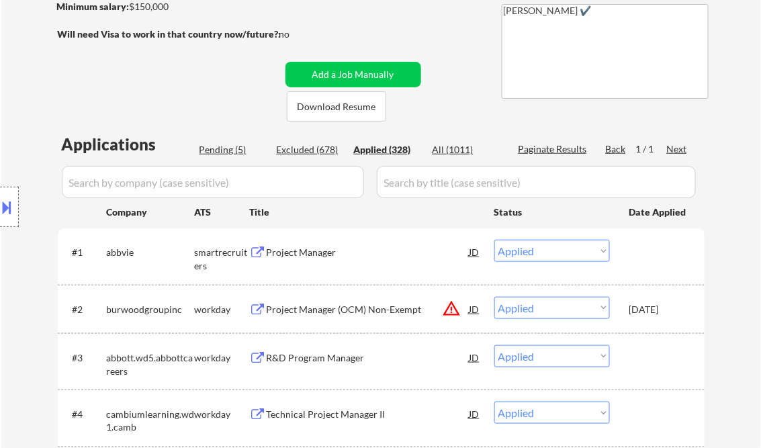
select select ""applied""
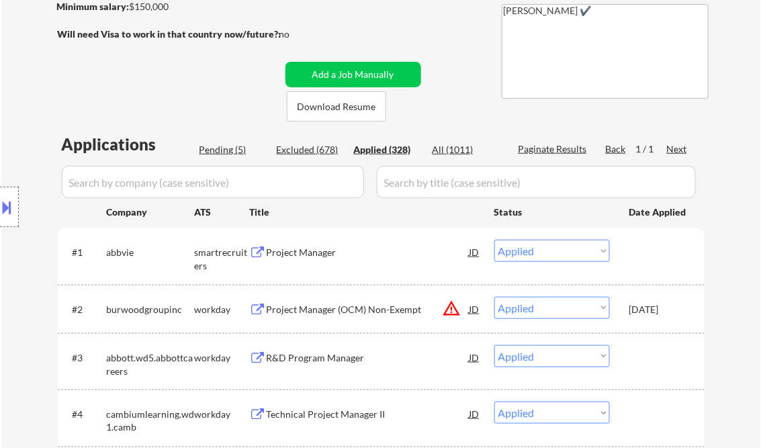
select select ""applied""
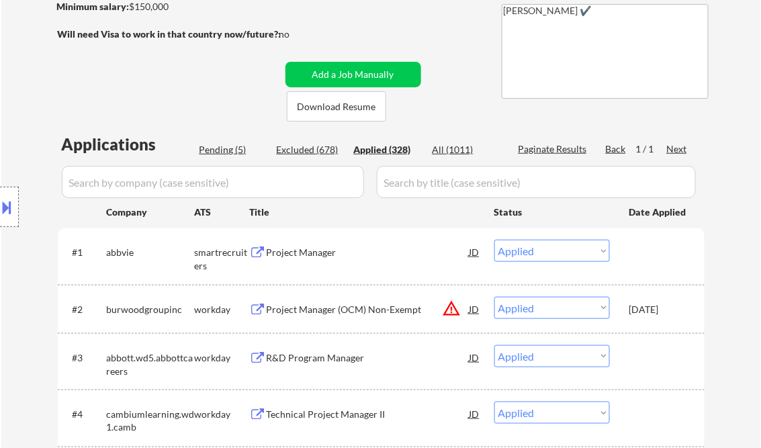
select select ""applied""
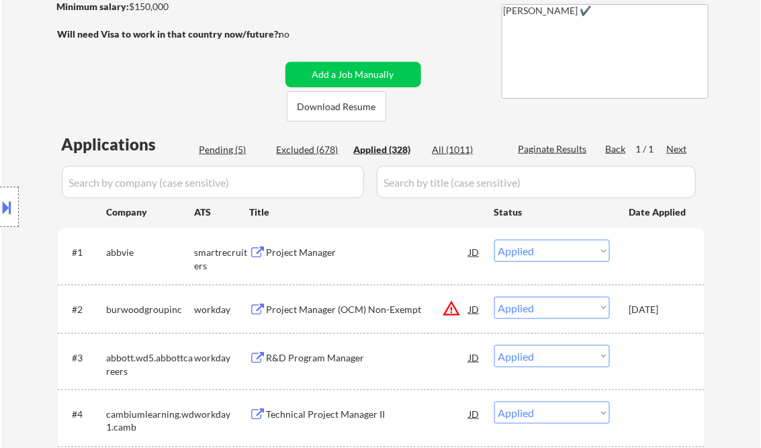
select select ""applied""
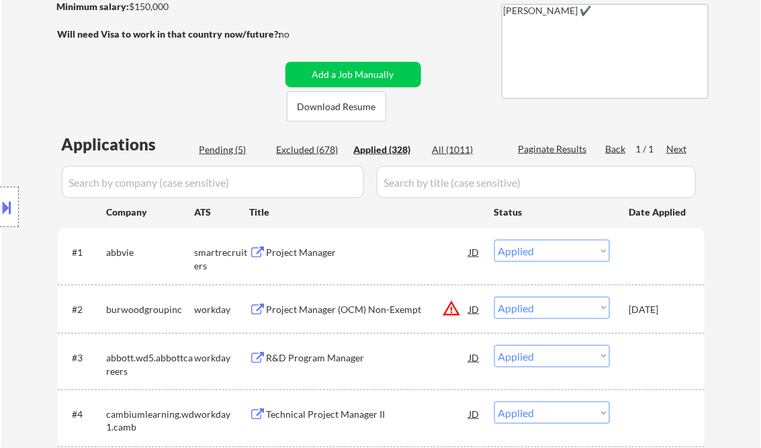
select select ""applied""
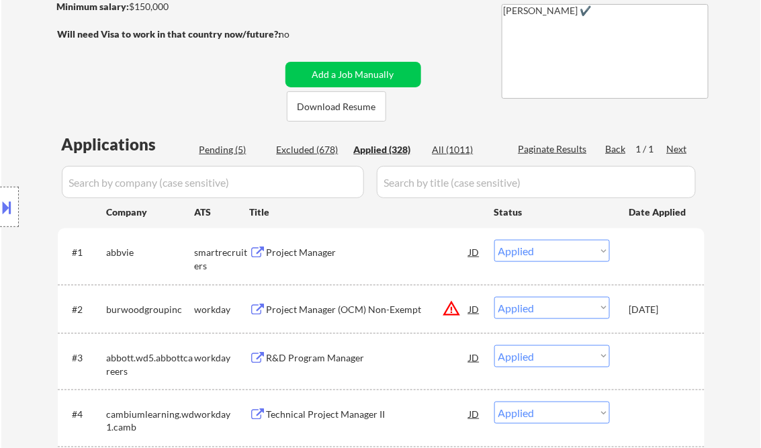
select select ""applied""
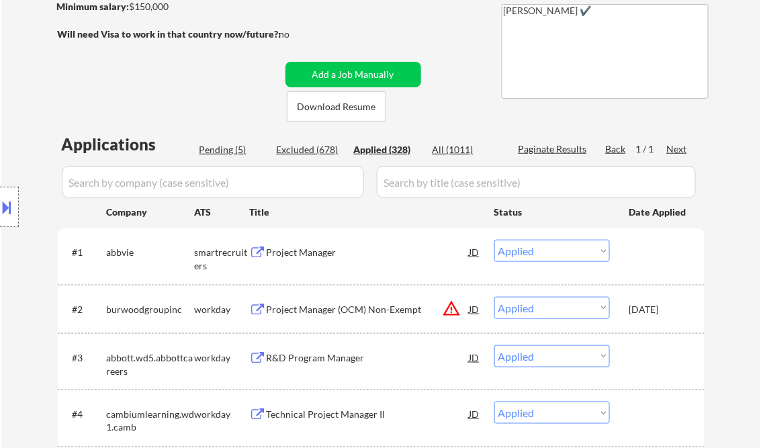
select select ""applied""
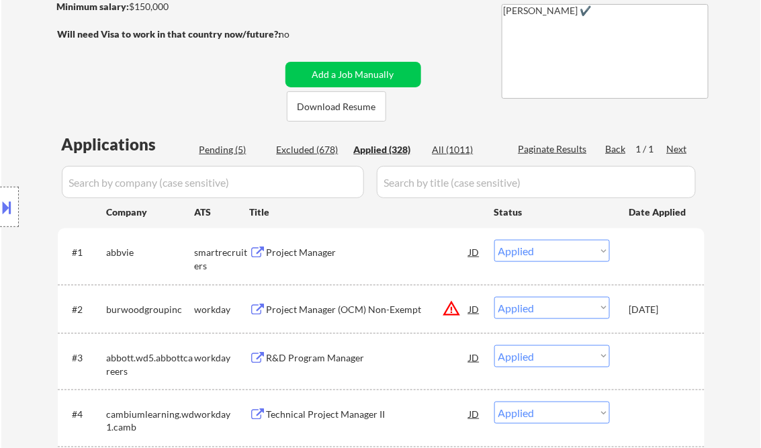
select select ""applied""
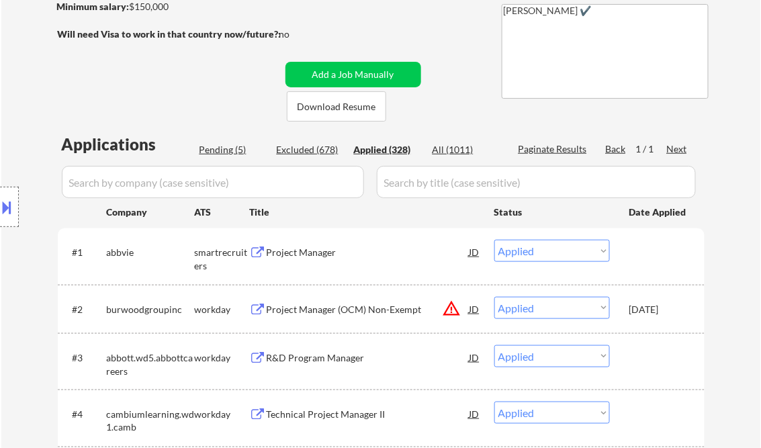
select select ""applied""
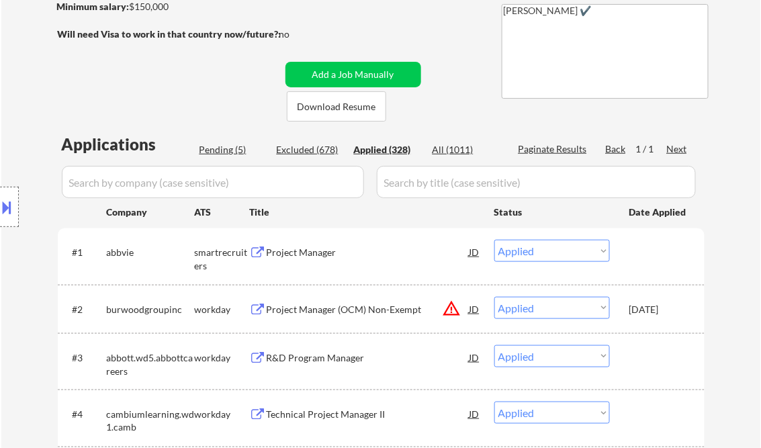
select select ""applied""
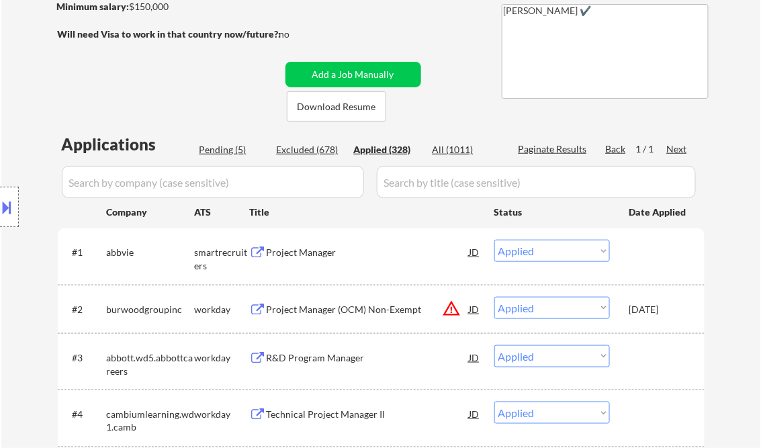
select select ""applied""
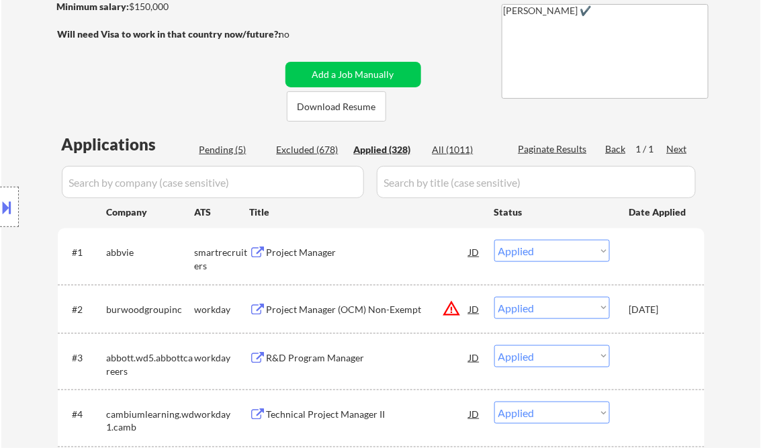
select select ""applied""
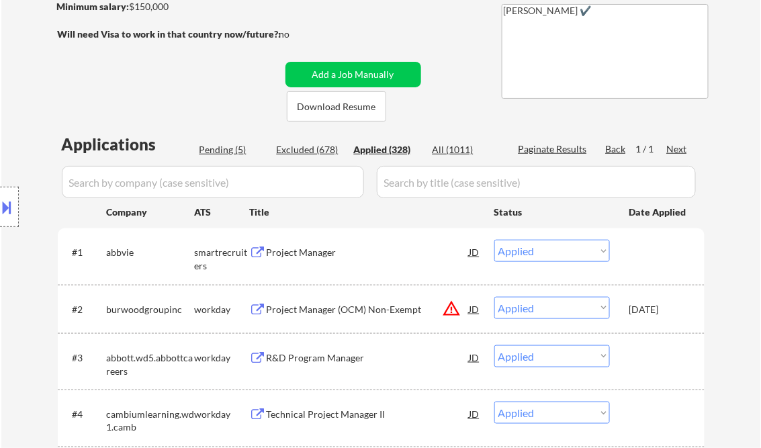
select select ""applied""
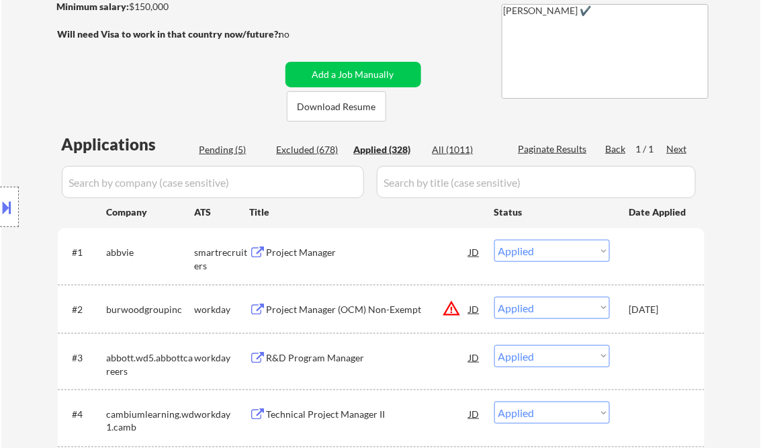
select select ""applied""
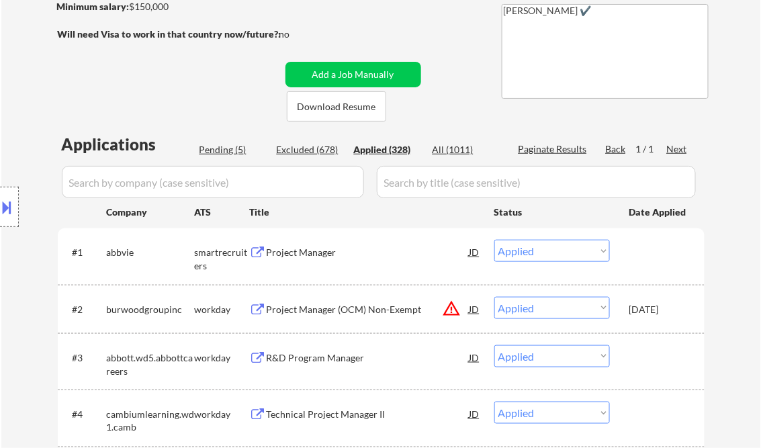
select select ""applied""
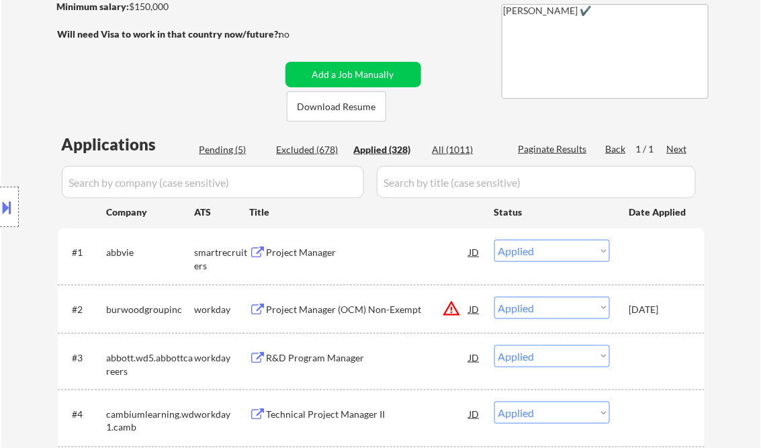
select select ""applied""
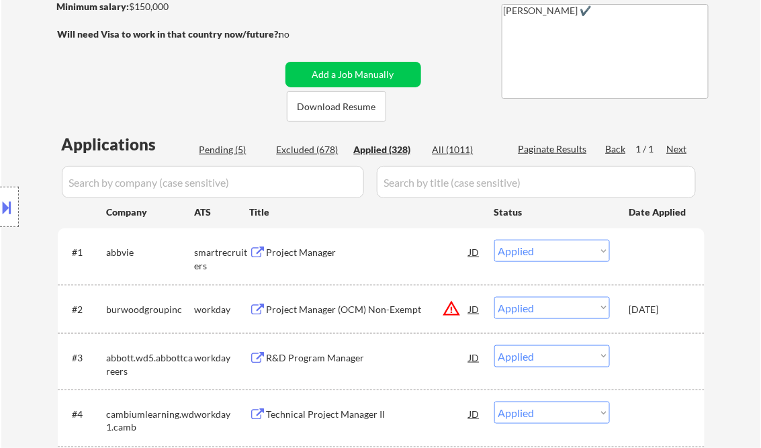
select select ""applied""
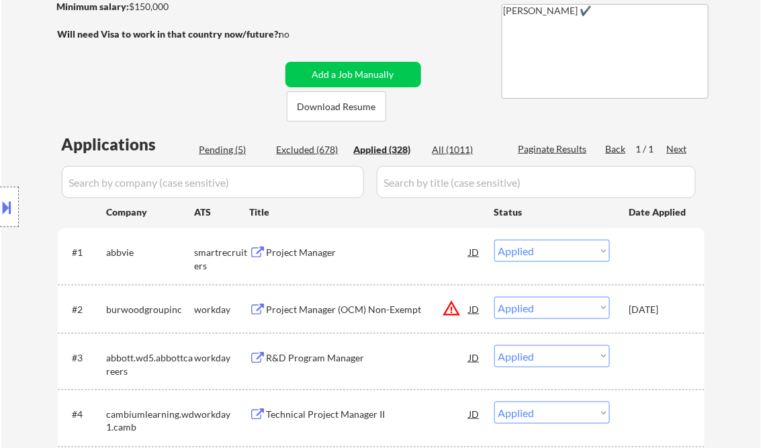
select select ""applied""
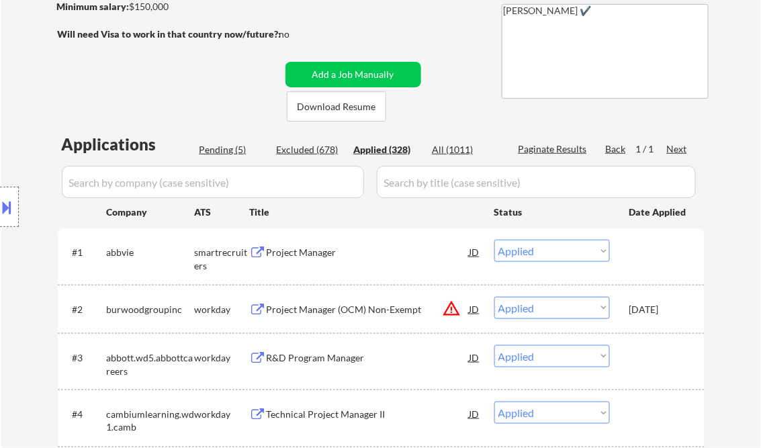
select select ""applied""
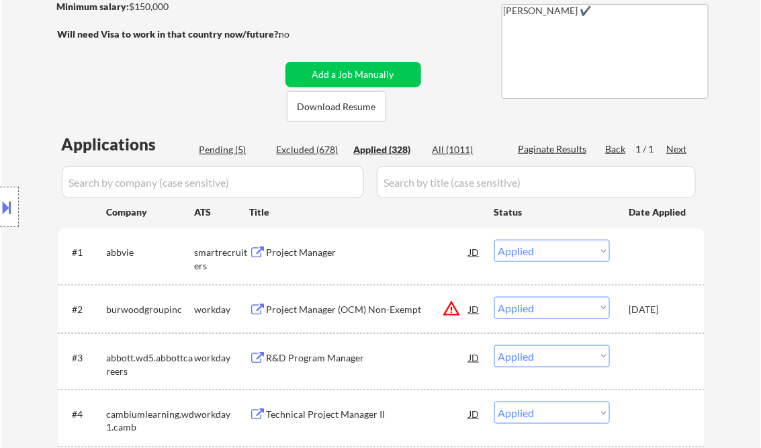
select select ""applied""
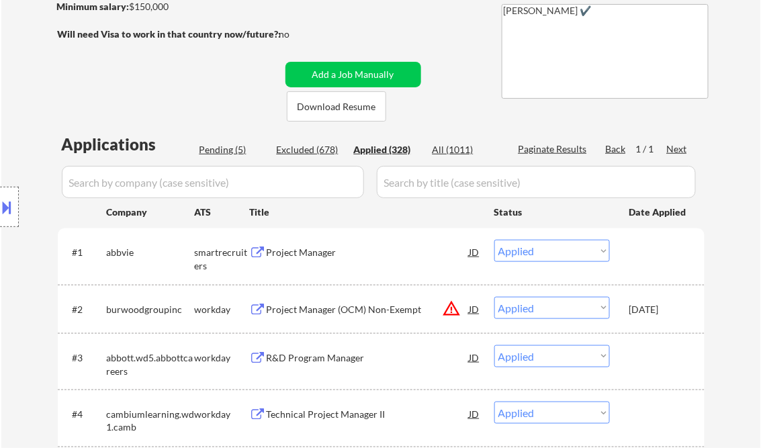
select select ""applied""
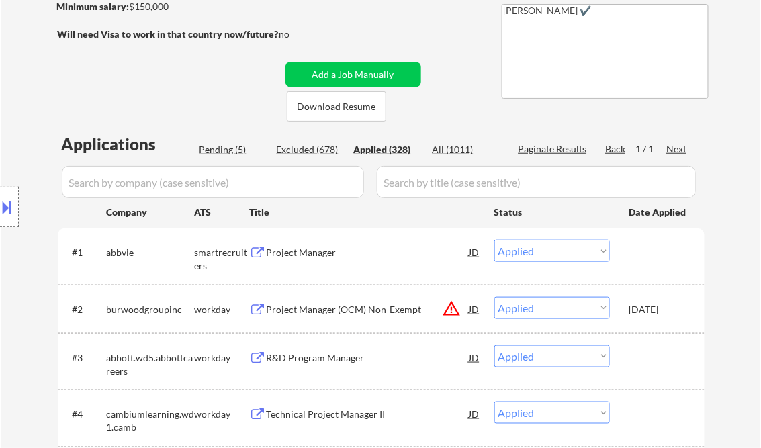
select select ""applied""
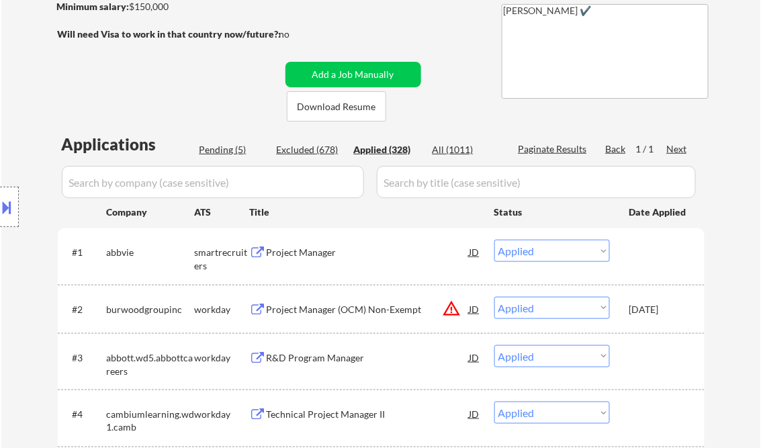
select select ""applied""
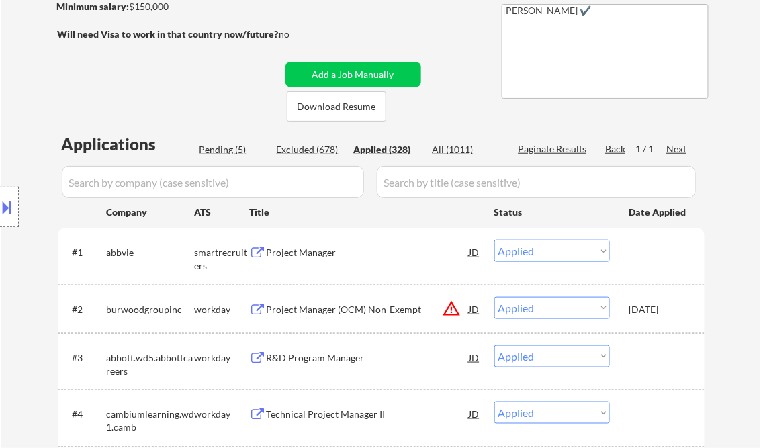
select select ""applied""
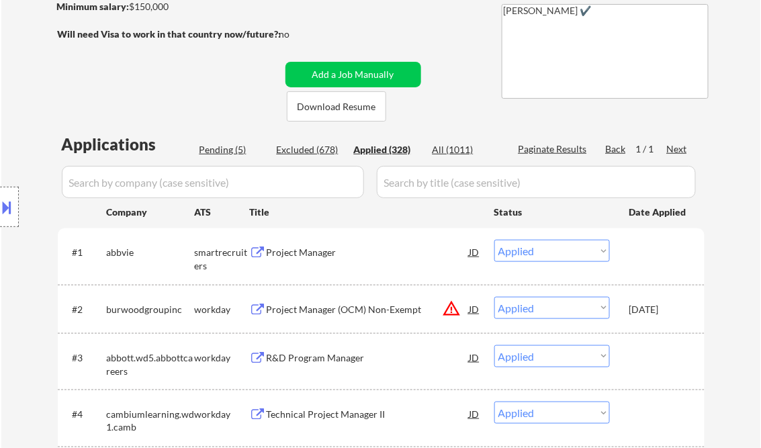
select select ""applied""
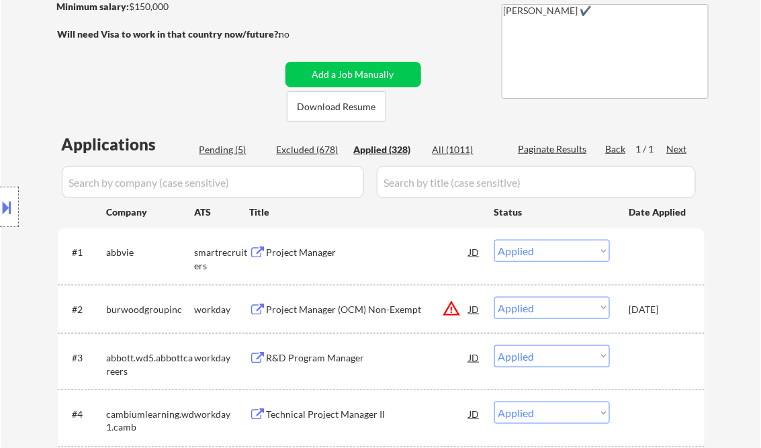
select select ""applied""
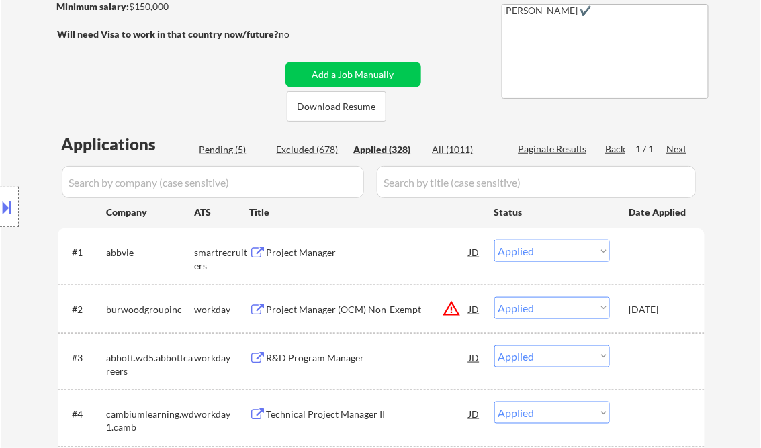
select select ""applied""
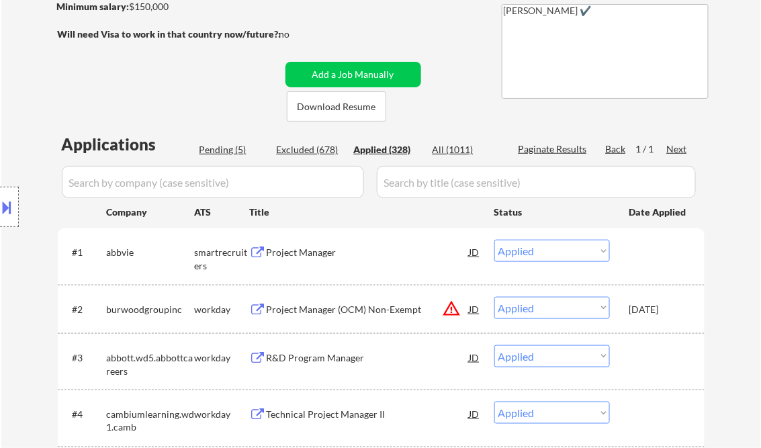
select select ""applied""
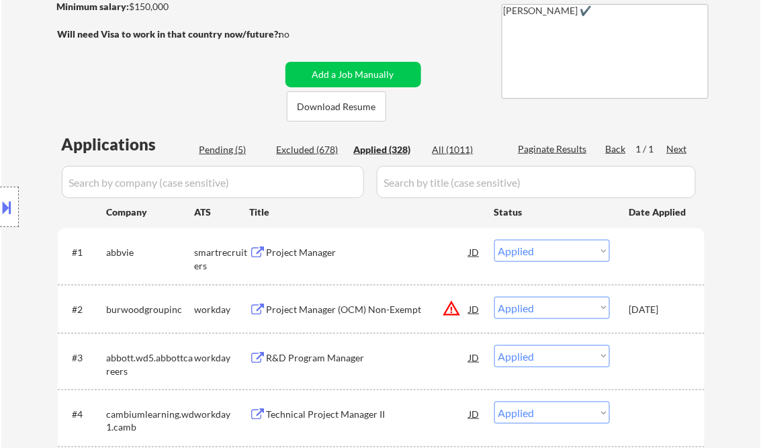
select select ""applied""
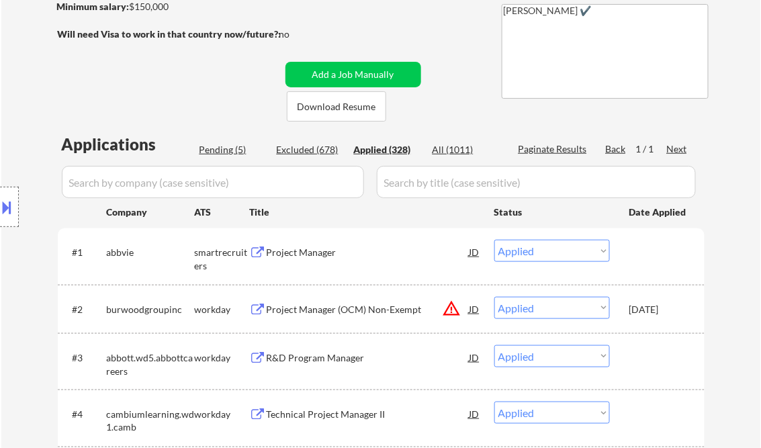
select select ""applied""
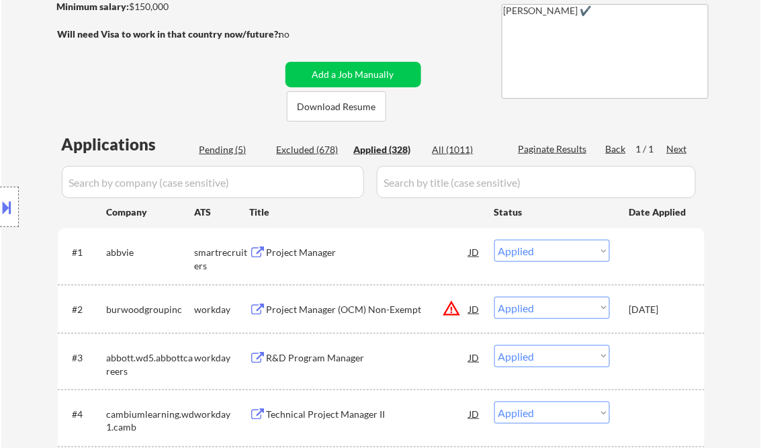
select select ""applied""
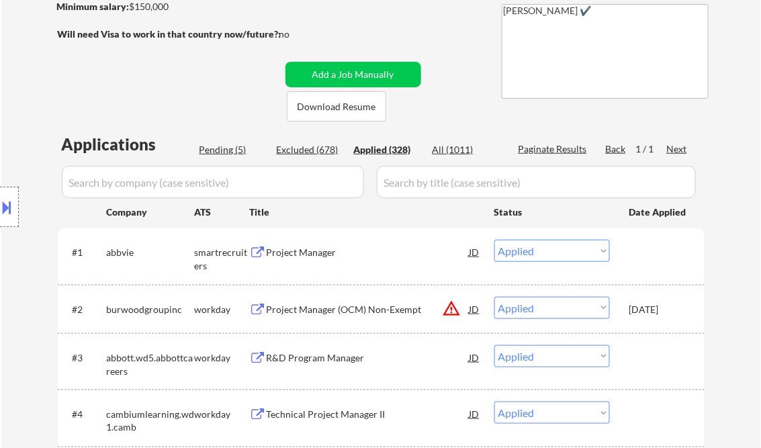
select select ""applied""
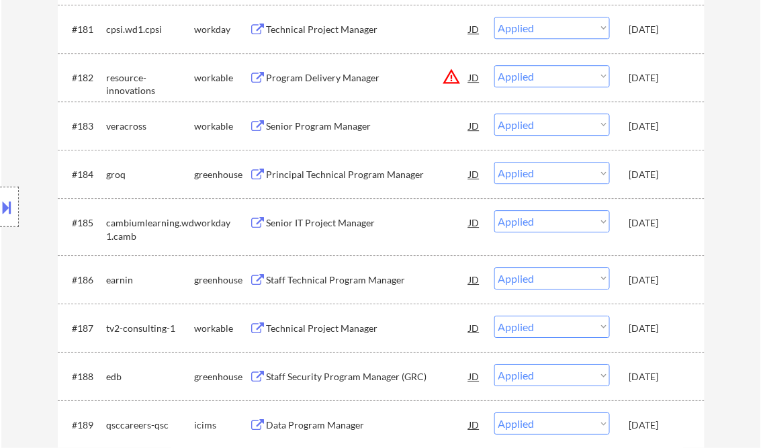
scroll to position [15468, 0]
